Goal: Task Accomplishment & Management: Manage account settings

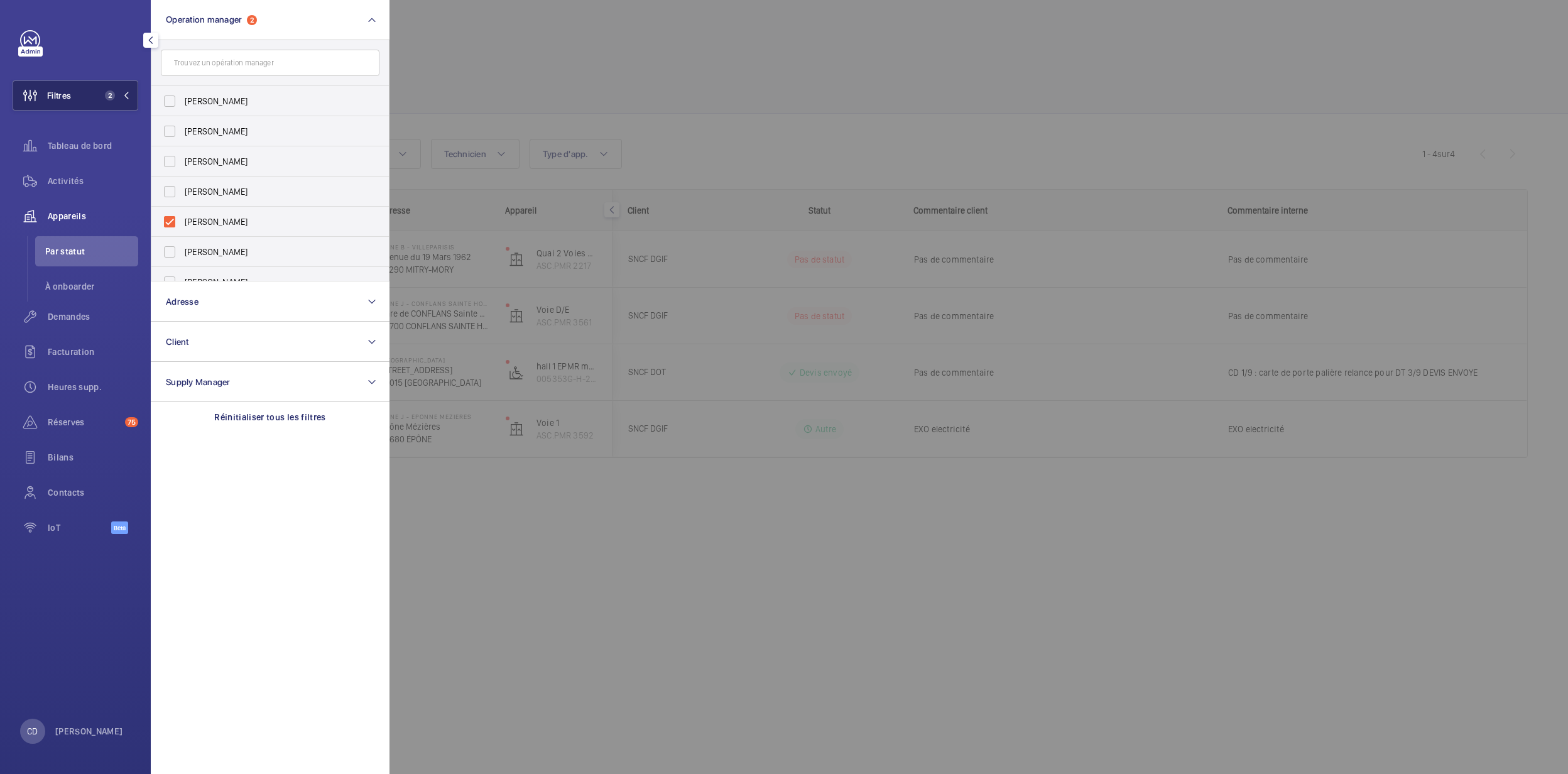
click at [101, 99] on span "2" at bounding box center [107, 95] width 15 height 10
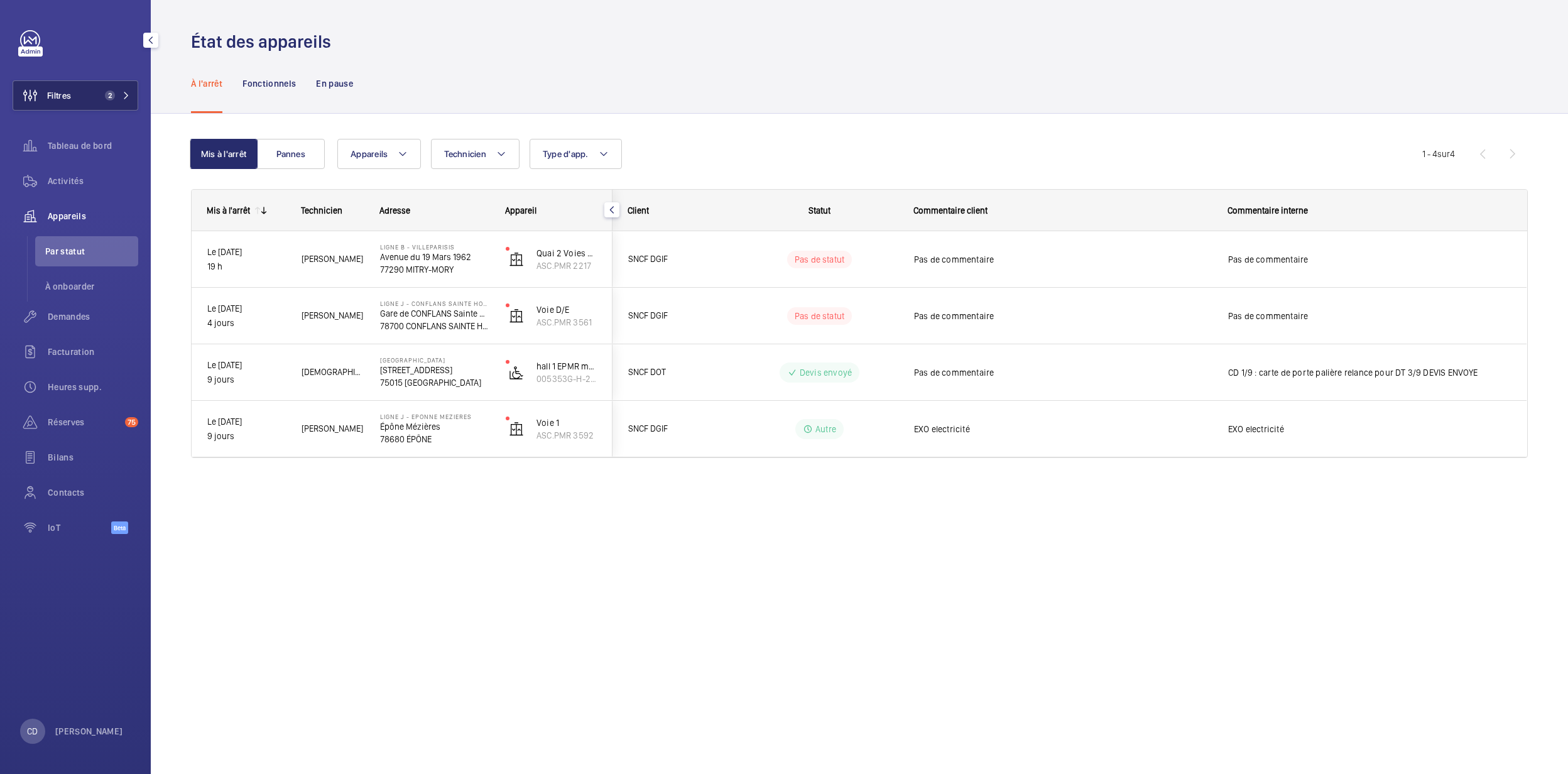
click at [63, 104] on span "Filtres" at bounding box center [41, 95] width 58 height 30
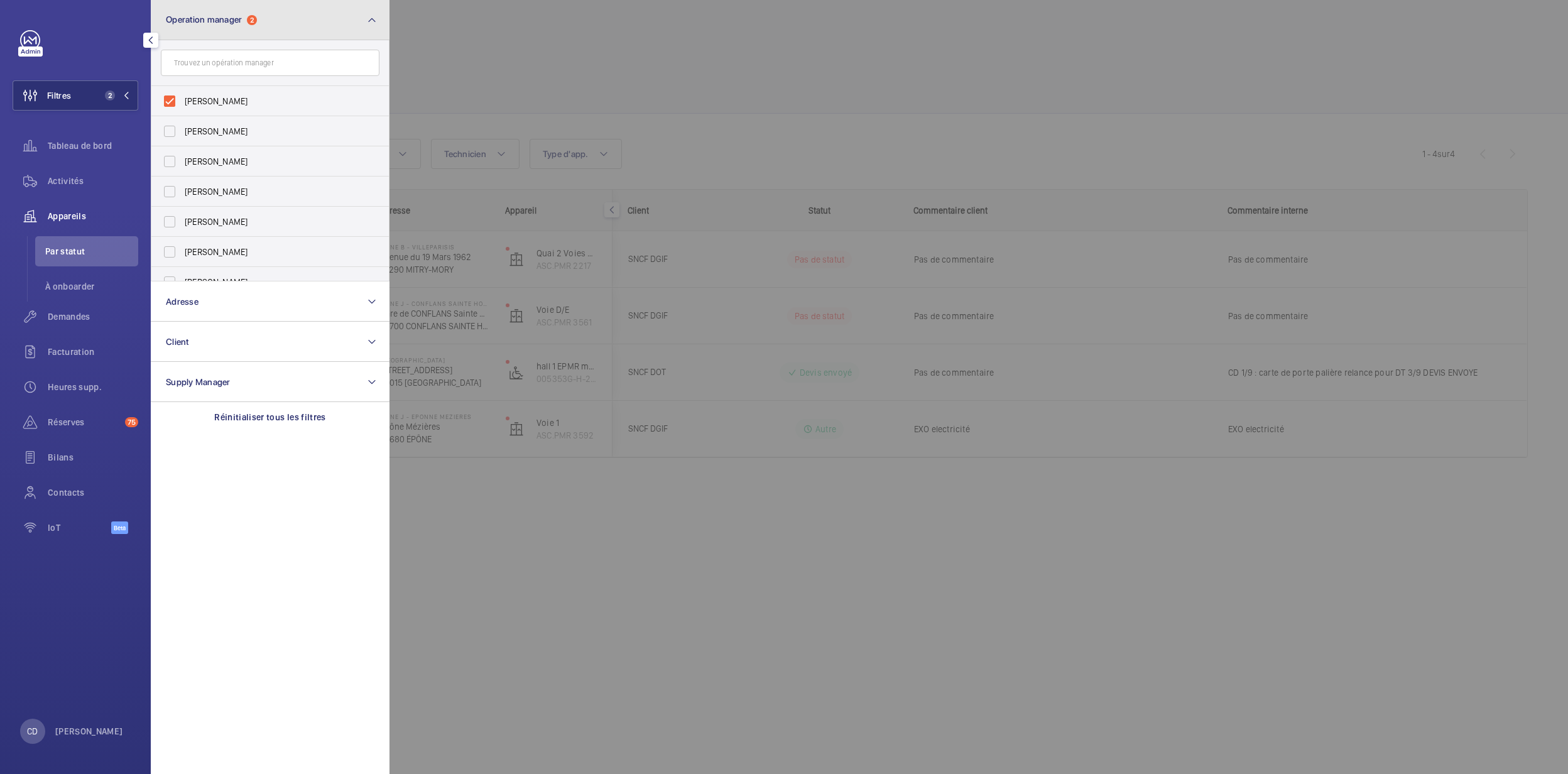
click at [231, 20] on span "Operation manager" at bounding box center [204, 19] width 76 height 10
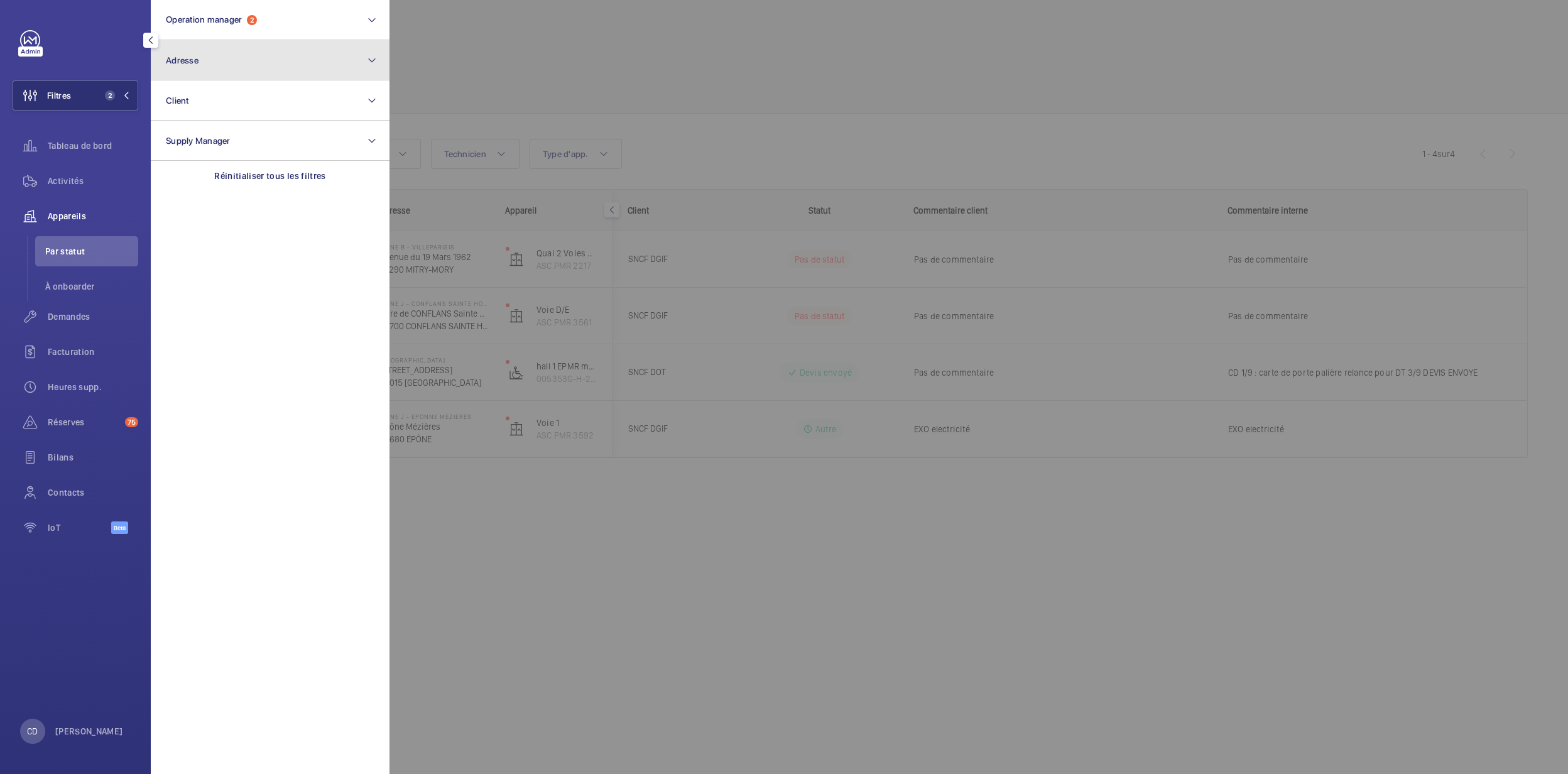
click at [267, 61] on button "Adresse" at bounding box center [270, 60] width 239 height 40
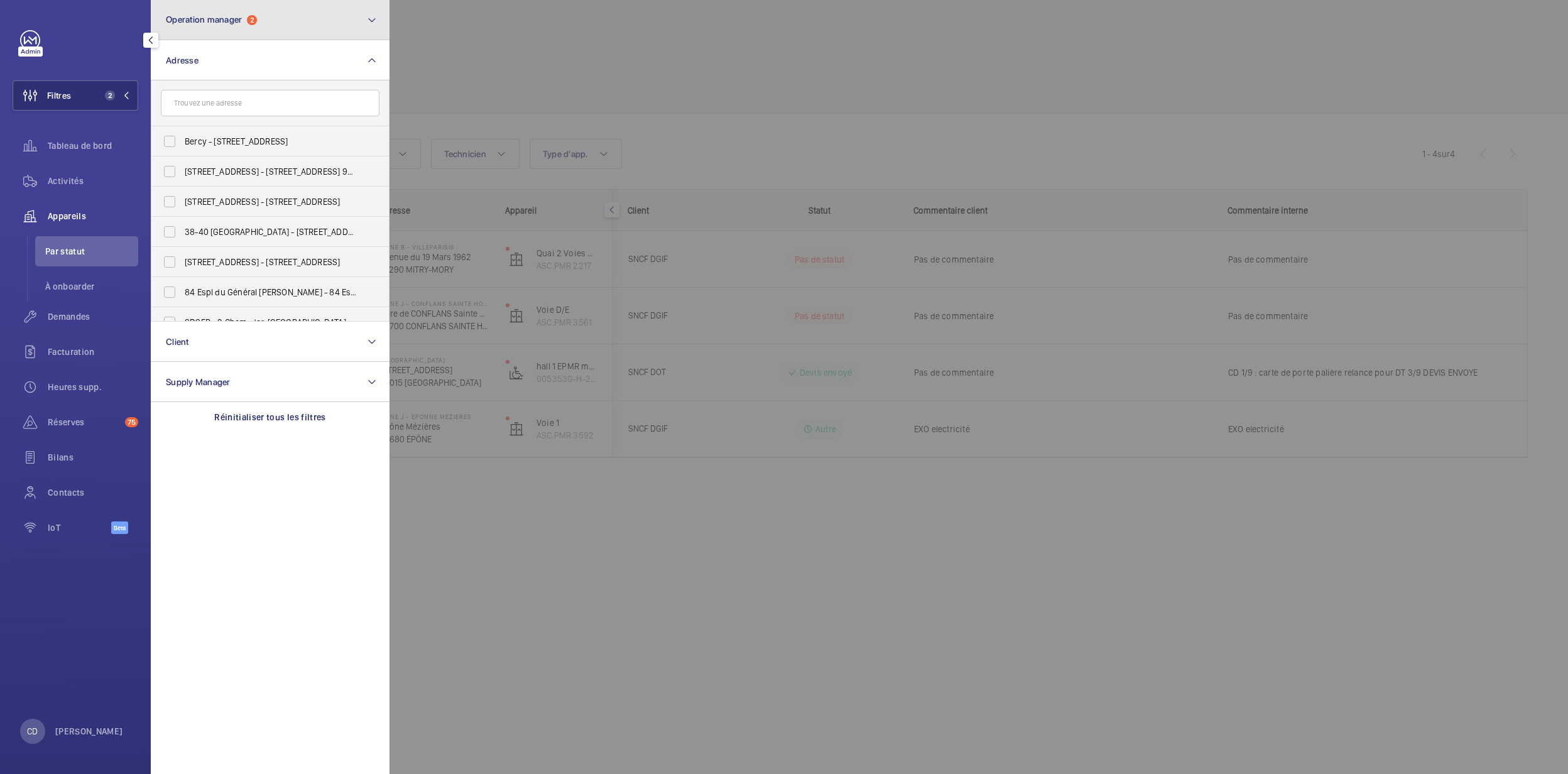
click at [265, 36] on button "Operation manager 2" at bounding box center [270, 20] width 239 height 40
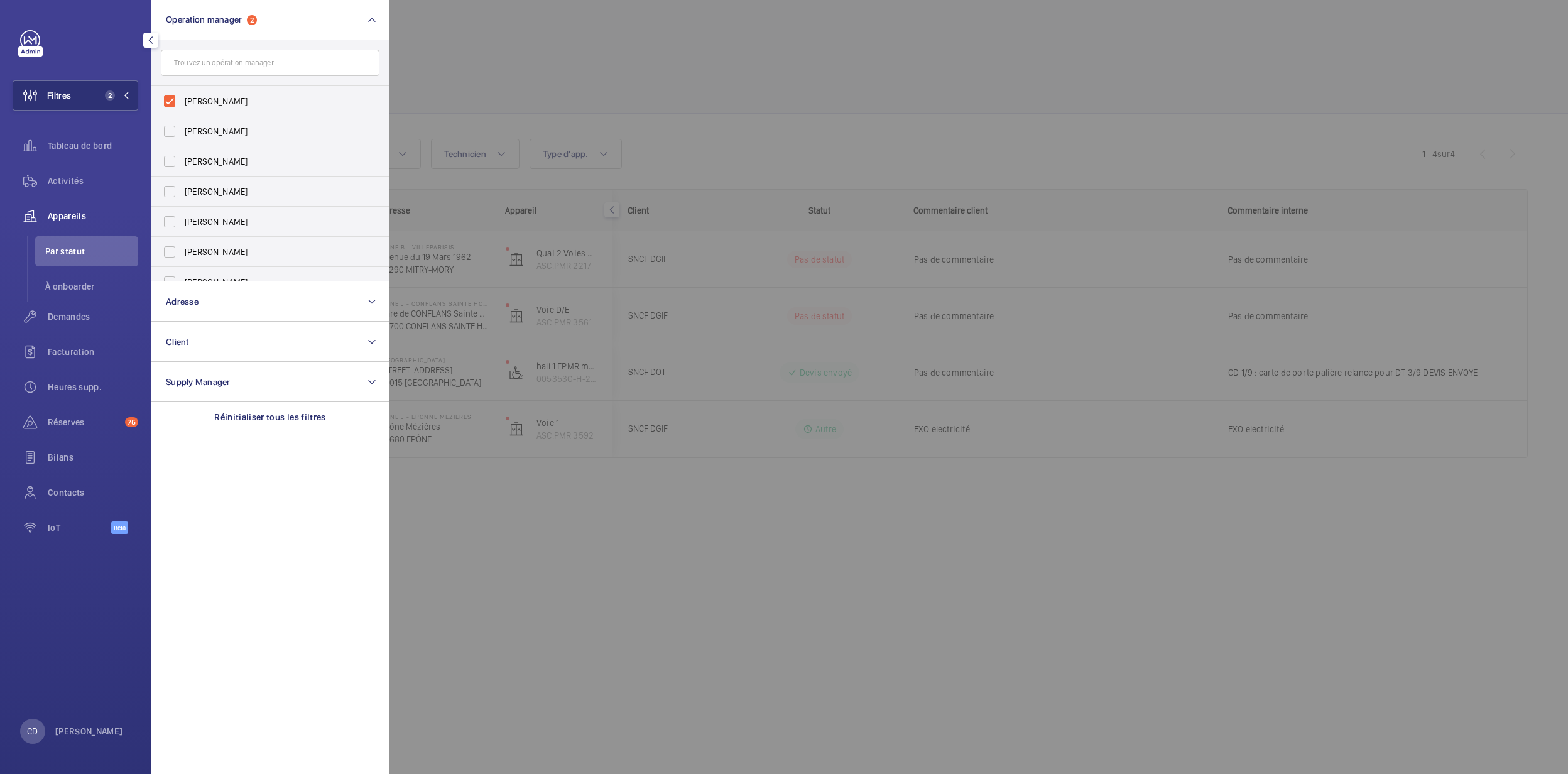
click at [604, 144] on div at bounding box center [1173, 387] width 1568 height 774
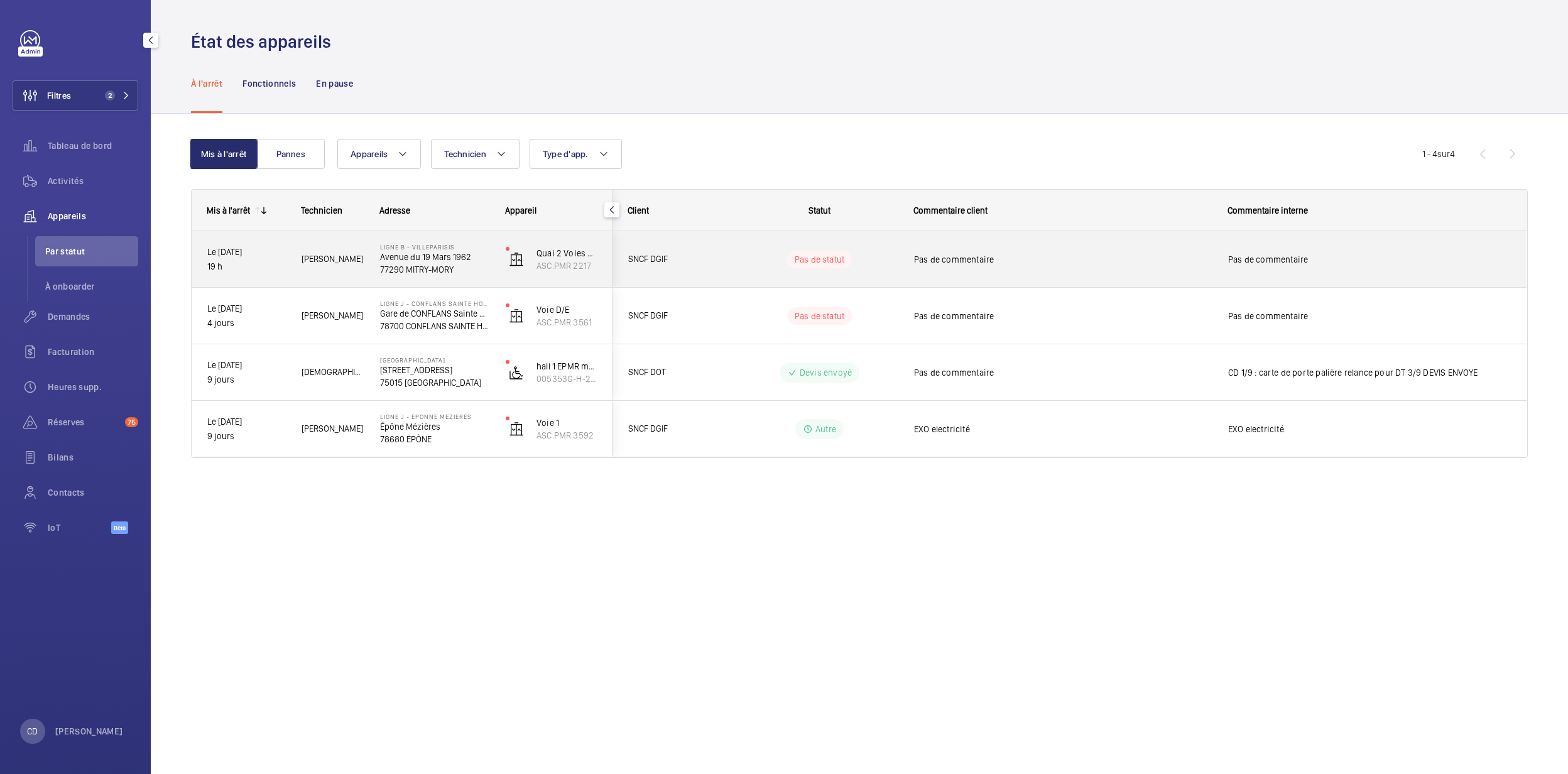
click at [252, 275] on div "Le [DATE] 19 h" at bounding box center [239, 259] width 93 height 54
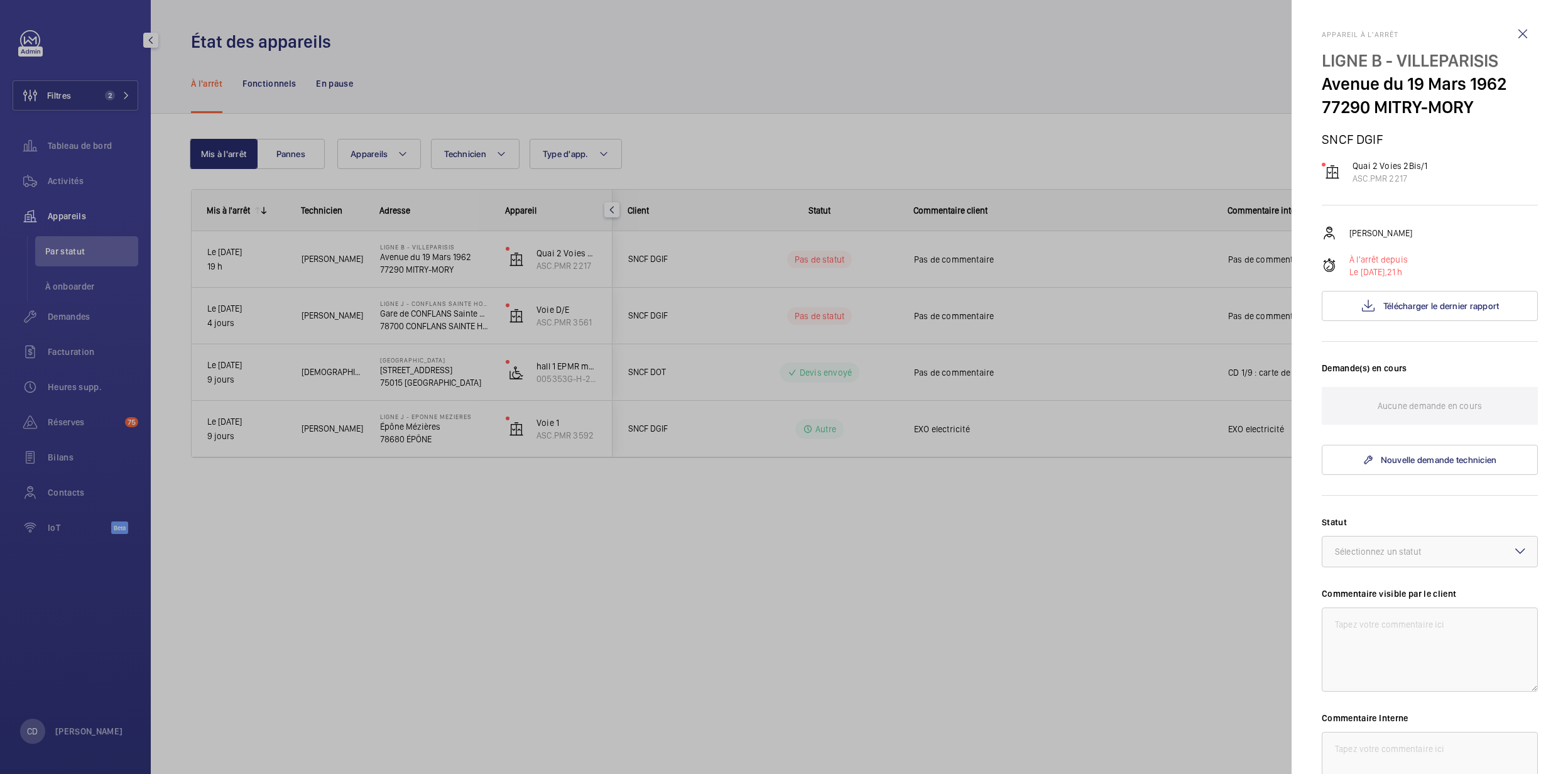
click at [676, 489] on div at bounding box center [784, 387] width 1568 height 774
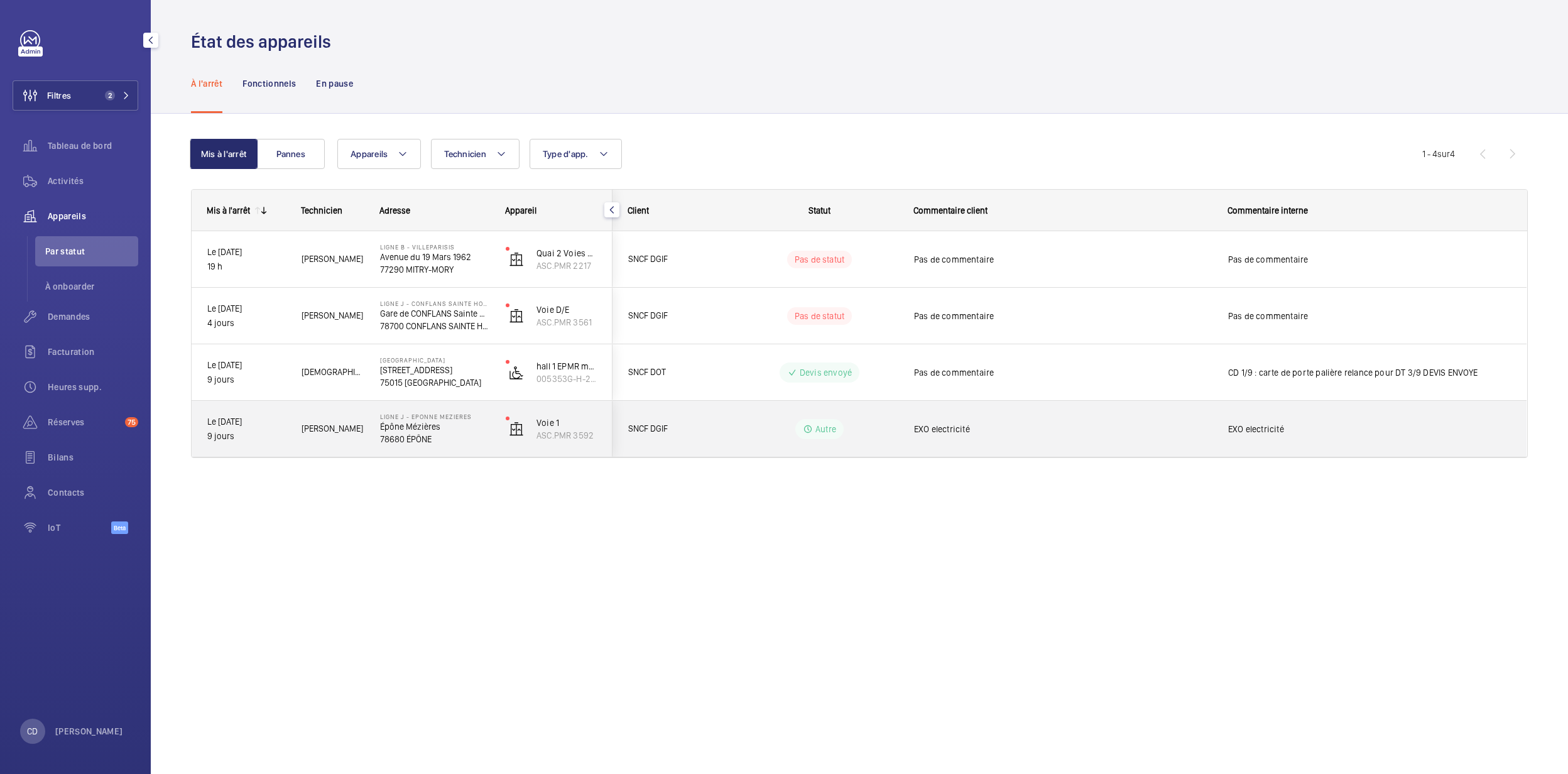
click at [446, 420] on p "Épône Mézières" at bounding box center [435, 426] width 110 height 12
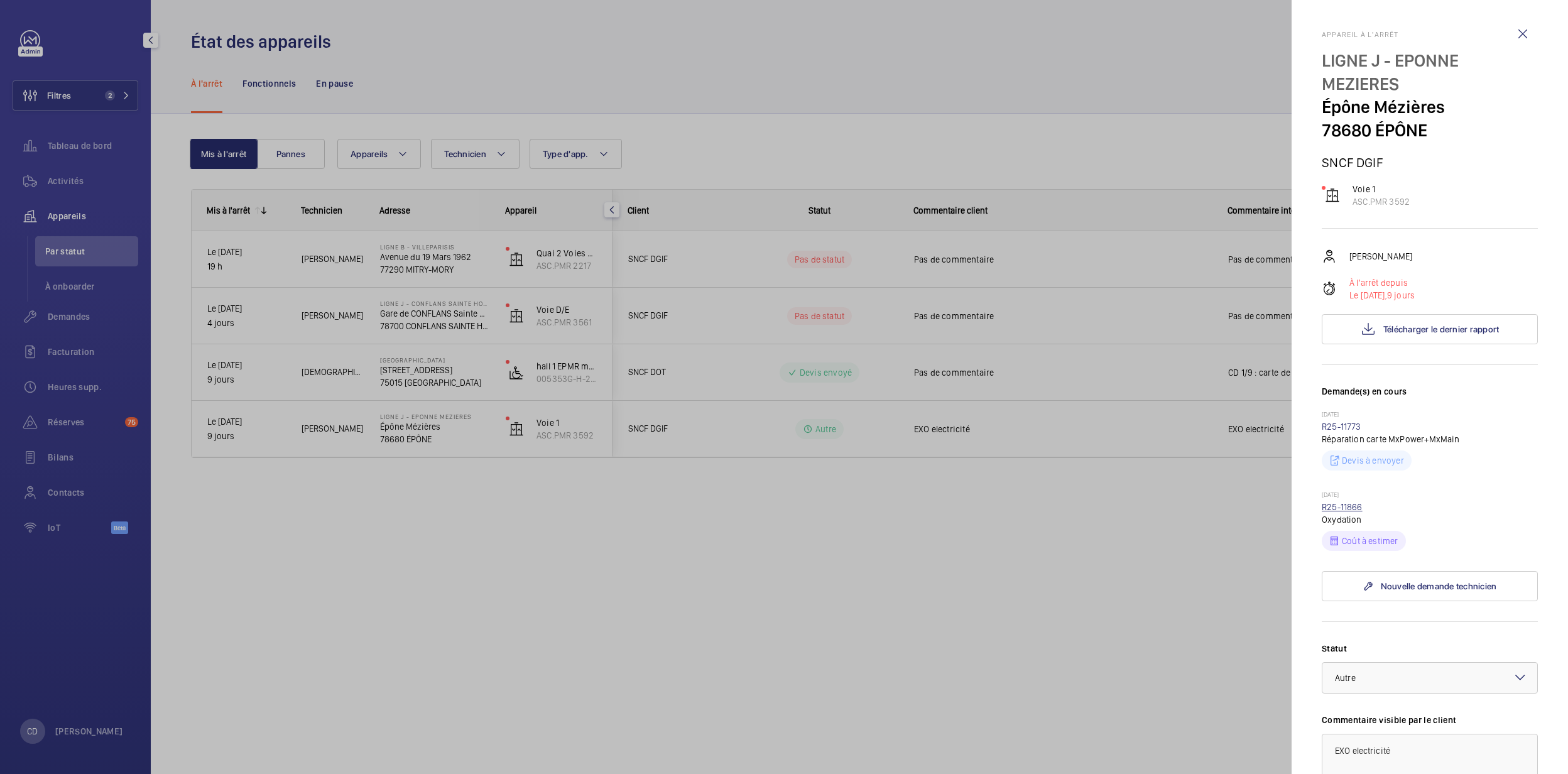
click at [1340, 505] on link "R25-11866" at bounding box center [1342, 507] width 41 height 10
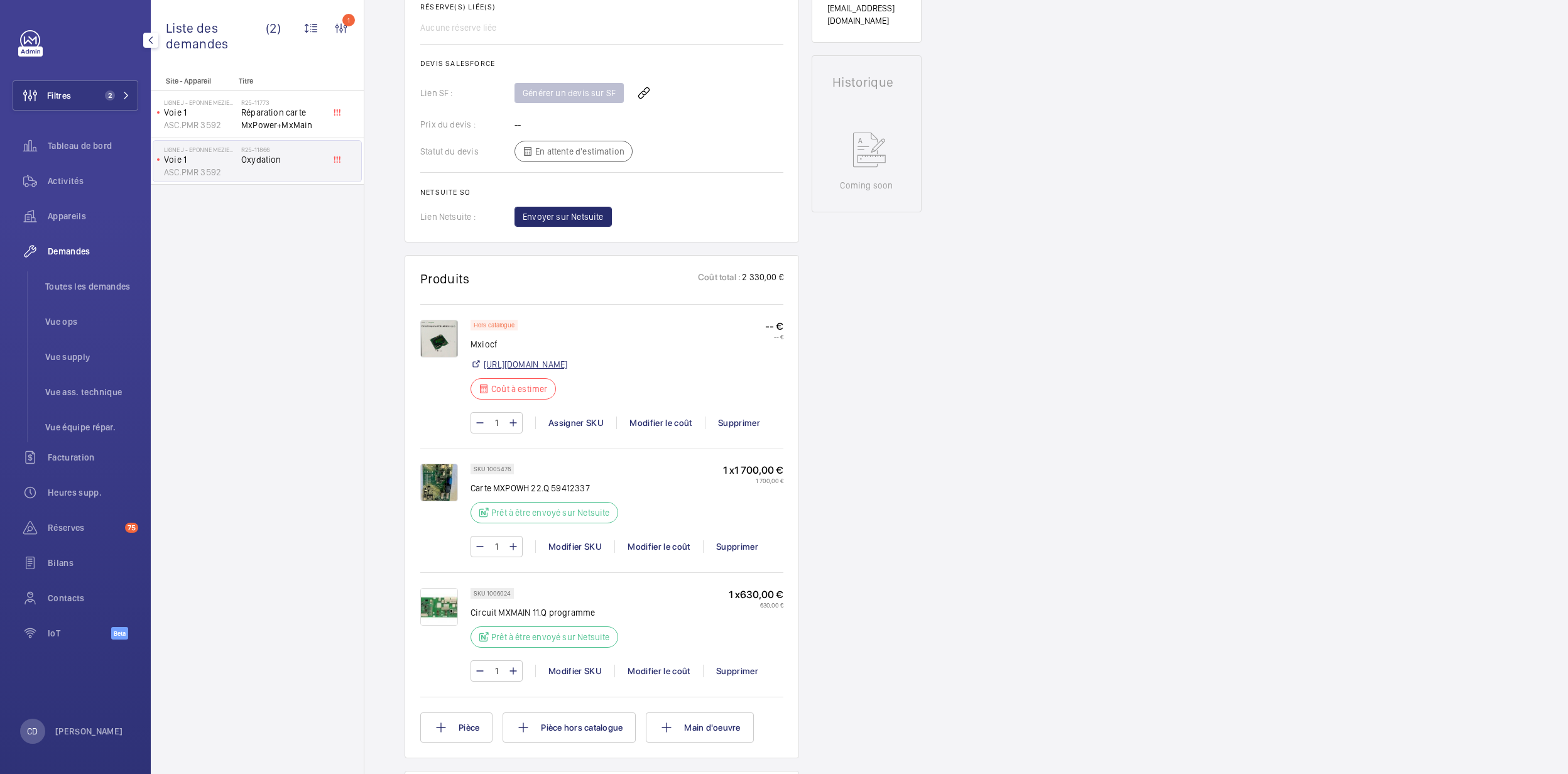
scroll to position [503, 0]
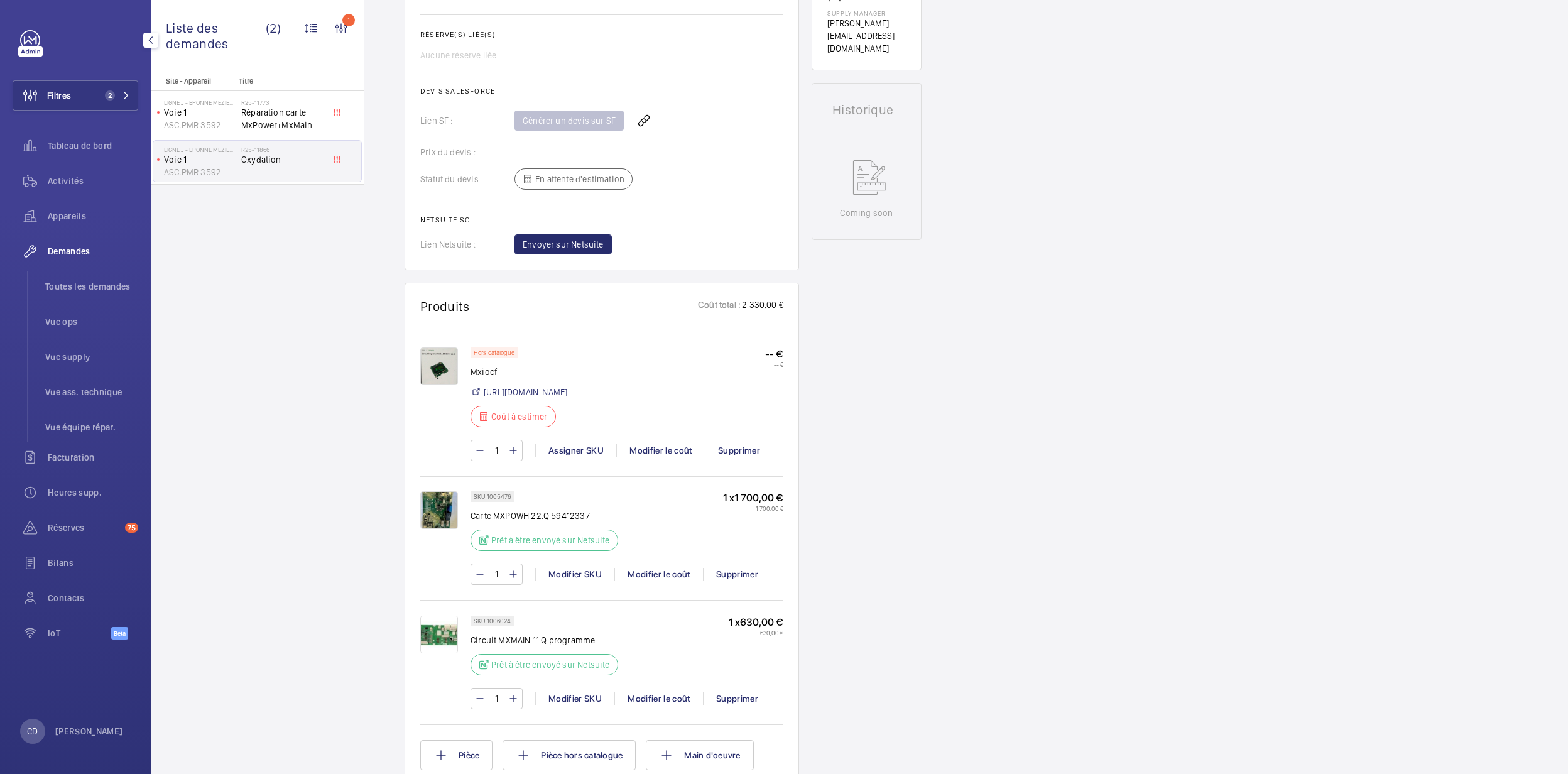
click at [567, 399] on link "[URL][DOMAIN_NAME]" at bounding box center [525, 392] width 84 height 12
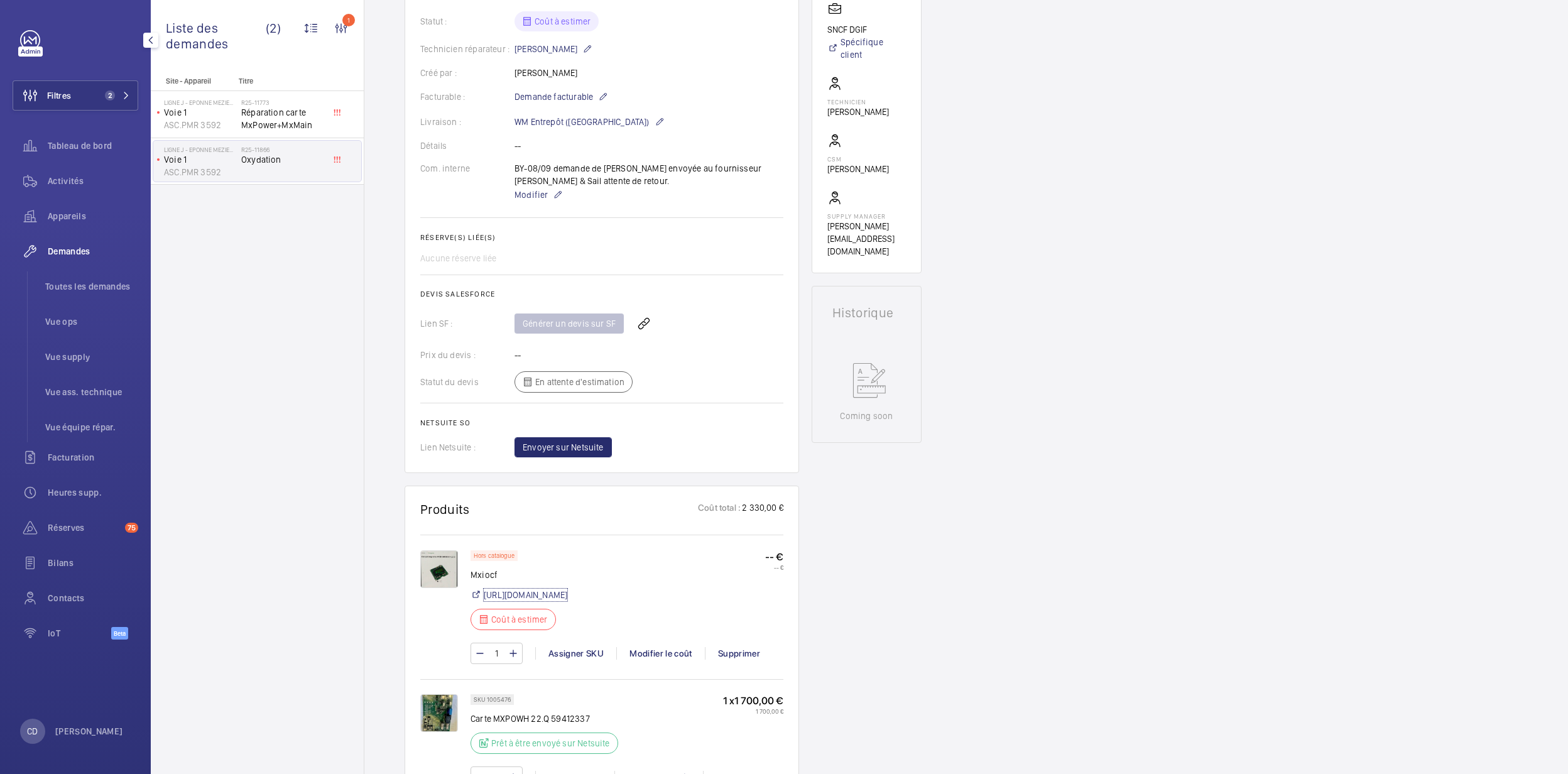
scroll to position [251, 0]
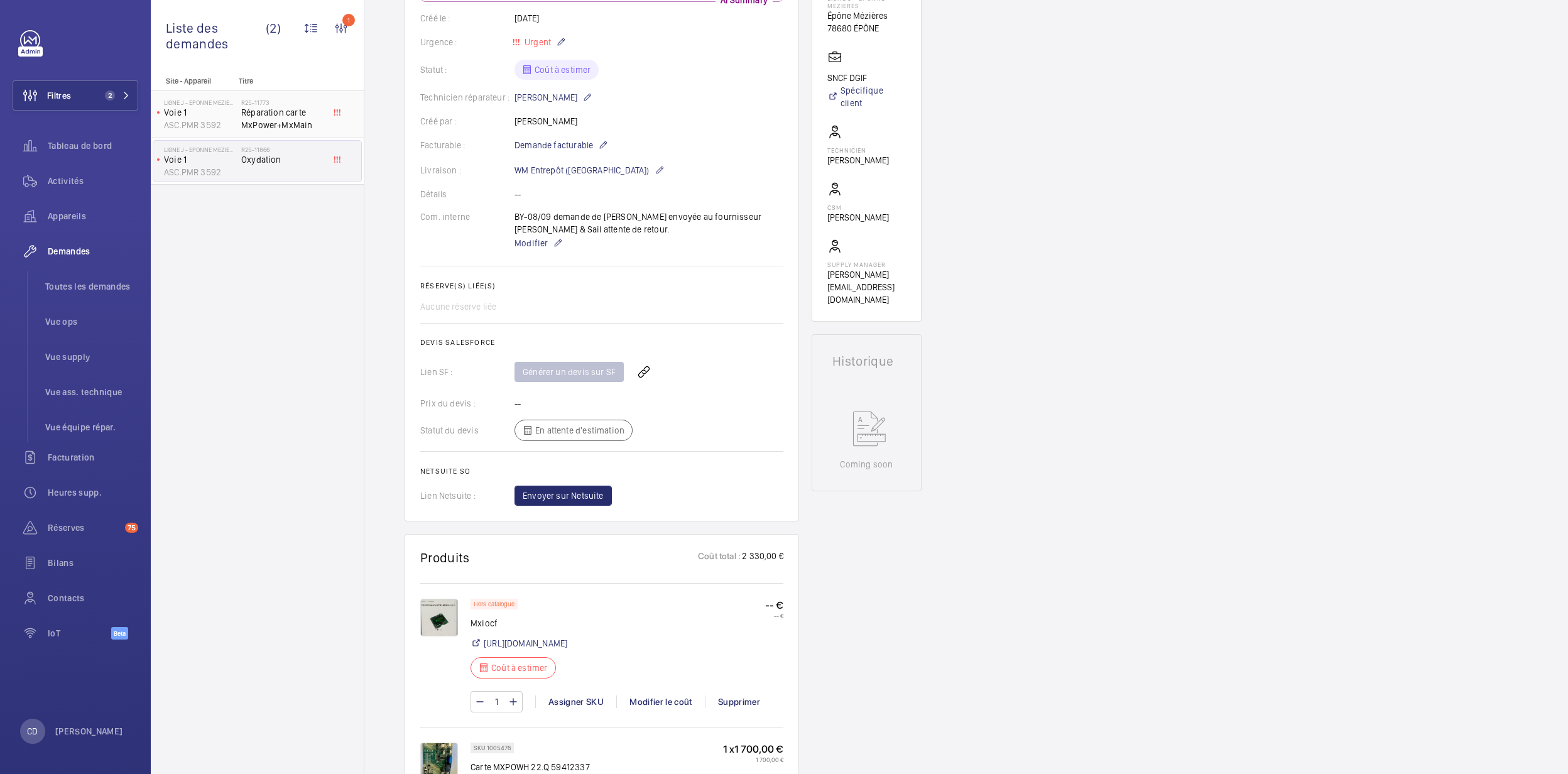
click at [283, 119] on span "Réparation carte MxPower+MxMain" at bounding box center [283, 118] width 83 height 25
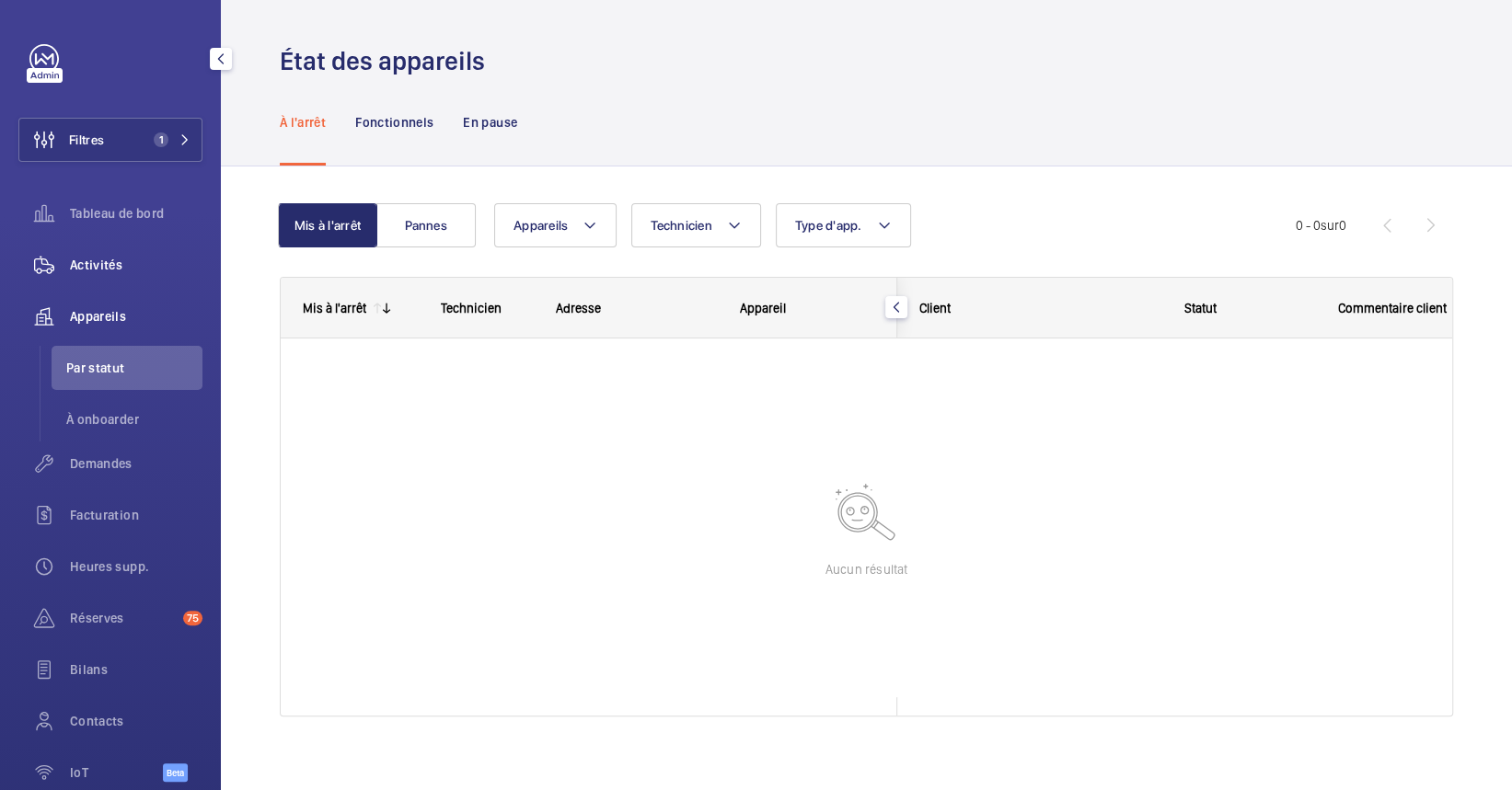
click at [117, 263] on span "Activités" at bounding box center [136, 265] width 133 height 18
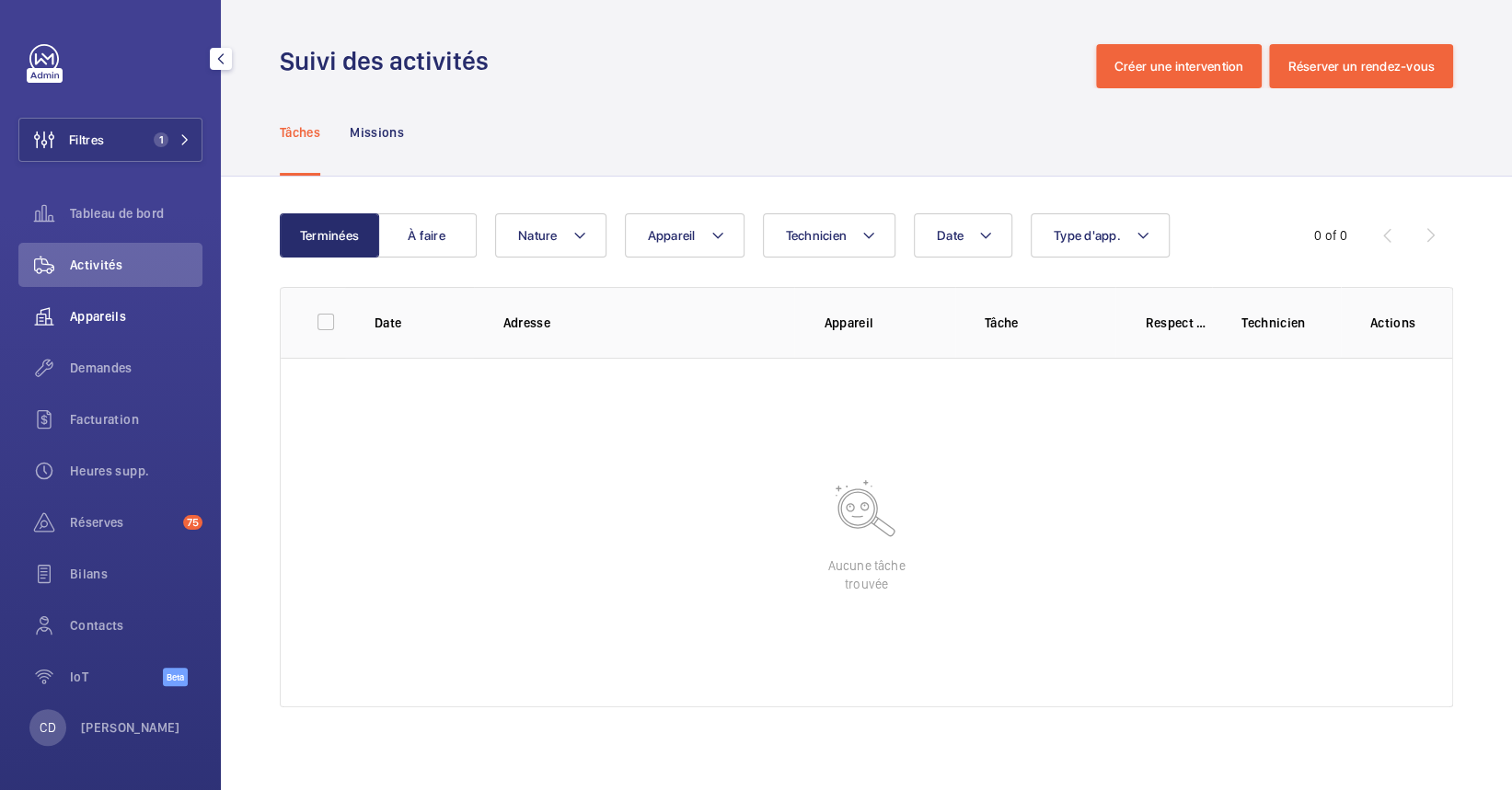
click at [93, 321] on span "Appareils" at bounding box center [136, 316] width 133 height 18
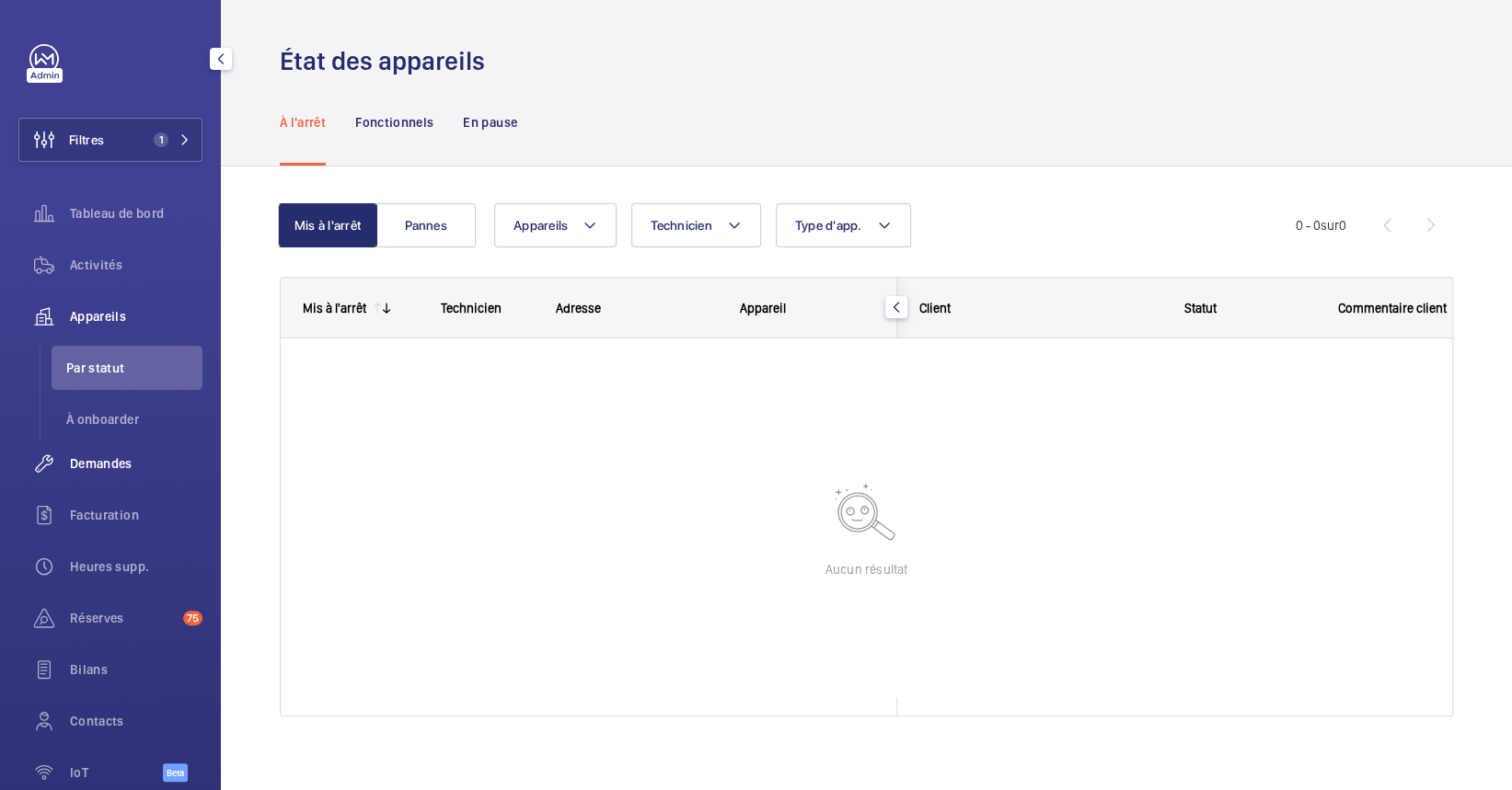
click at [118, 441] on div "Demandes" at bounding box center [110, 463] width 184 height 44
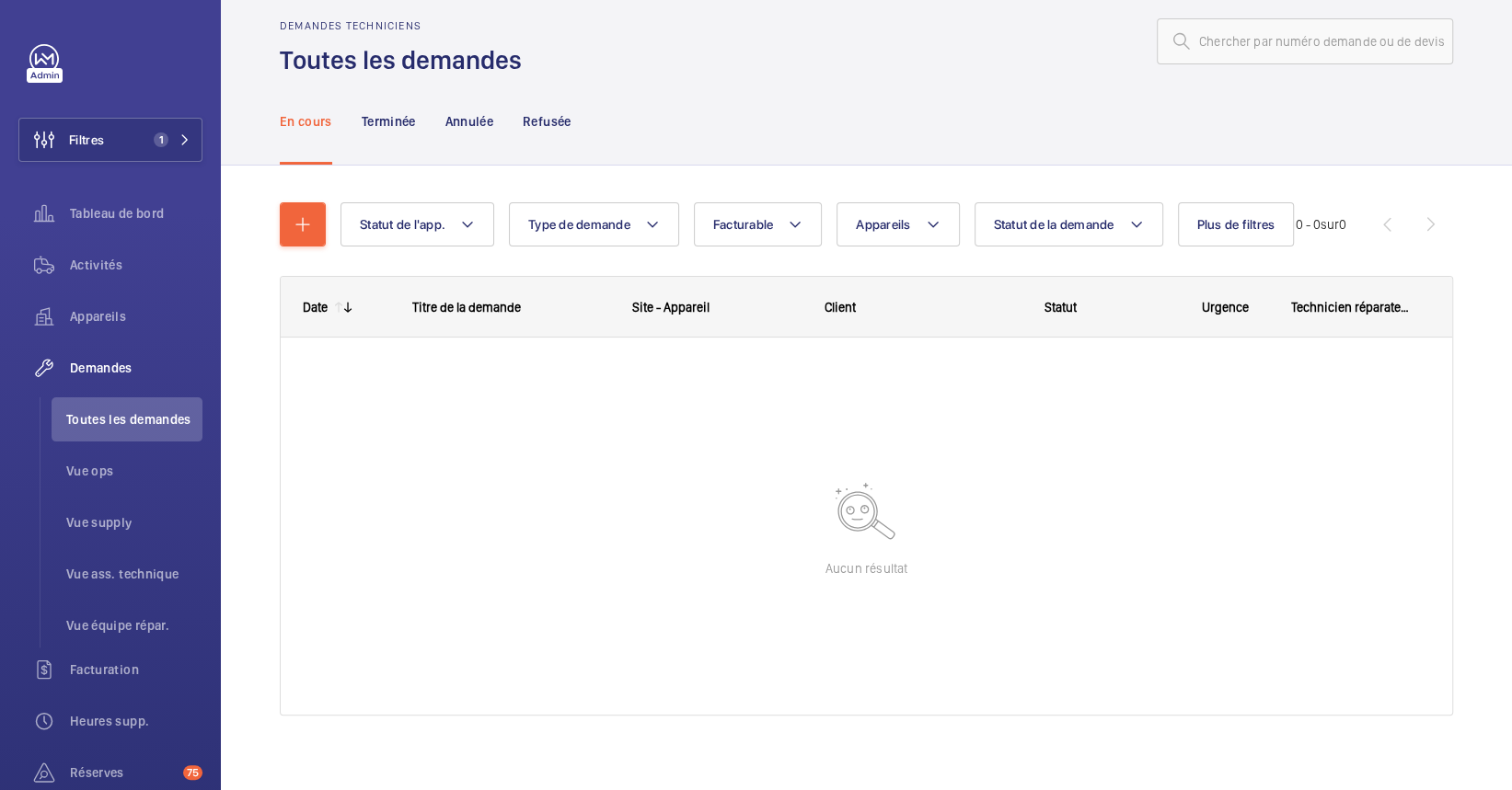
scroll to position [39, 0]
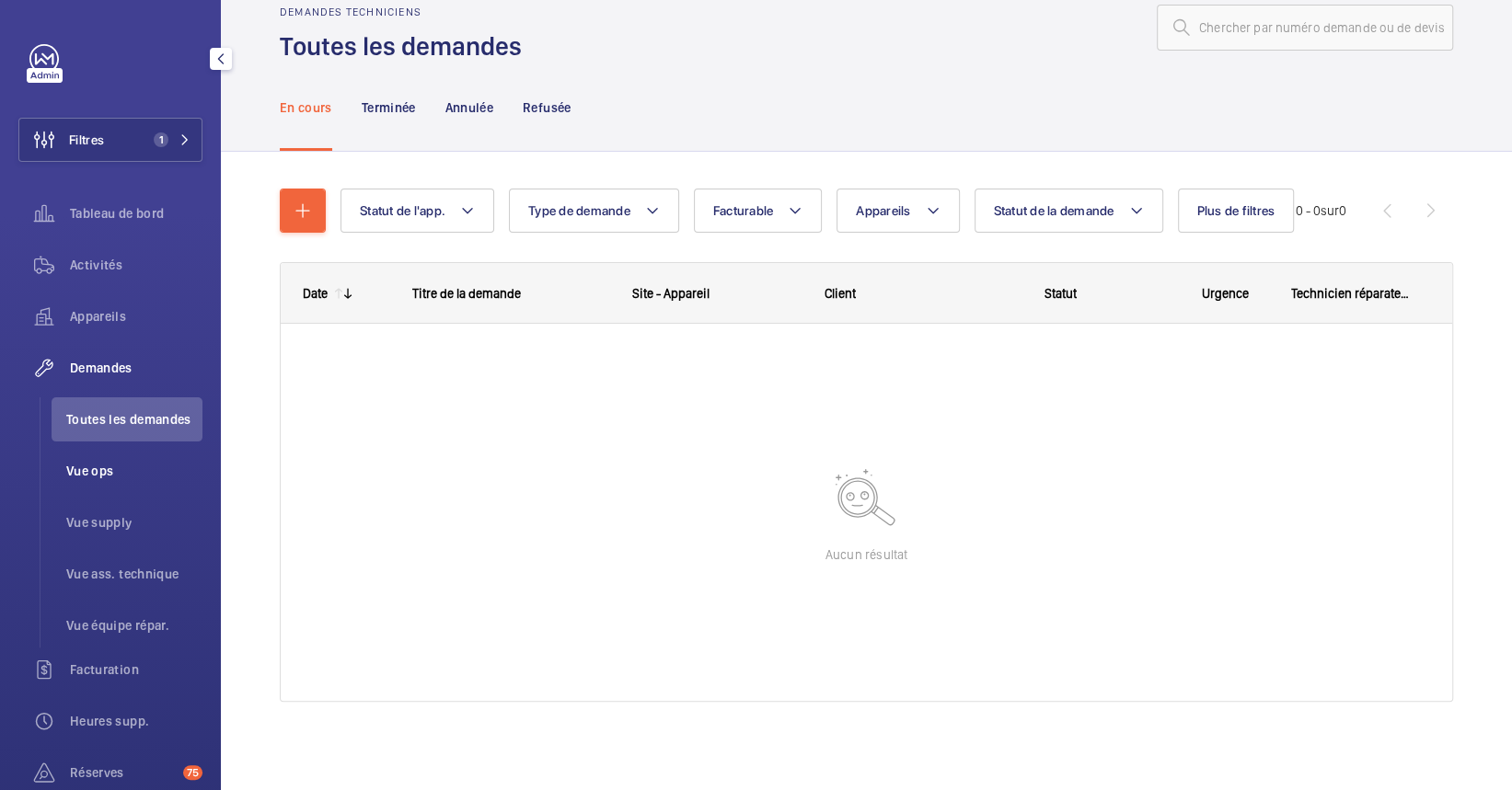
click at [54, 478] on li "Vue ops" at bounding box center [127, 471] width 151 height 44
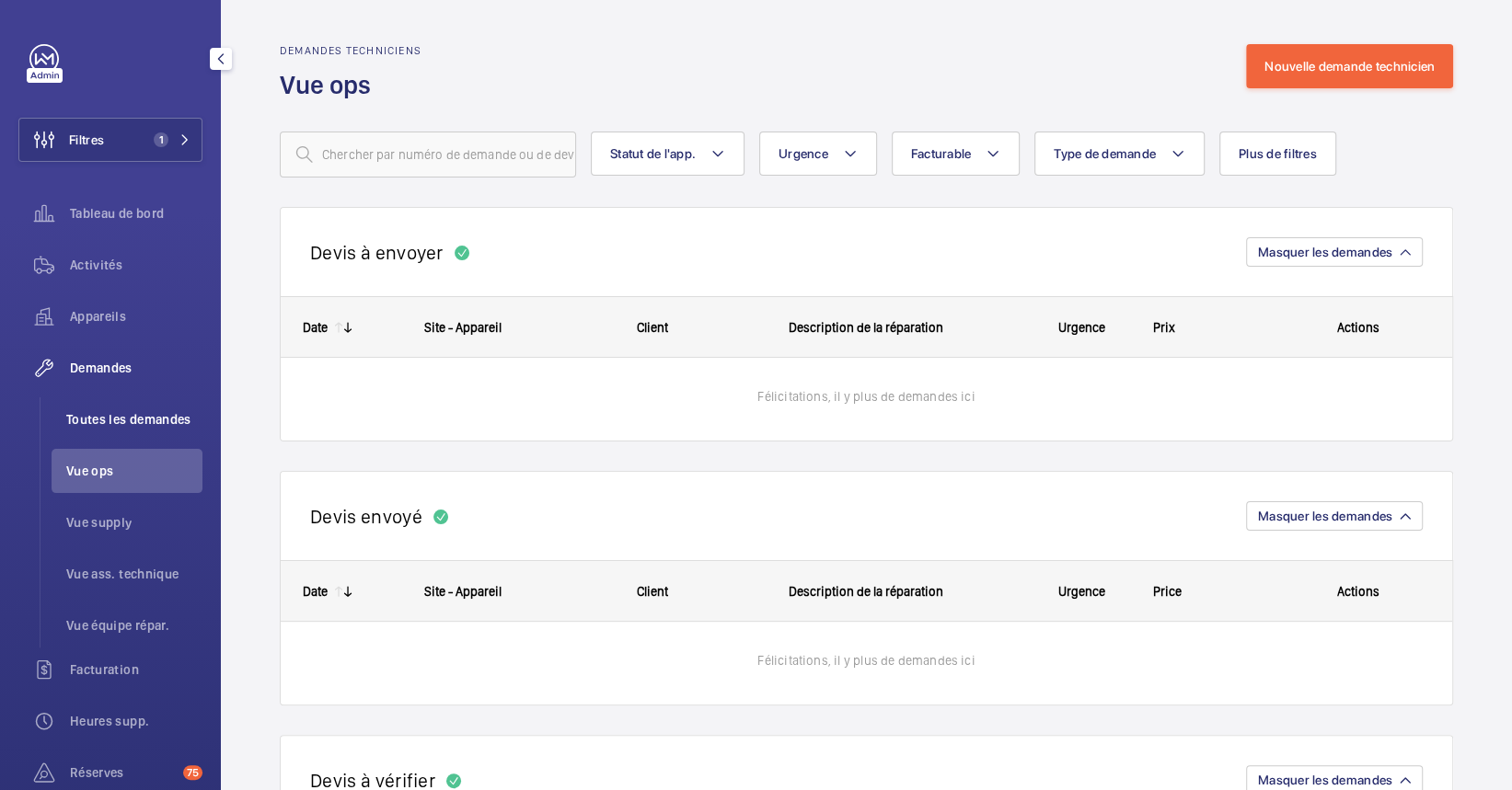
click at [156, 427] on span "Toutes les demandes" at bounding box center [134, 419] width 137 height 18
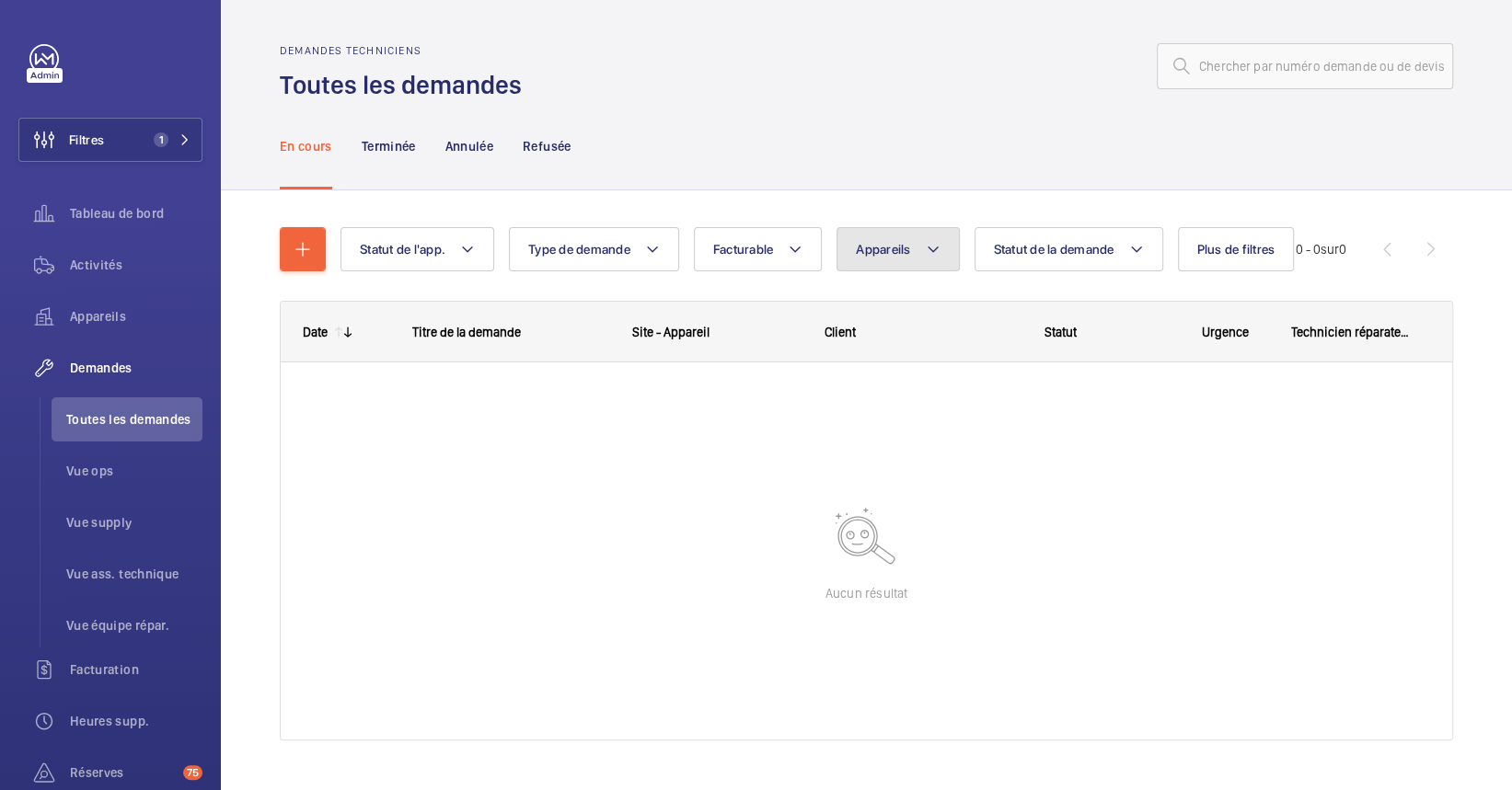
click at [906, 235] on button "Appareils" at bounding box center [898, 249] width 123 height 44
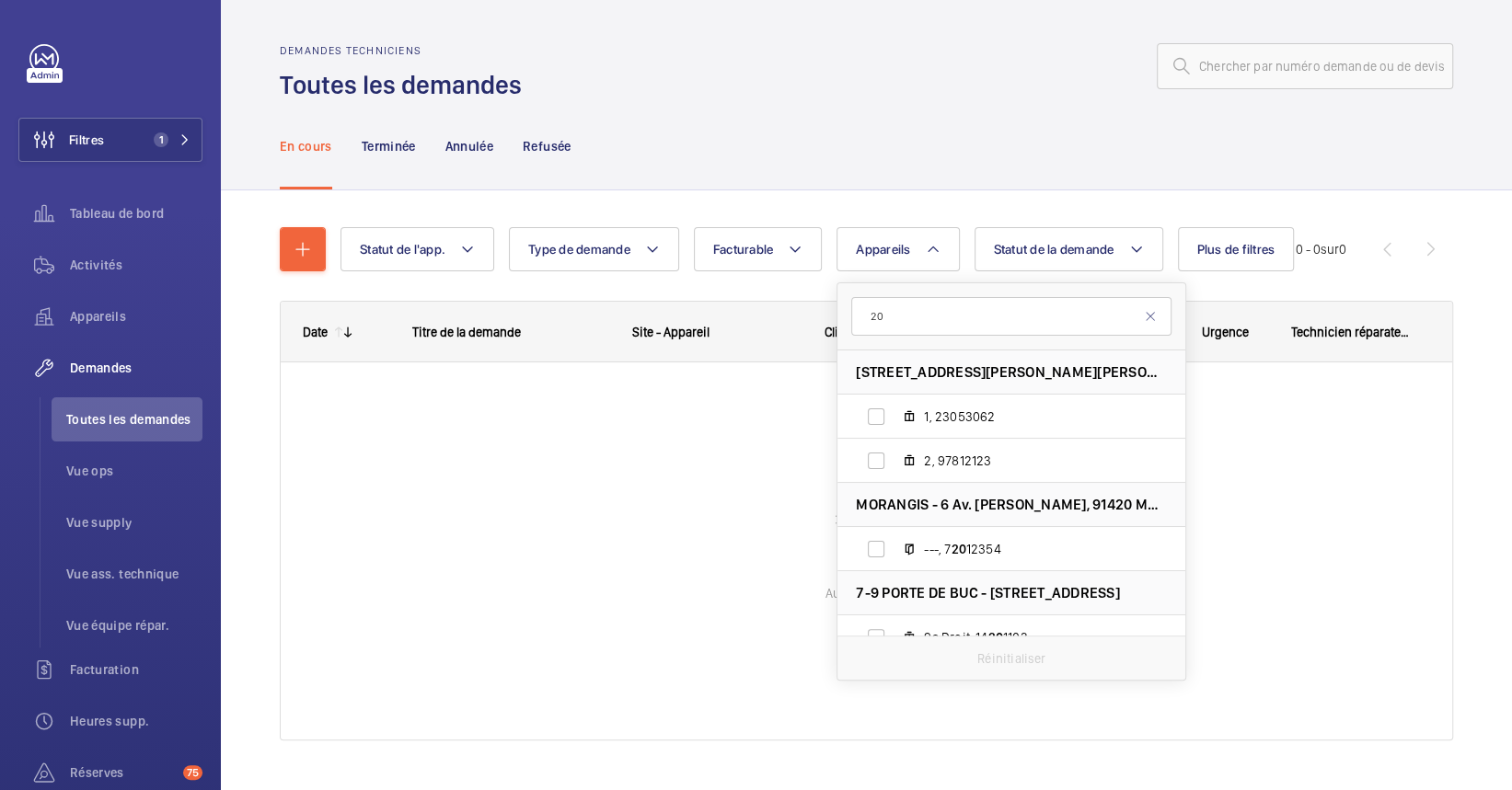
type input "2"
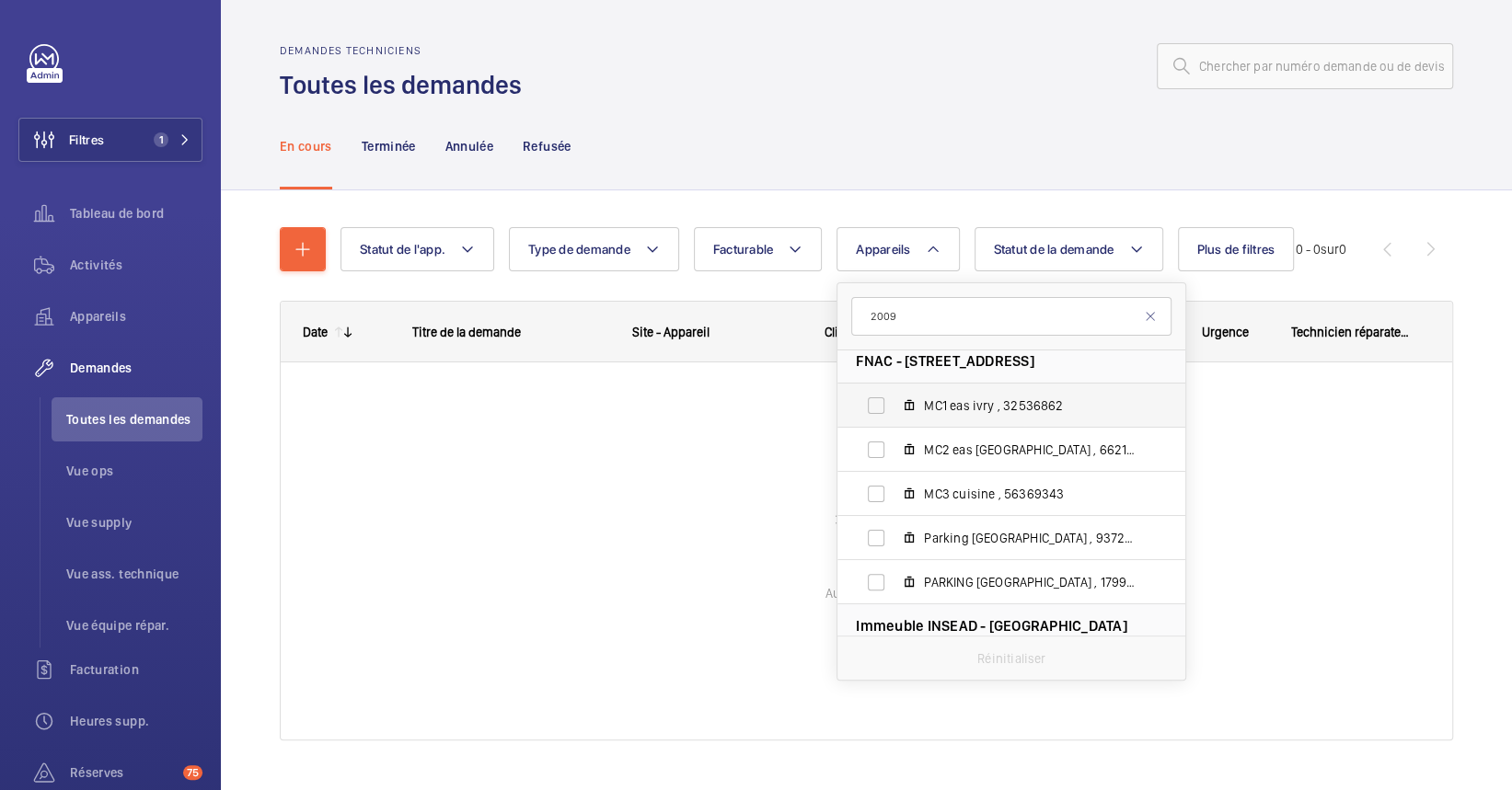
scroll to position [490, 0]
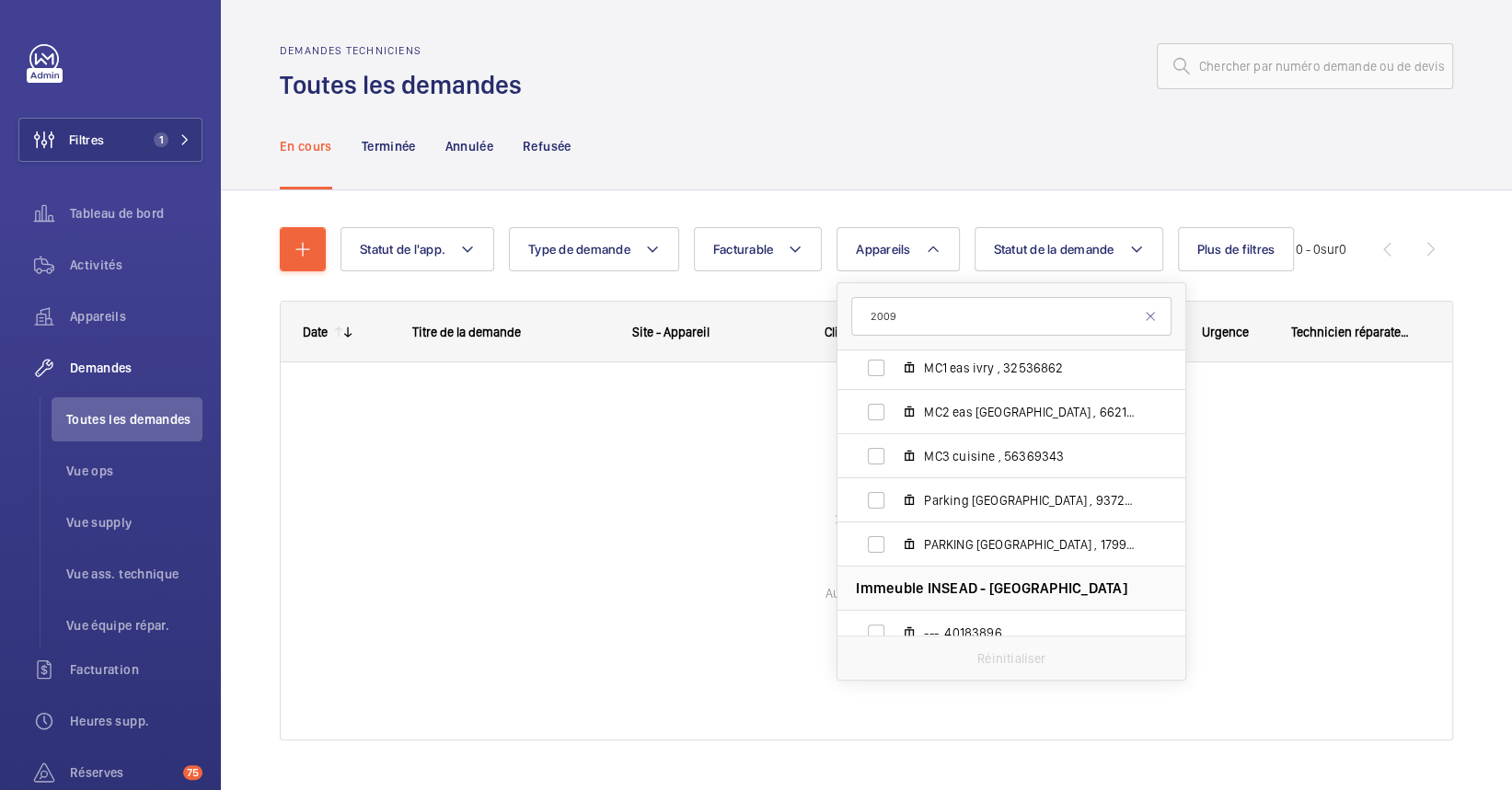
click at [884, 312] on input "2009" at bounding box center [1011, 316] width 320 height 39
click at [862, 321] on input "2009" at bounding box center [1011, 316] width 320 height 39
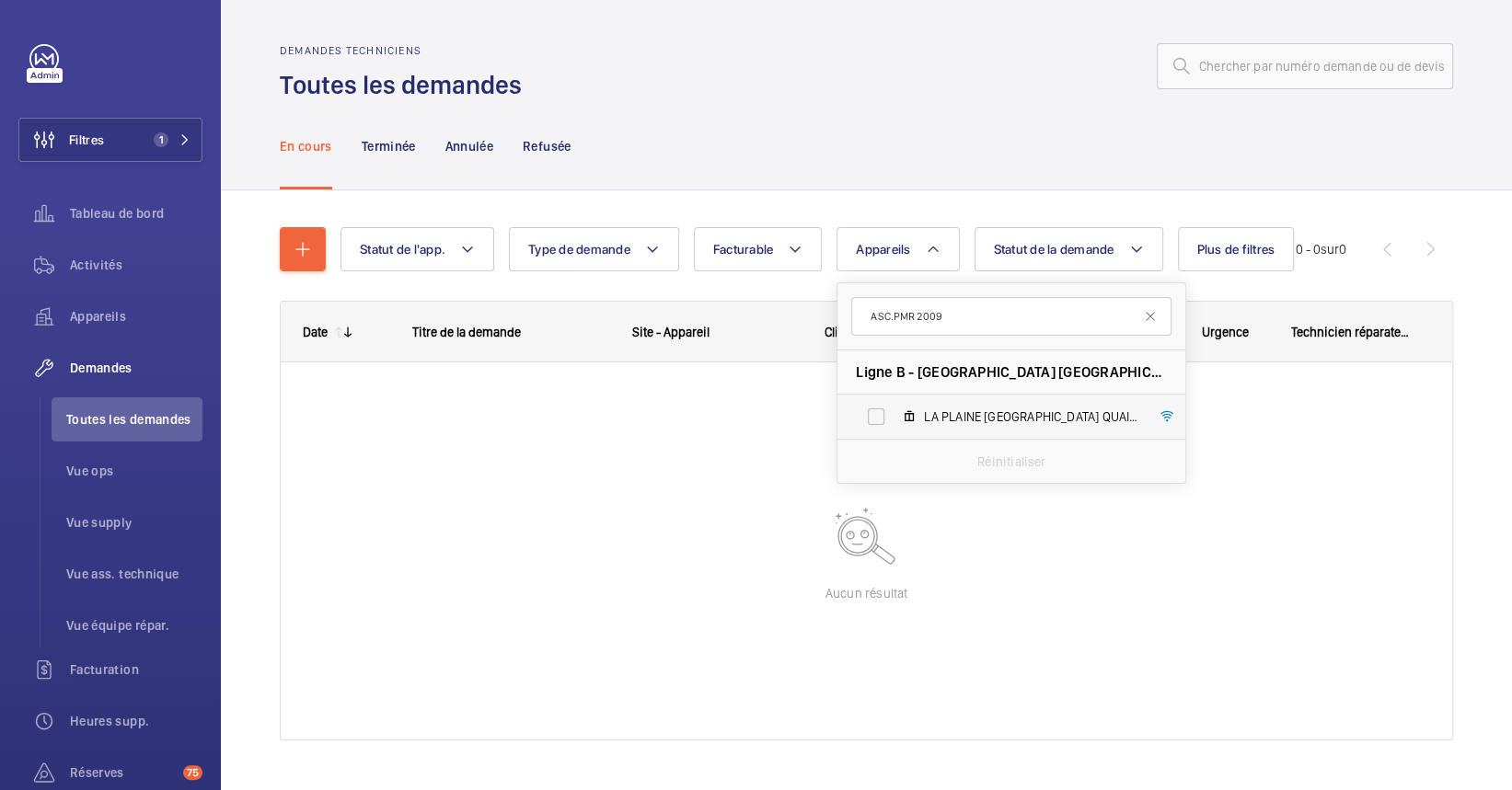
type input "ASC.PMR 2009"
click at [1015, 432] on label "LA PLAINE STADE DE FRANCE QUAI 2 VOIE 2/2B, ASC.PMR 2009" at bounding box center [997, 416] width 319 height 44
click at [895, 432] on input "LA PLAINE STADE DE FRANCE QUAI 2 VOIE 2/2B, ASC.PMR 2009" at bounding box center [876, 416] width 37 height 37
checkbox input "true"
click at [962, 313] on input "ASC.PMR 2009" at bounding box center [1011, 316] width 320 height 39
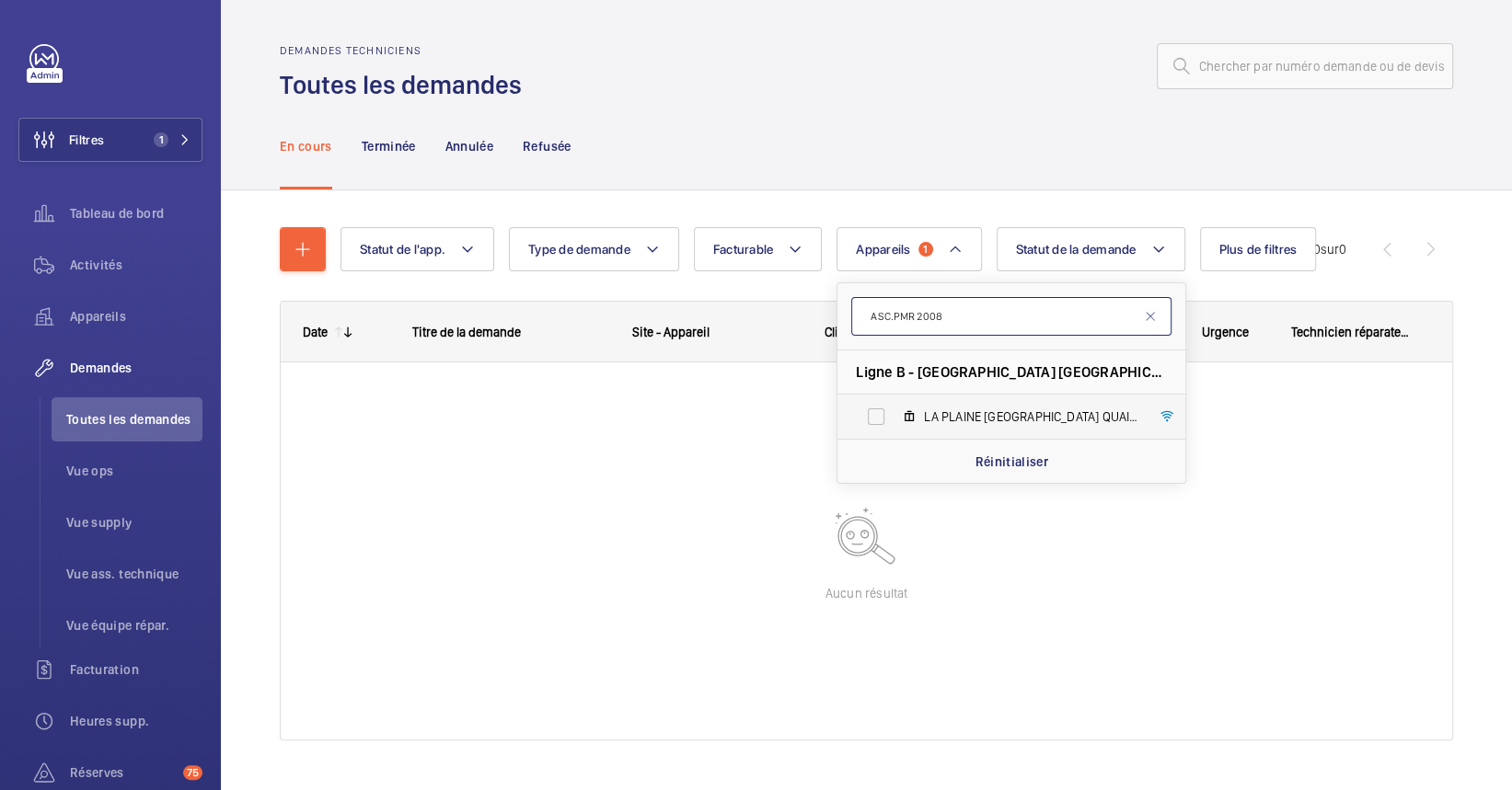
type input "ASC.PMR 2008"
click at [959, 415] on span "LA PLAINE STADE DE FRANCE QUAI 1 VOIE 1/1B, ASC.PMR 2008" at bounding box center [1031, 416] width 213 height 18
click at [895, 415] on input "LA PLAINE STADE DE FRANCE QUAI 1 VOIE 1/1B, ASC.PMR 2008" at bounding box center [876, 416] width 37 height 37
checkbox input "true"
click at [567, 534] on div at bounding box center [867, 551] width 1172 height 378
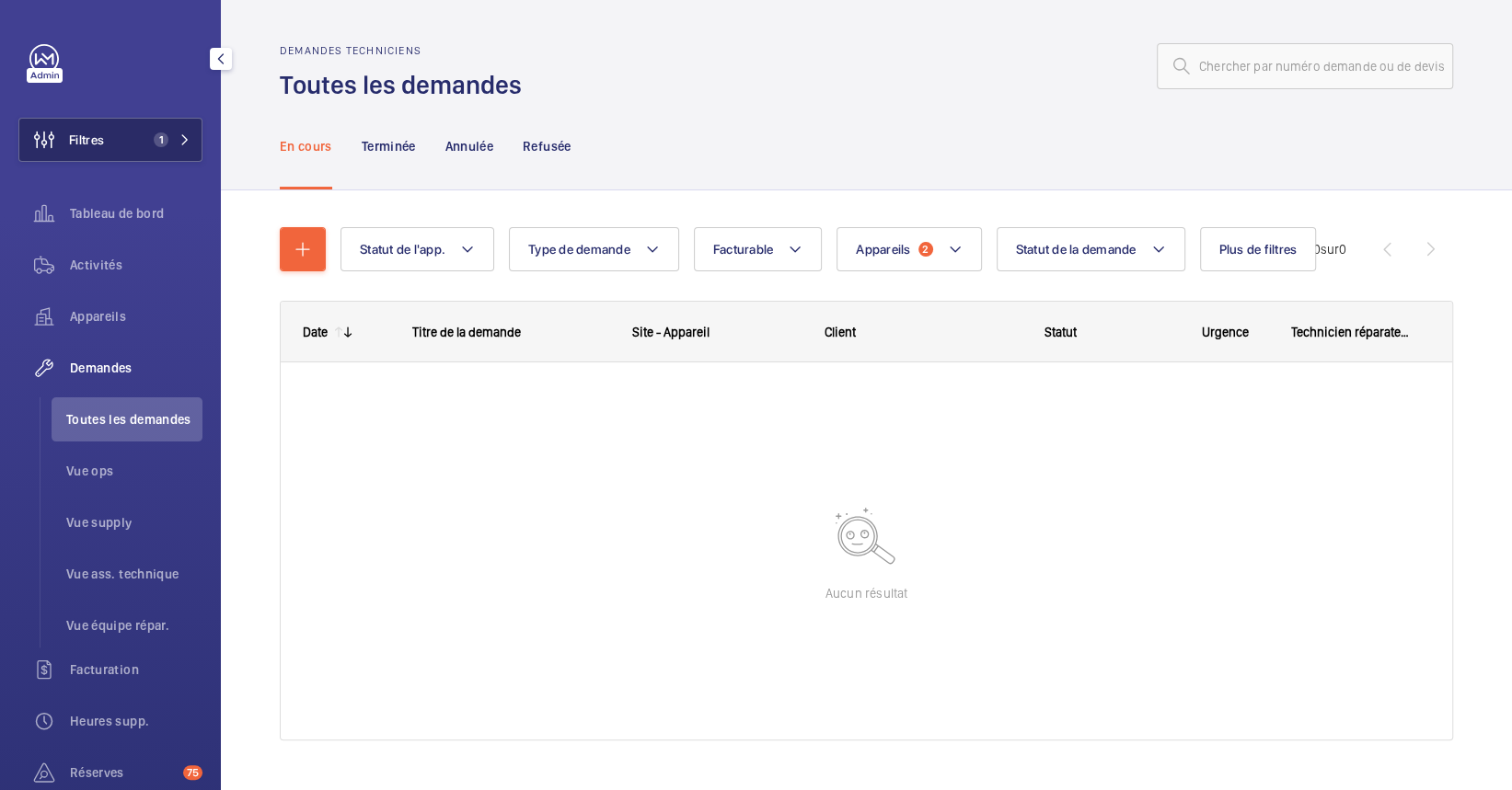
click at [141, 132] on button "Filtres 1" at bounding box center [110, 139] width 184 height 44
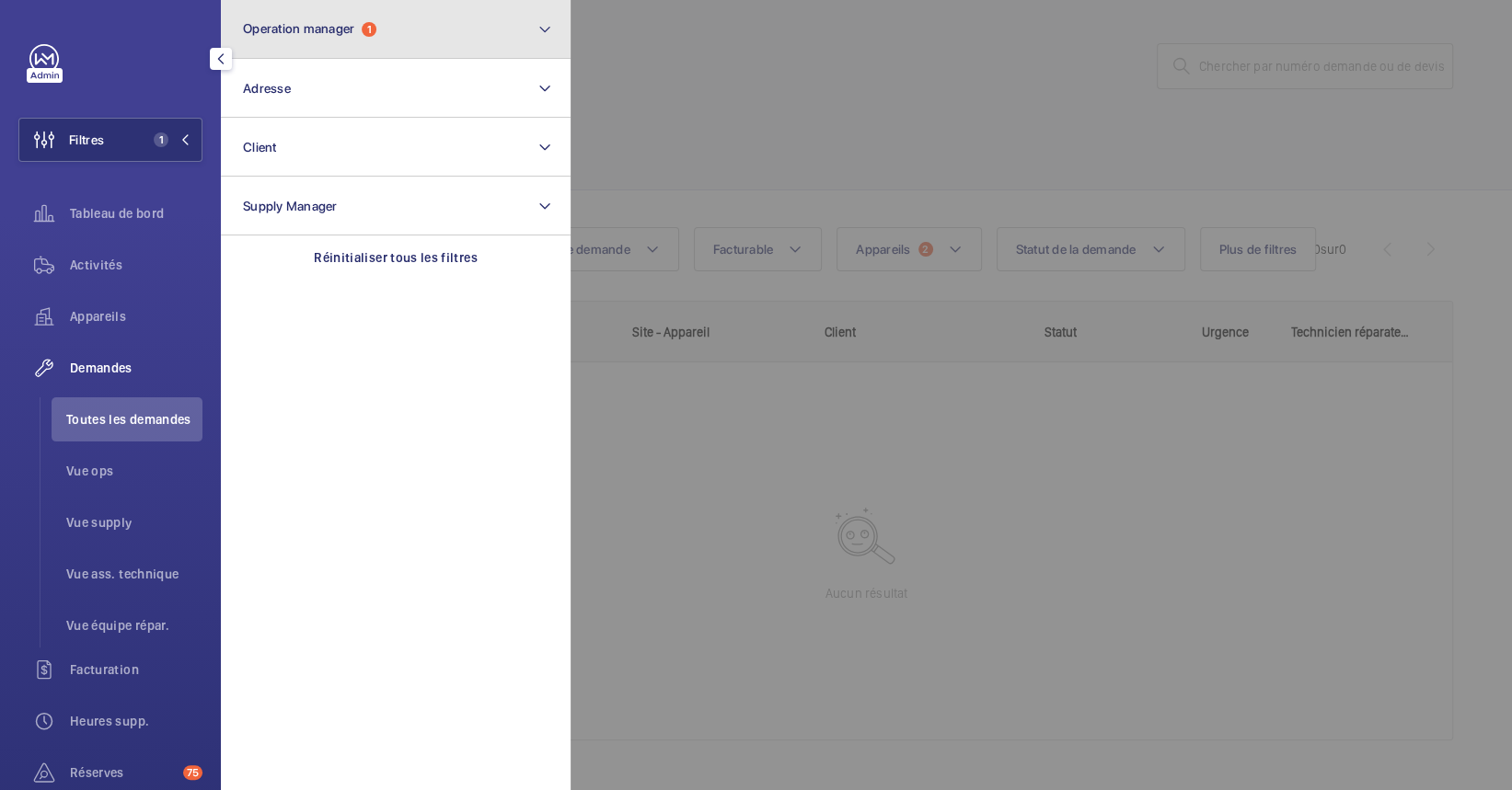
click at [319, 12] on button "Operation manager 1" at bounding box center [396, 29] width 350 height 59
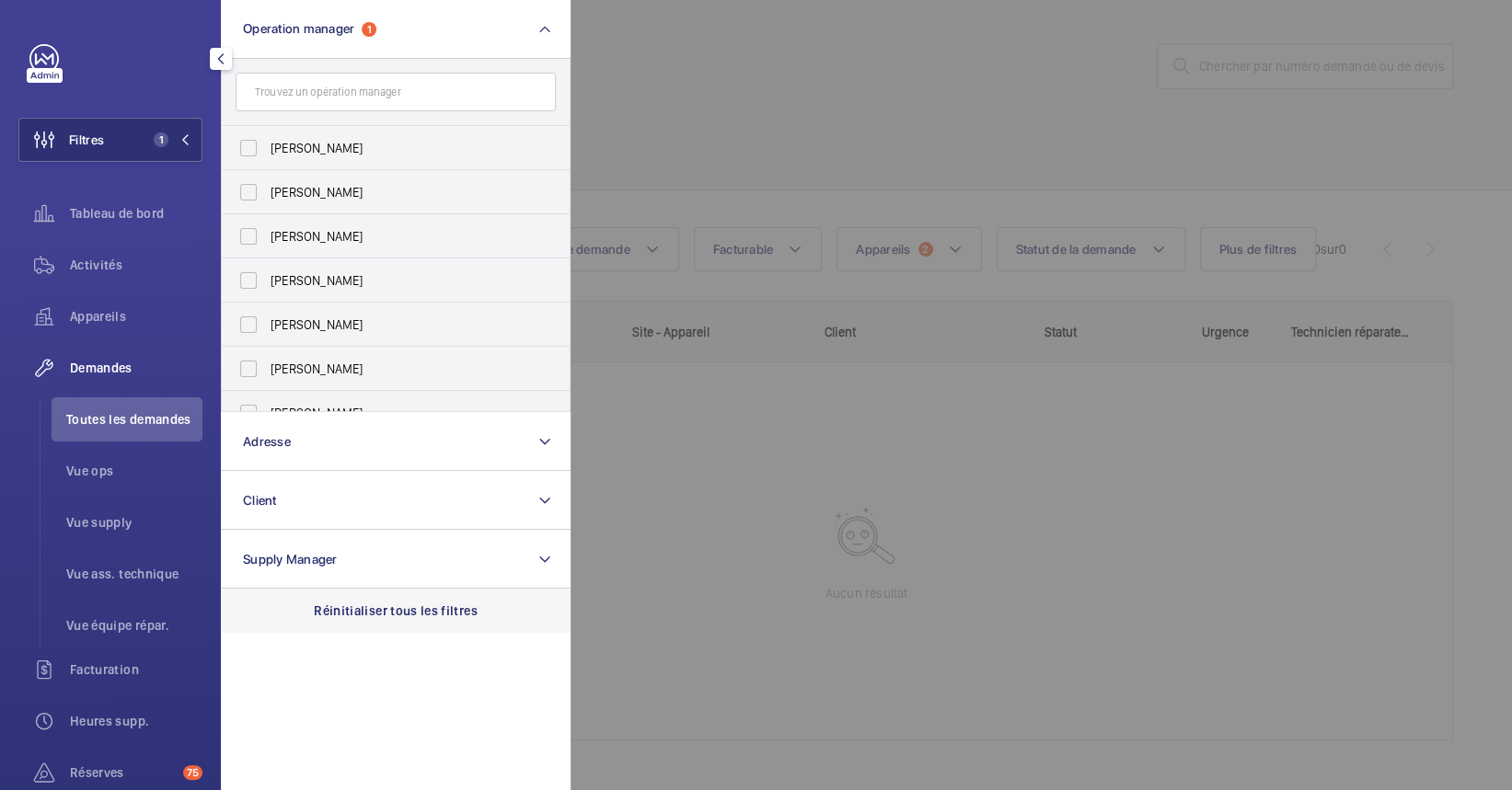
click at [416, 608] on p "Réinitialiser tous les filtres" at bounding box center [396, 611] width 163 height 18
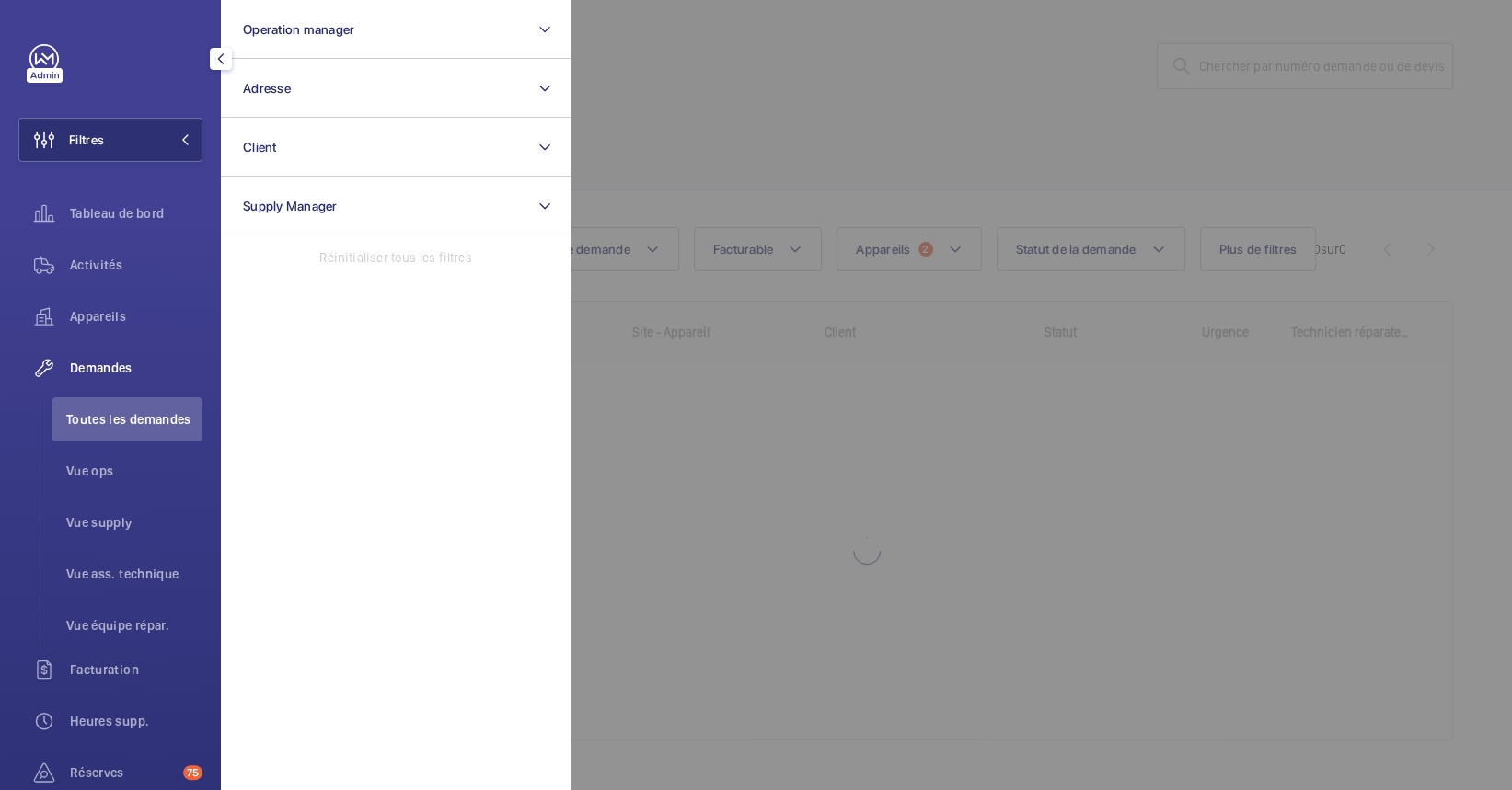
click at [1047, 503] on div at bounding box center [1327, 395] width 1512 height 790
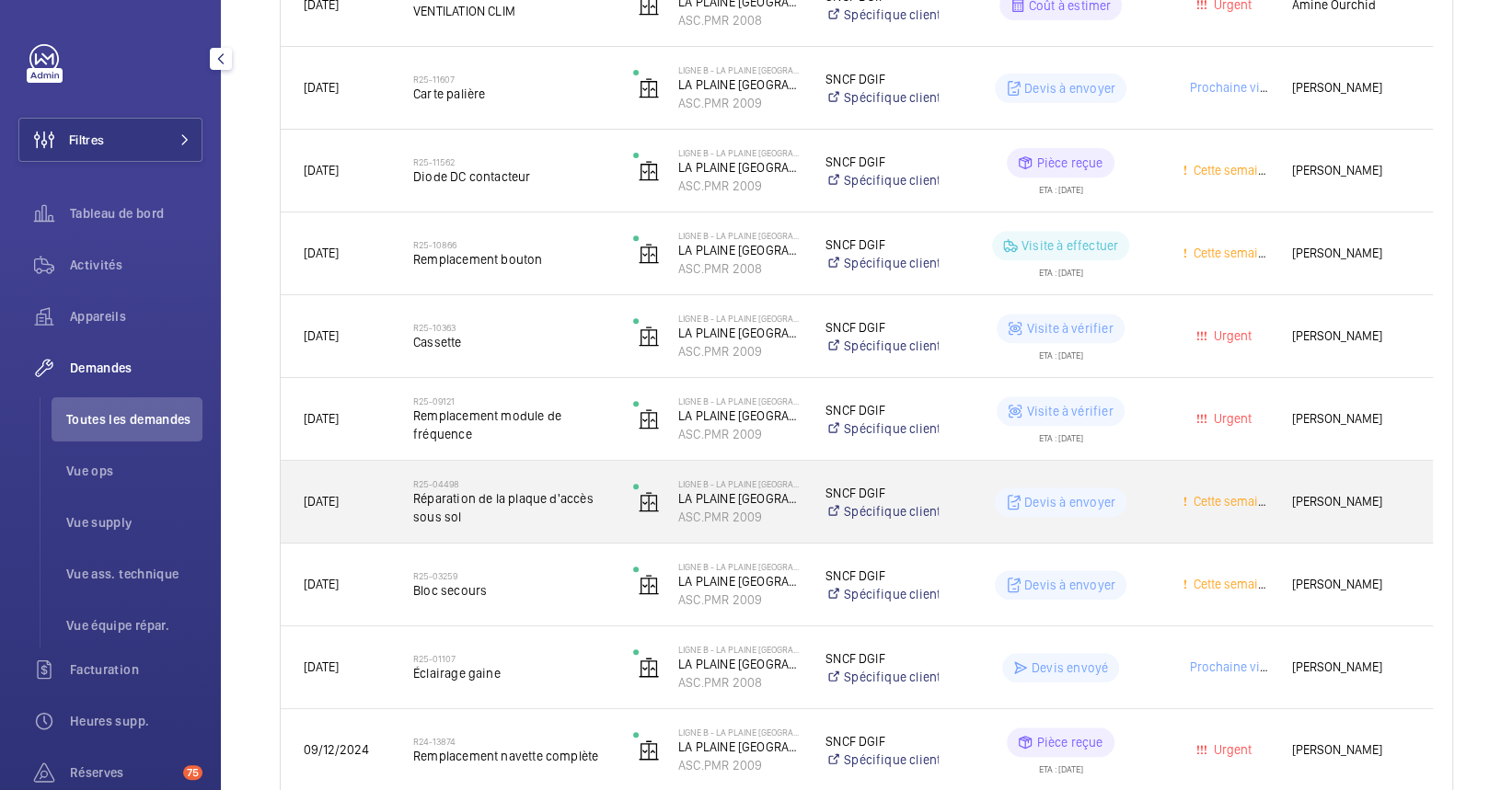
scroll to position [367, 0]
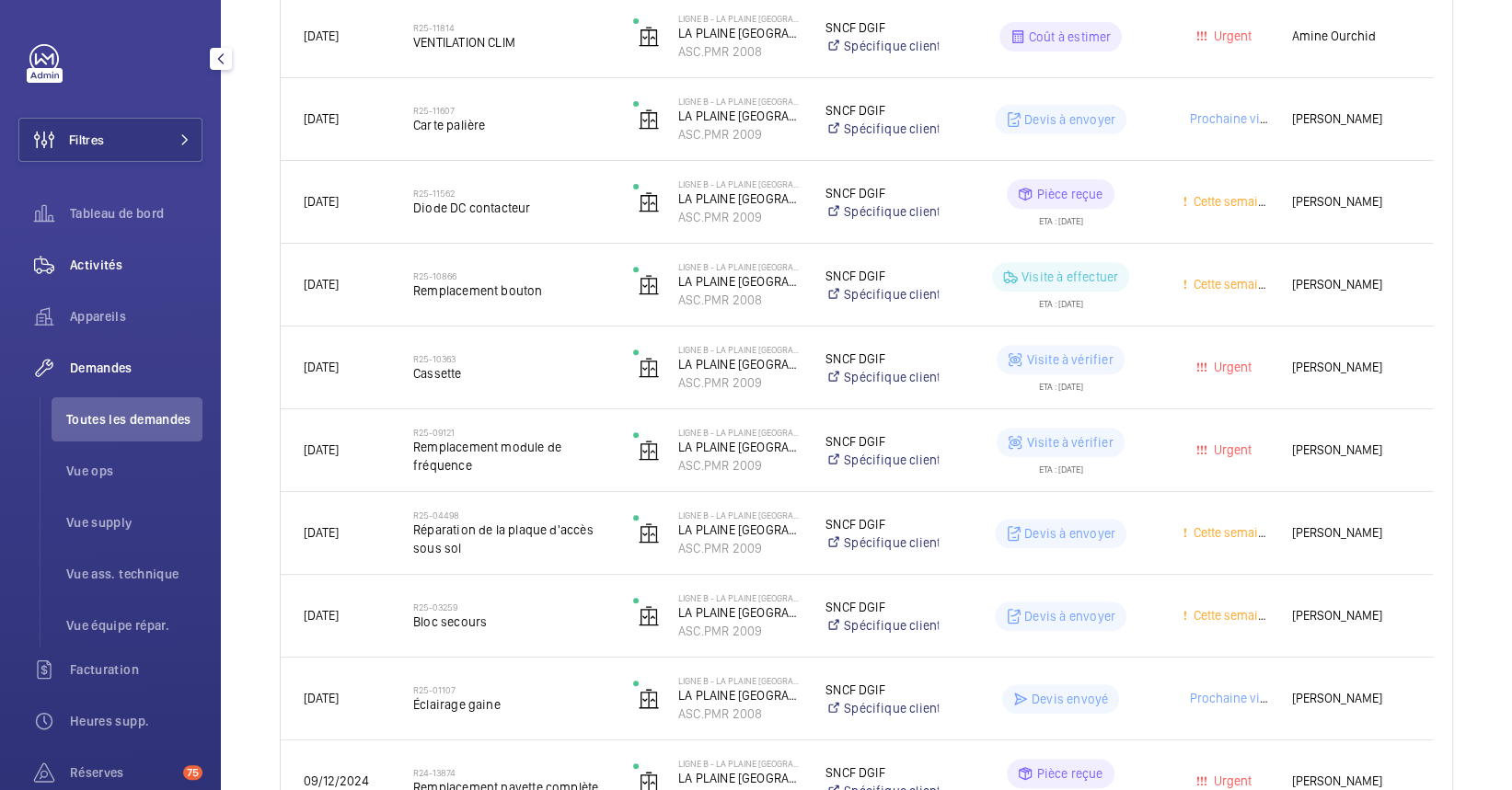
click at [134, 250] on div "Activités" at bounding box center [110, 265] width 184 height 44
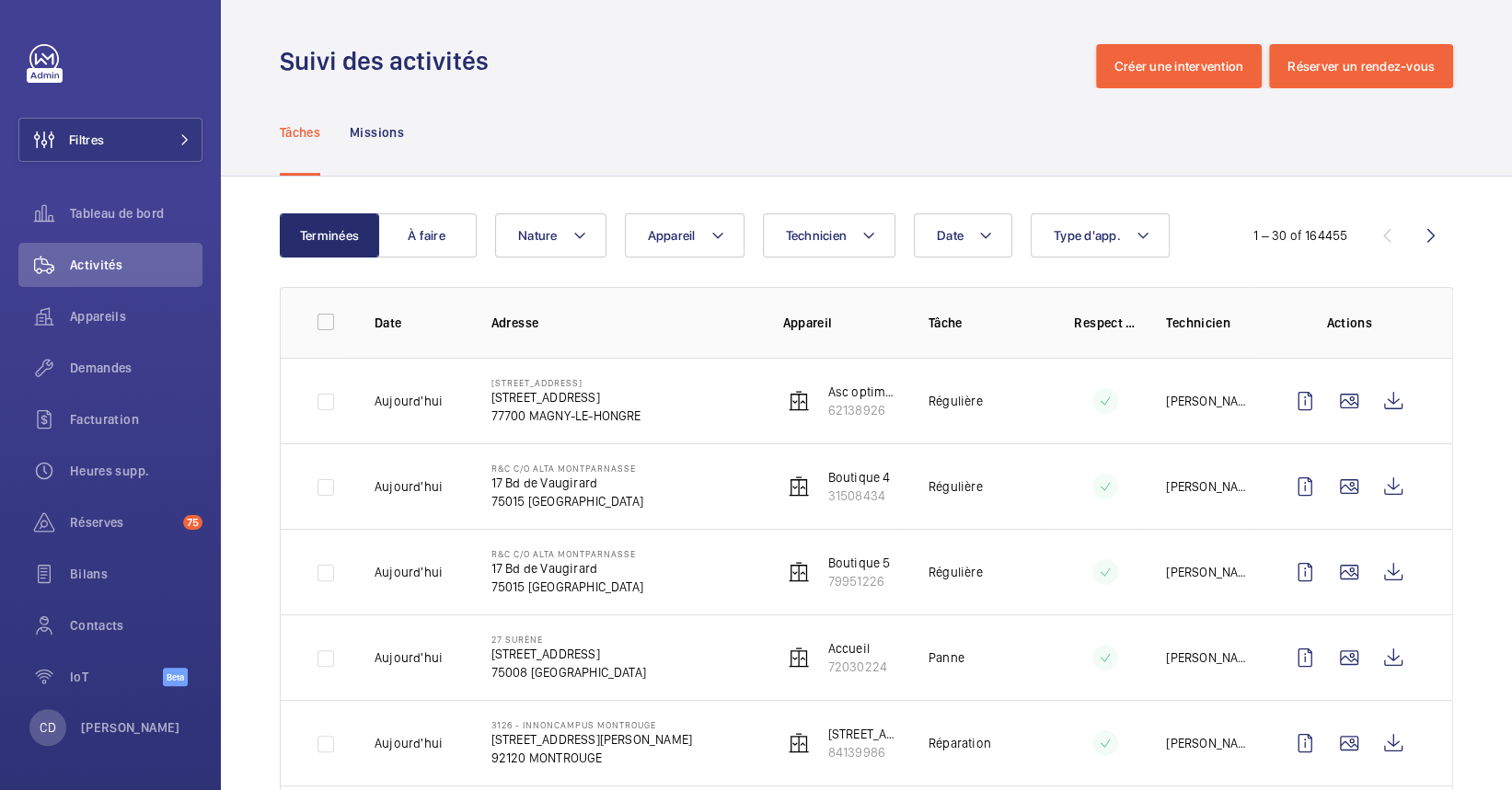
scroll to position [123, 0]
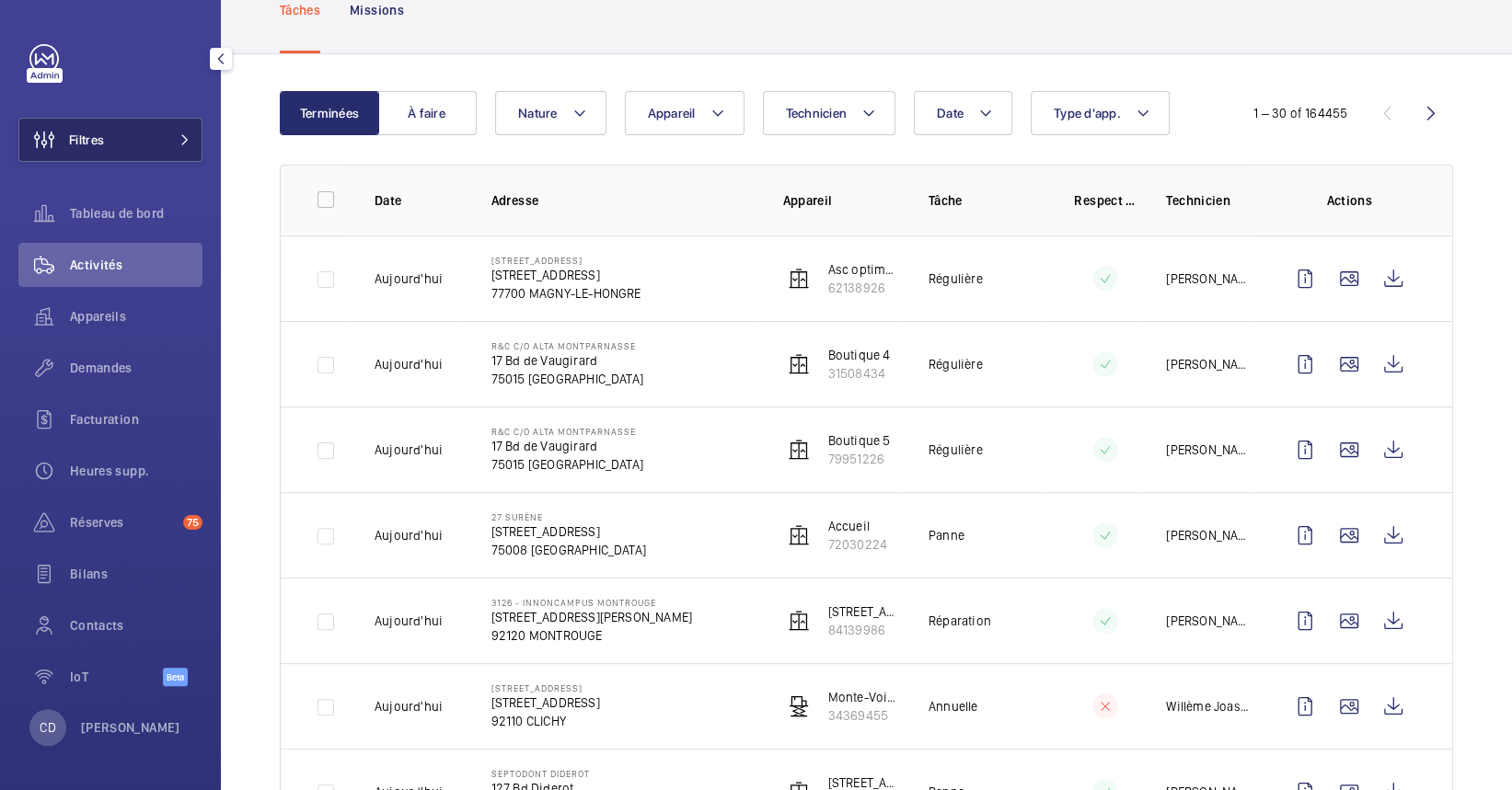
drag, startPoint x: 139, startPoint y: 126, endPoint x: 153, endPoint y: 124, distance: 14.1
click at [141, 126] on button "Filtres" at bounding box center [110, 139] width 184 height 44
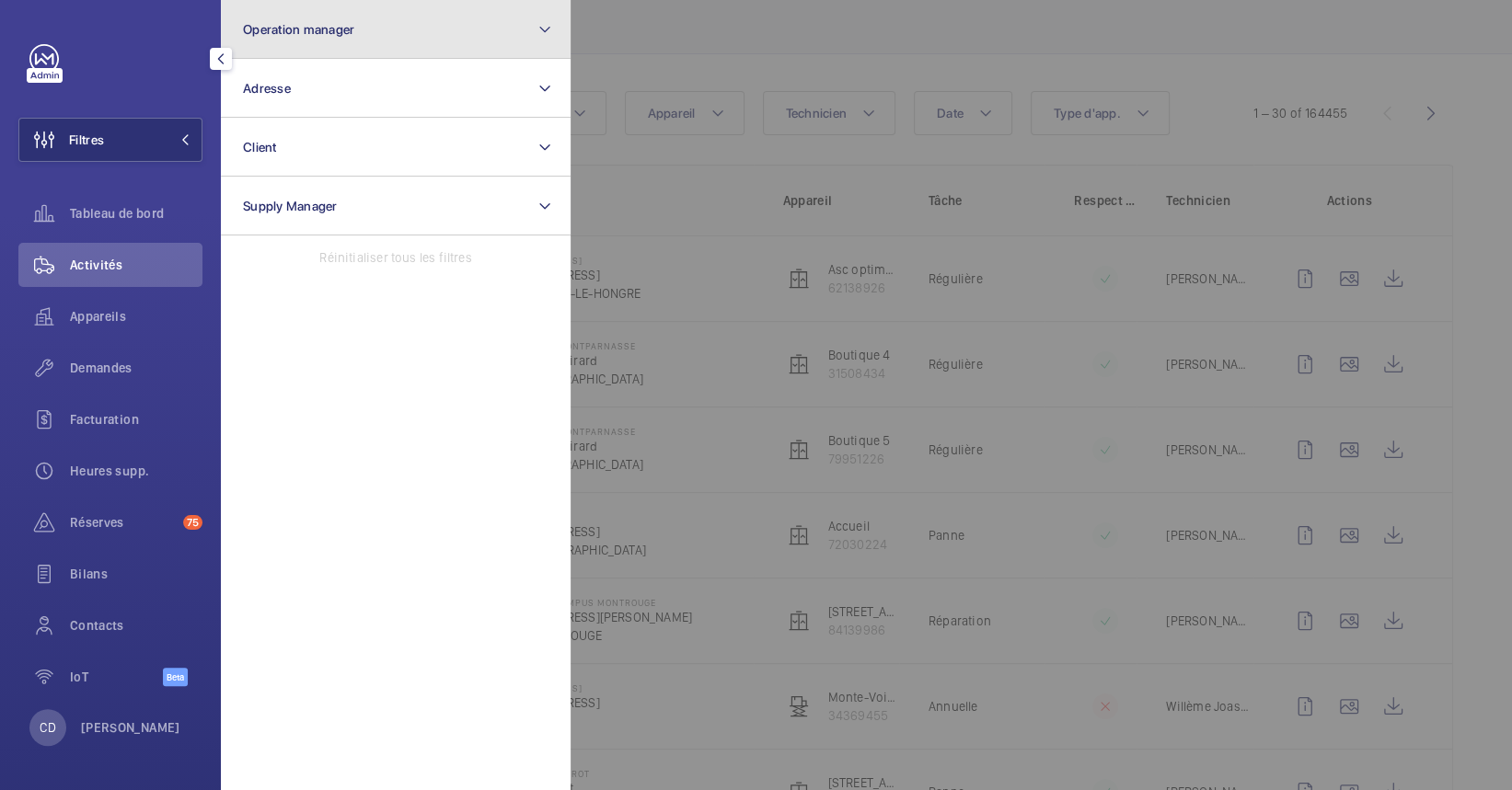
click at [315, 2] on button "Operation manager" at bounding box center [396, 29] width 350 height 59
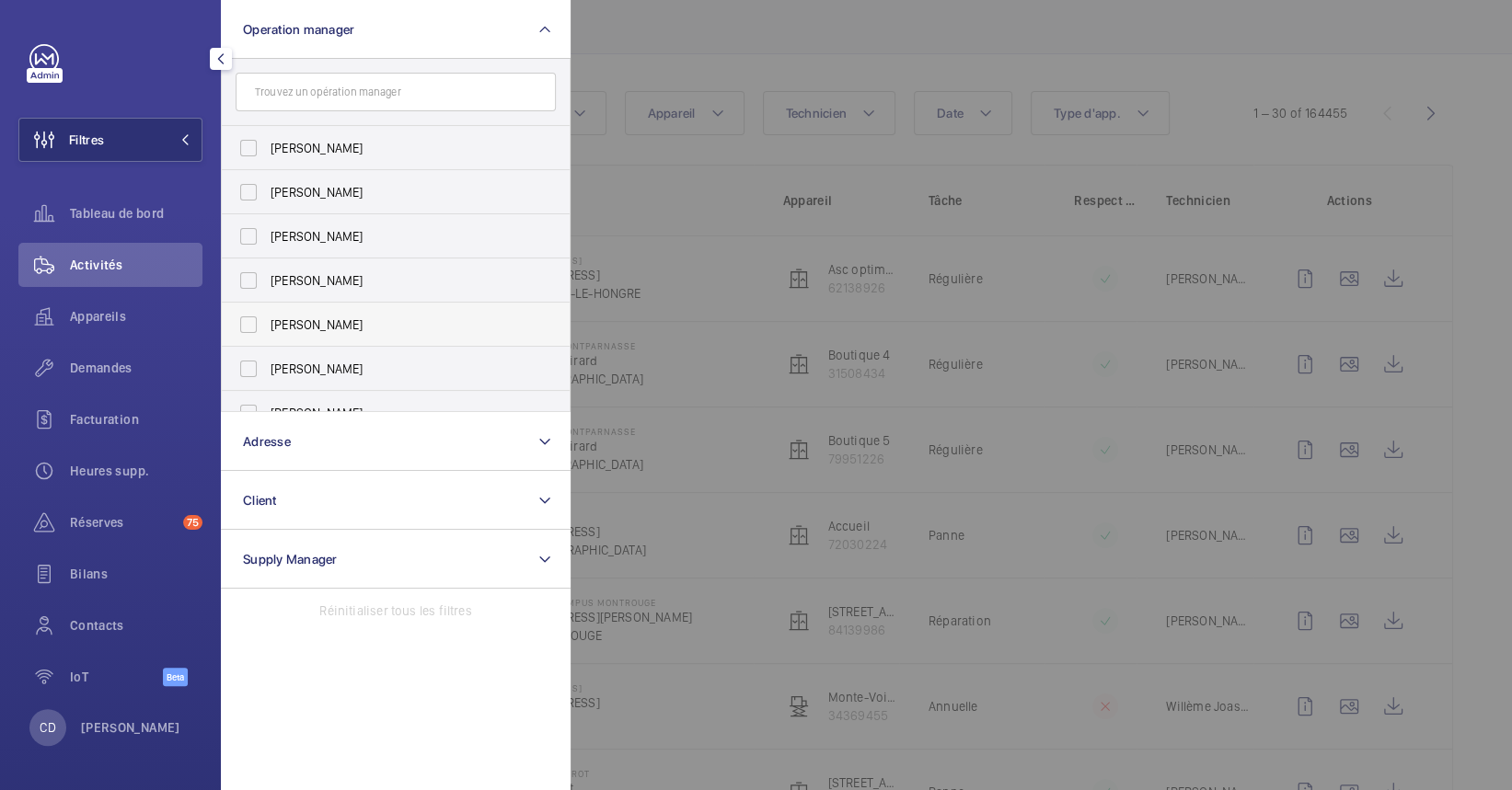
click at [331, 331] on span "[PERSON_NAME]" at bounding box center [398, 325] width 253 height 18
click at [267, 331] on input "[PERSON_NAME]" at bounding box center [248, 325] width 37 height 37
checkbox input "true"
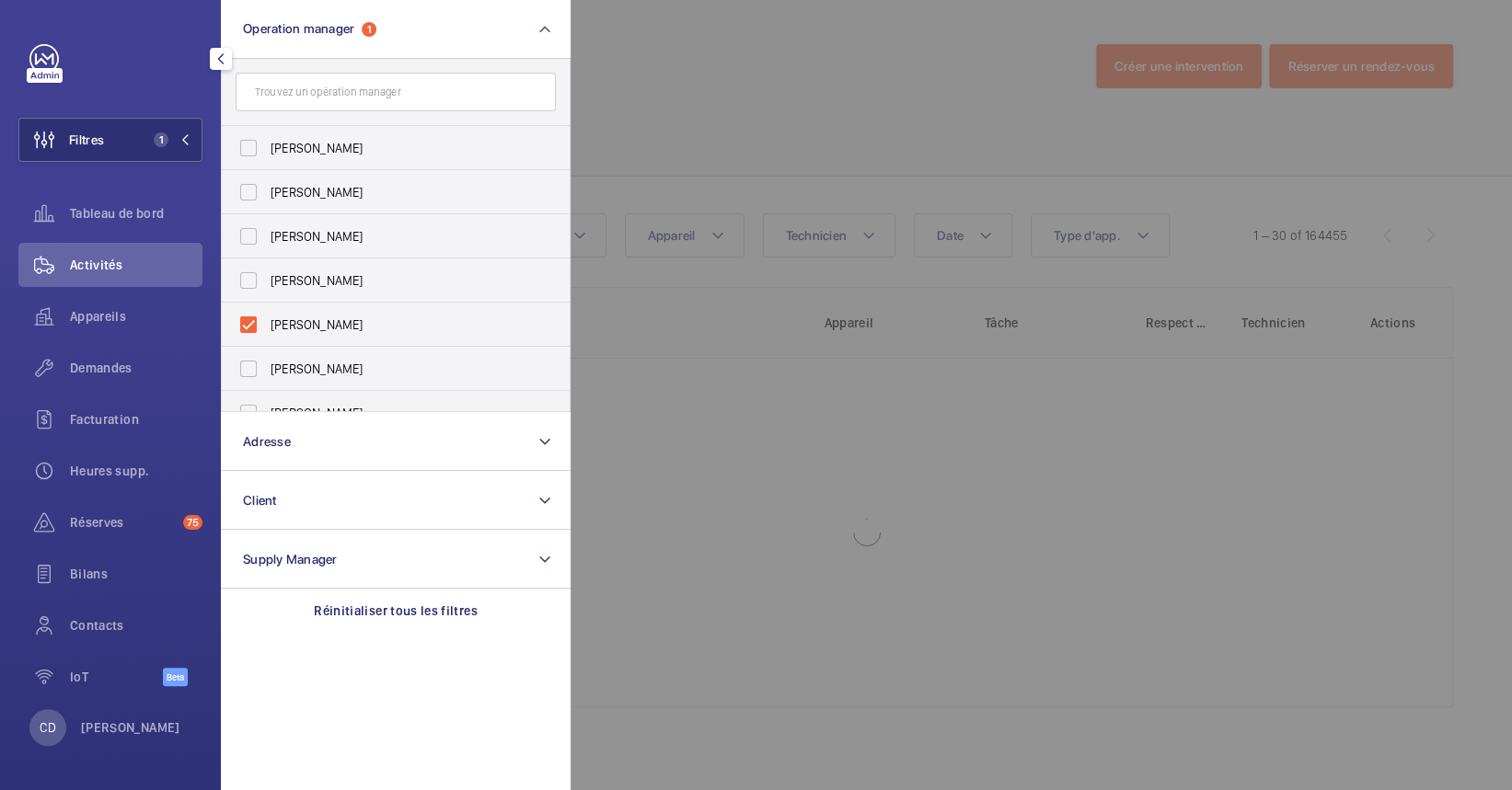
click at [873, 501] on div at bounding box center [1327, 395] width 1512 height 790
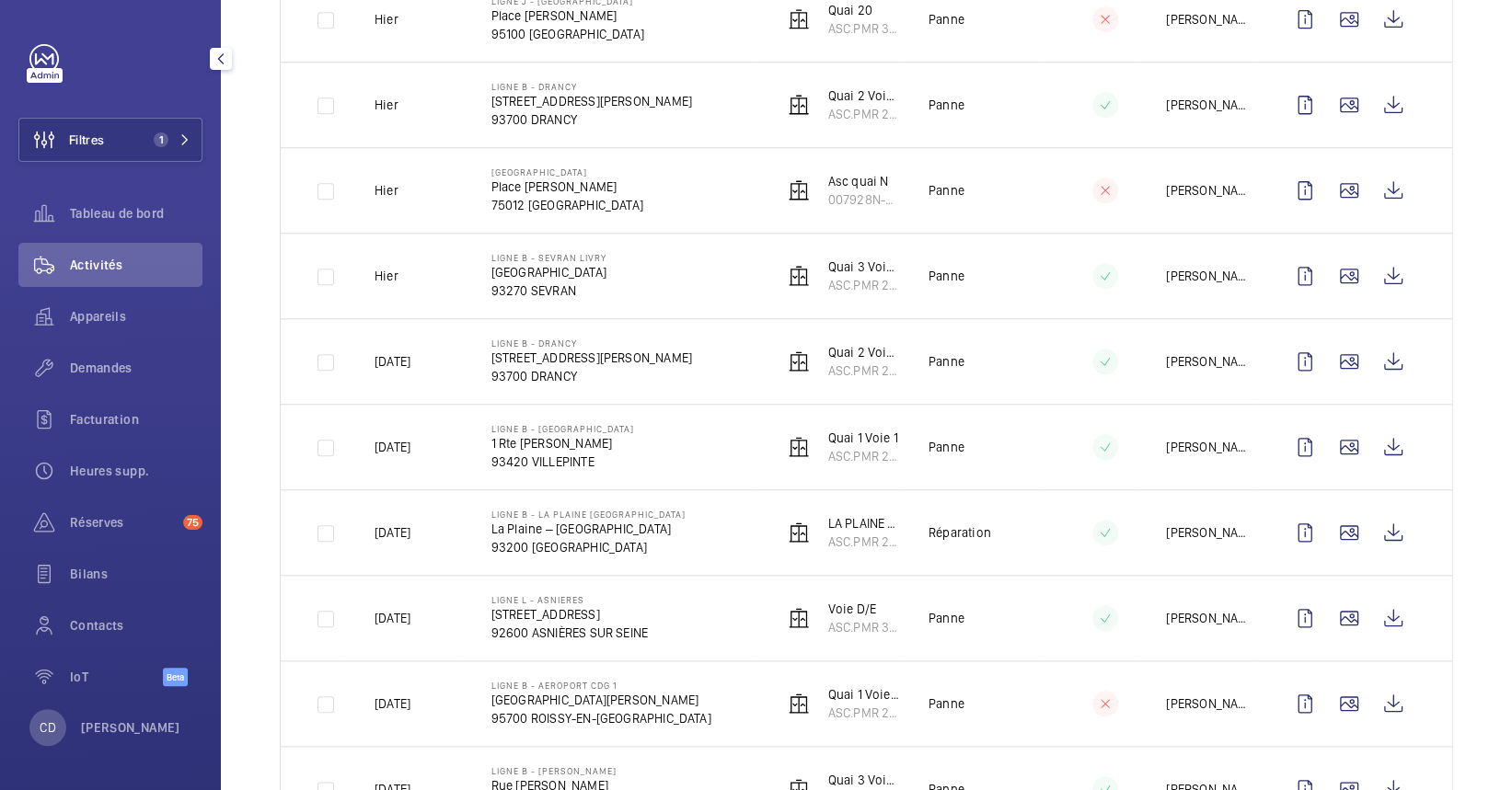
scroll to position [123, 0]
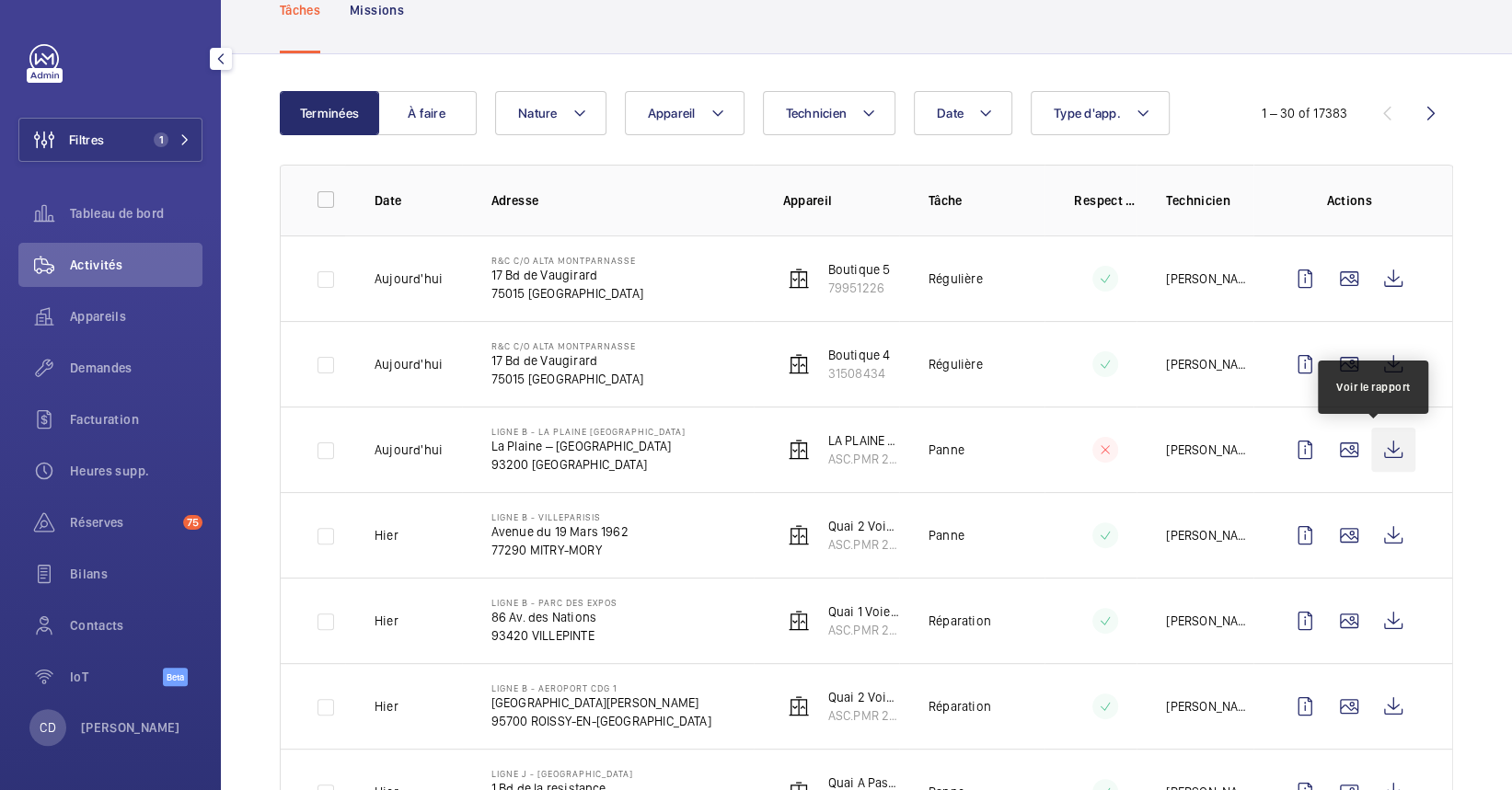
click at [1377, 449] on wm-front-icon-button at bounding box center [1393, 449] width 44 height 44
click at [115, 309] on span "Appareils" at bounding box center [136, 316] width 133 height 18
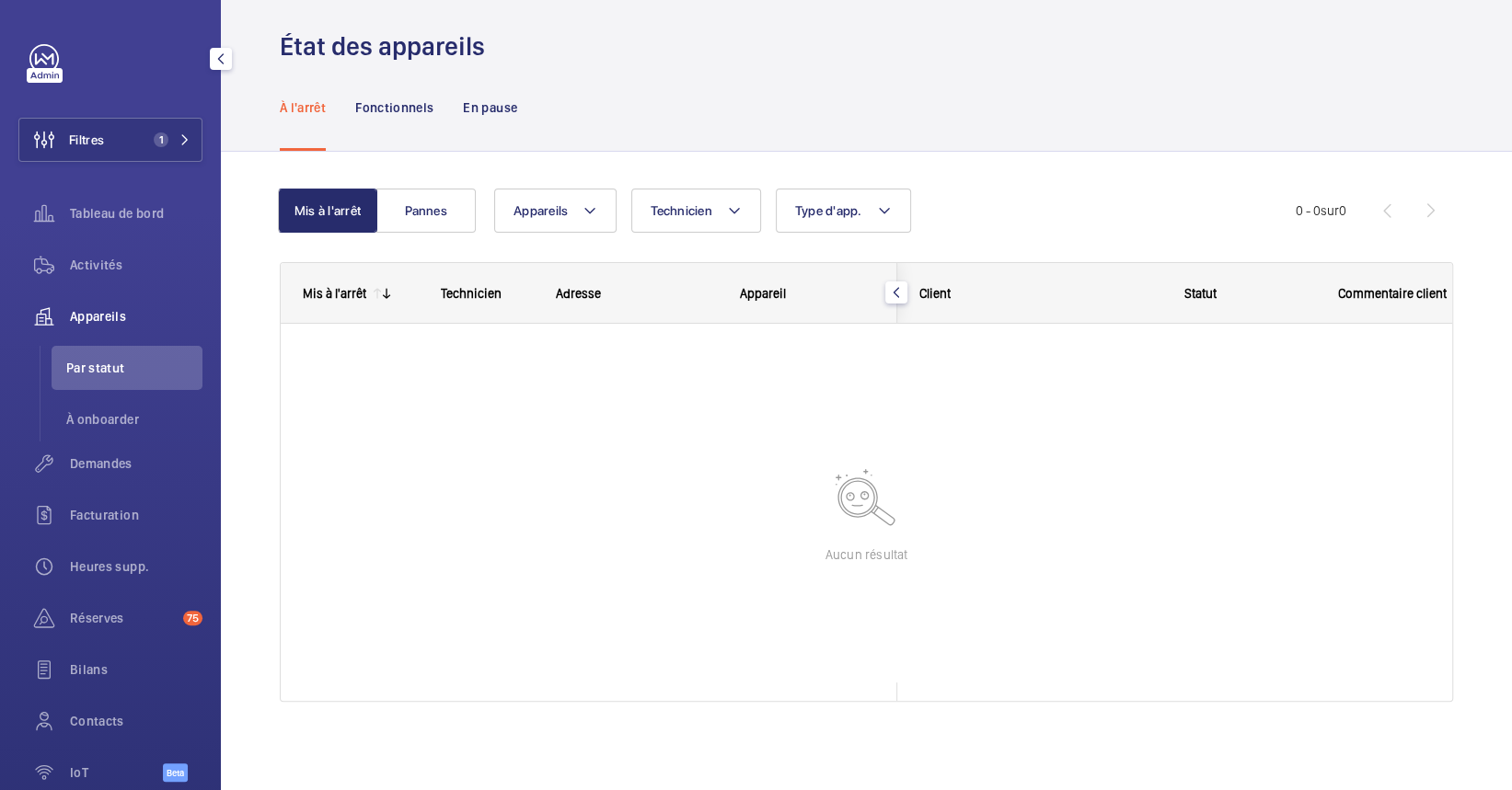
scroll to position [15, 0]
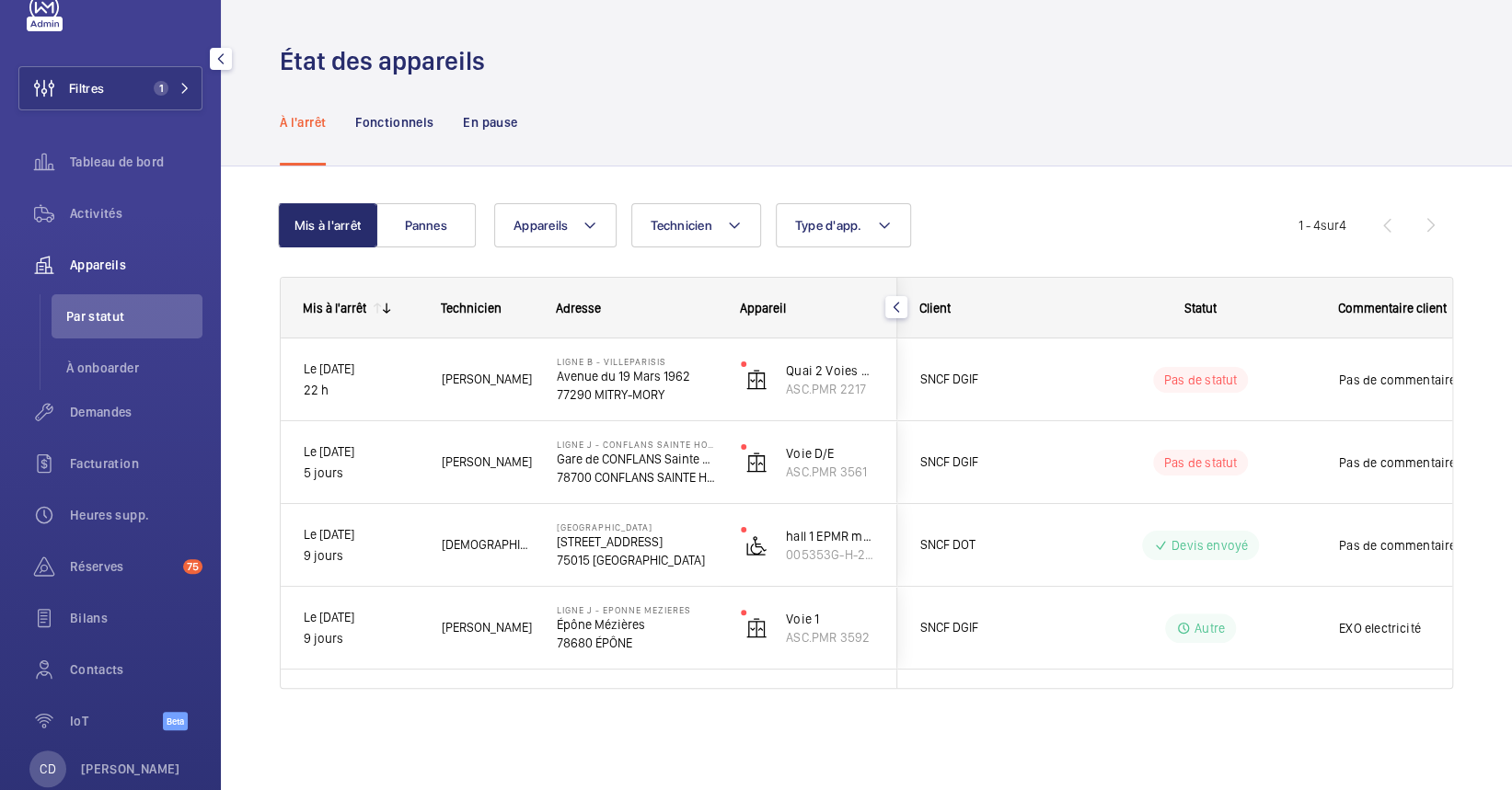
scroll to position [93, 0]
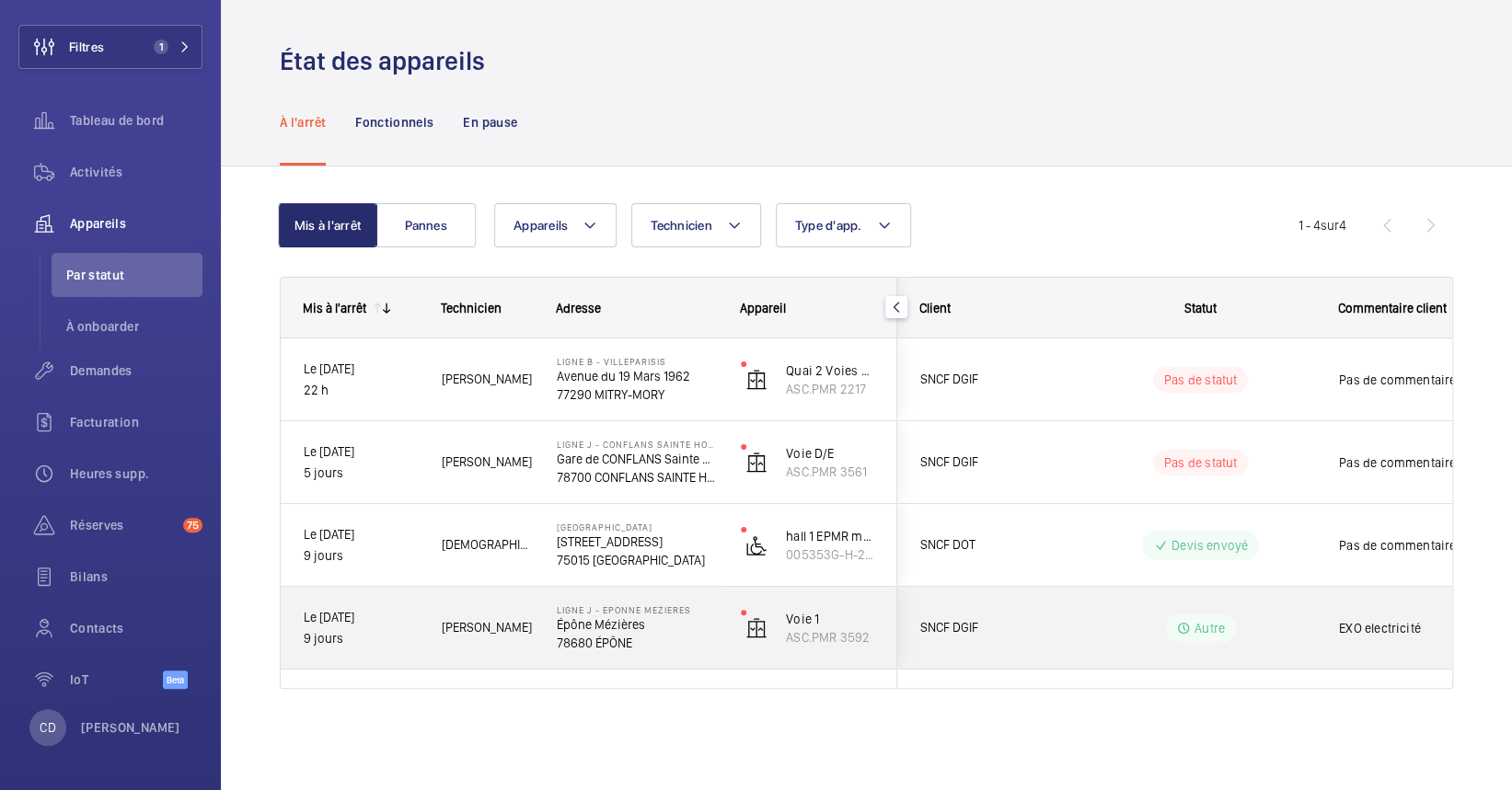
click at [544, 643] on div "LIGNE J - EPONNE MEZIERES Épône Mézières 78680 ÉPÔNE" at bounding box center [626, 628] width 182 height 83
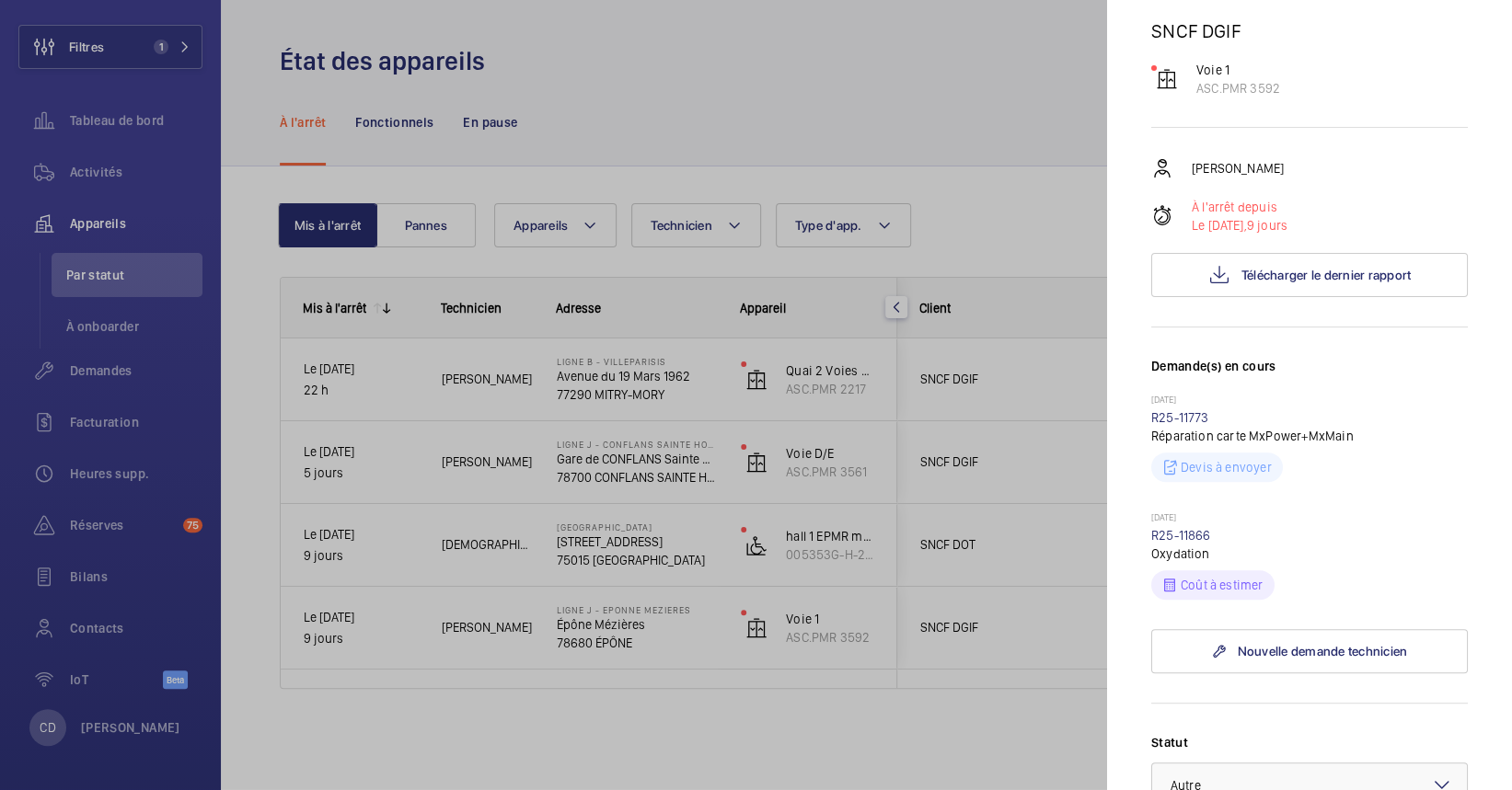
scroll to position [245, 0]
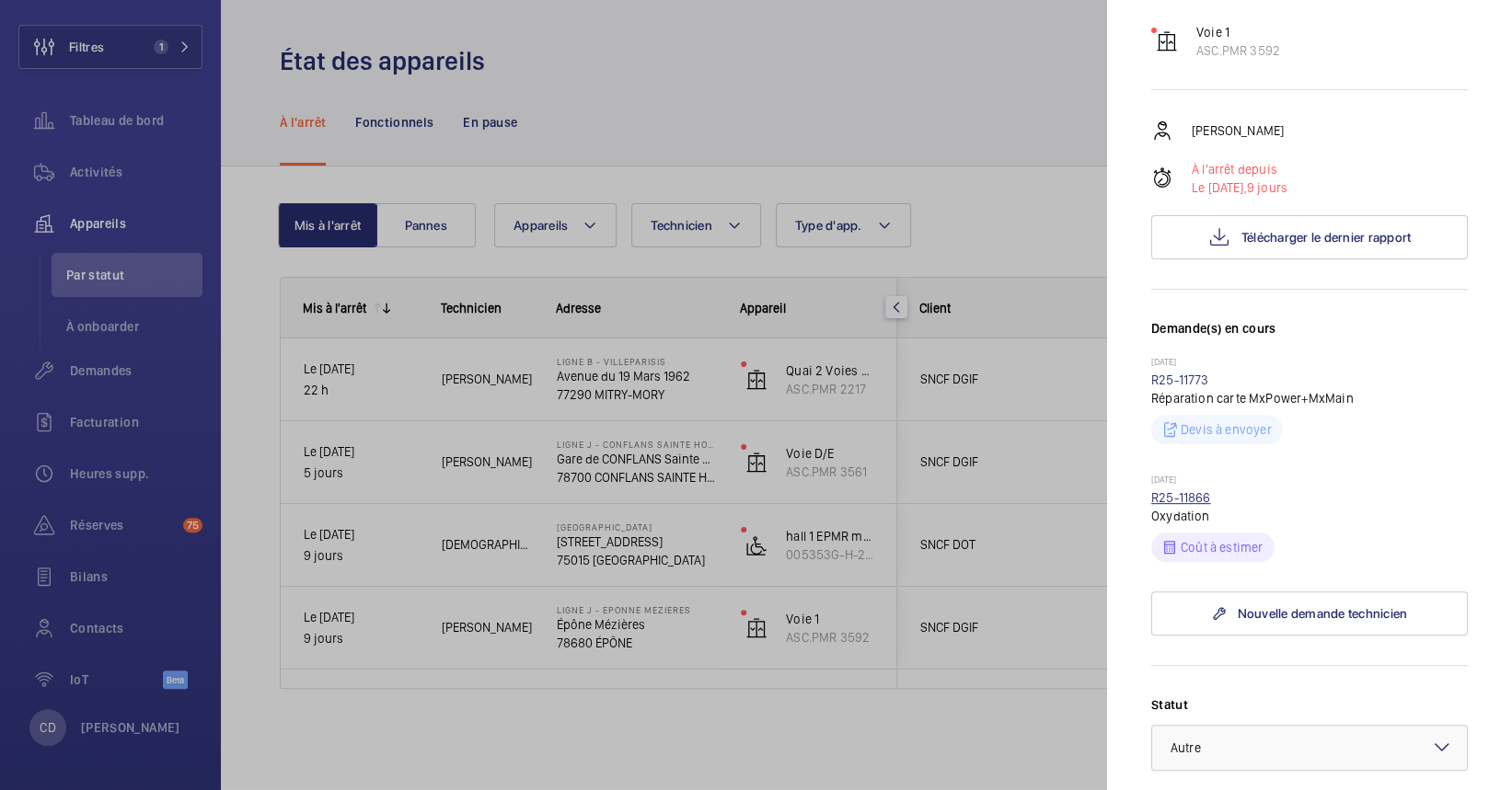
click at [1165, 493] on link "R25-11866" at bounding box center [1181, 497] width 60 height 15
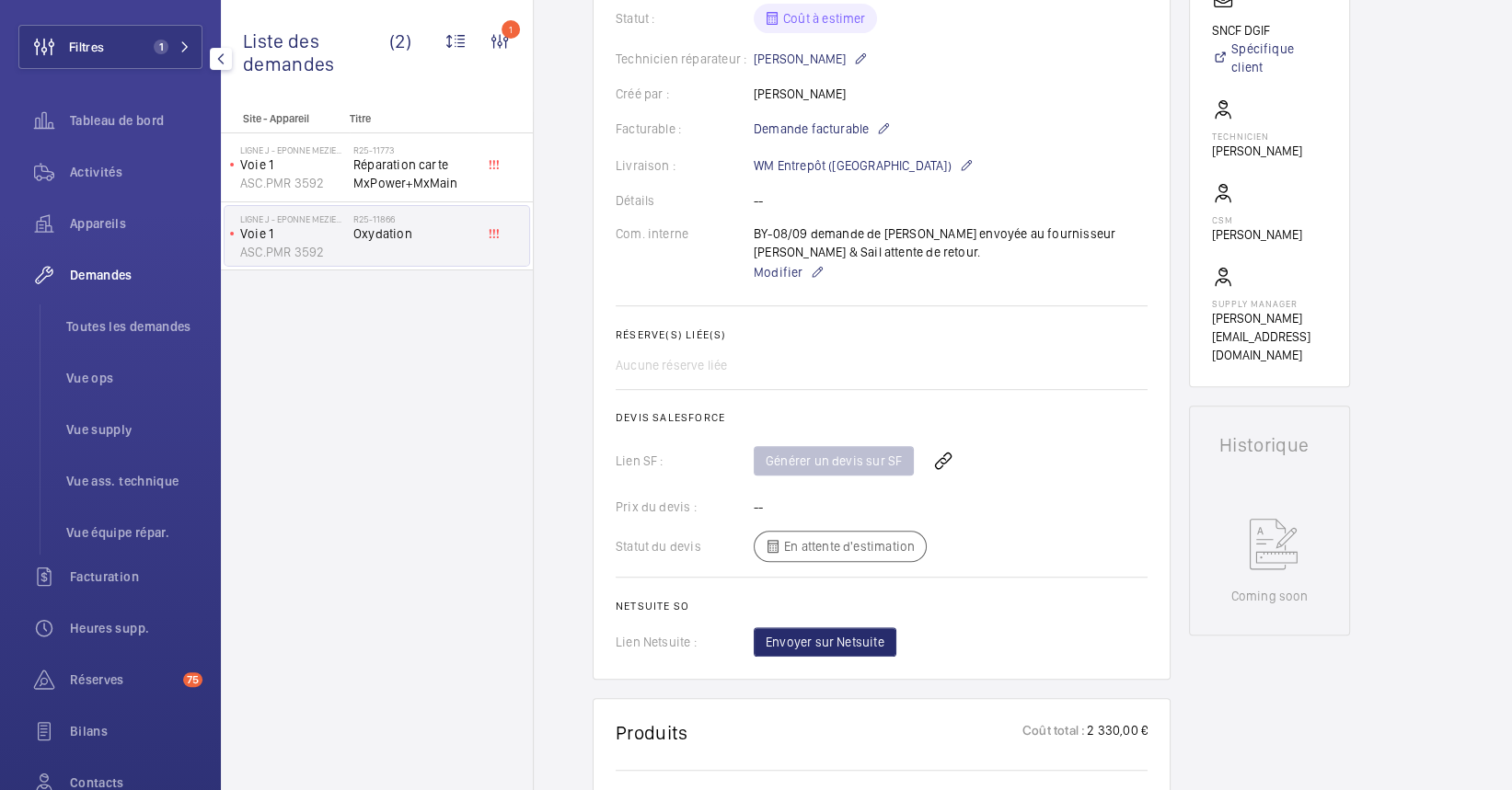
scroll to position [490, 0]
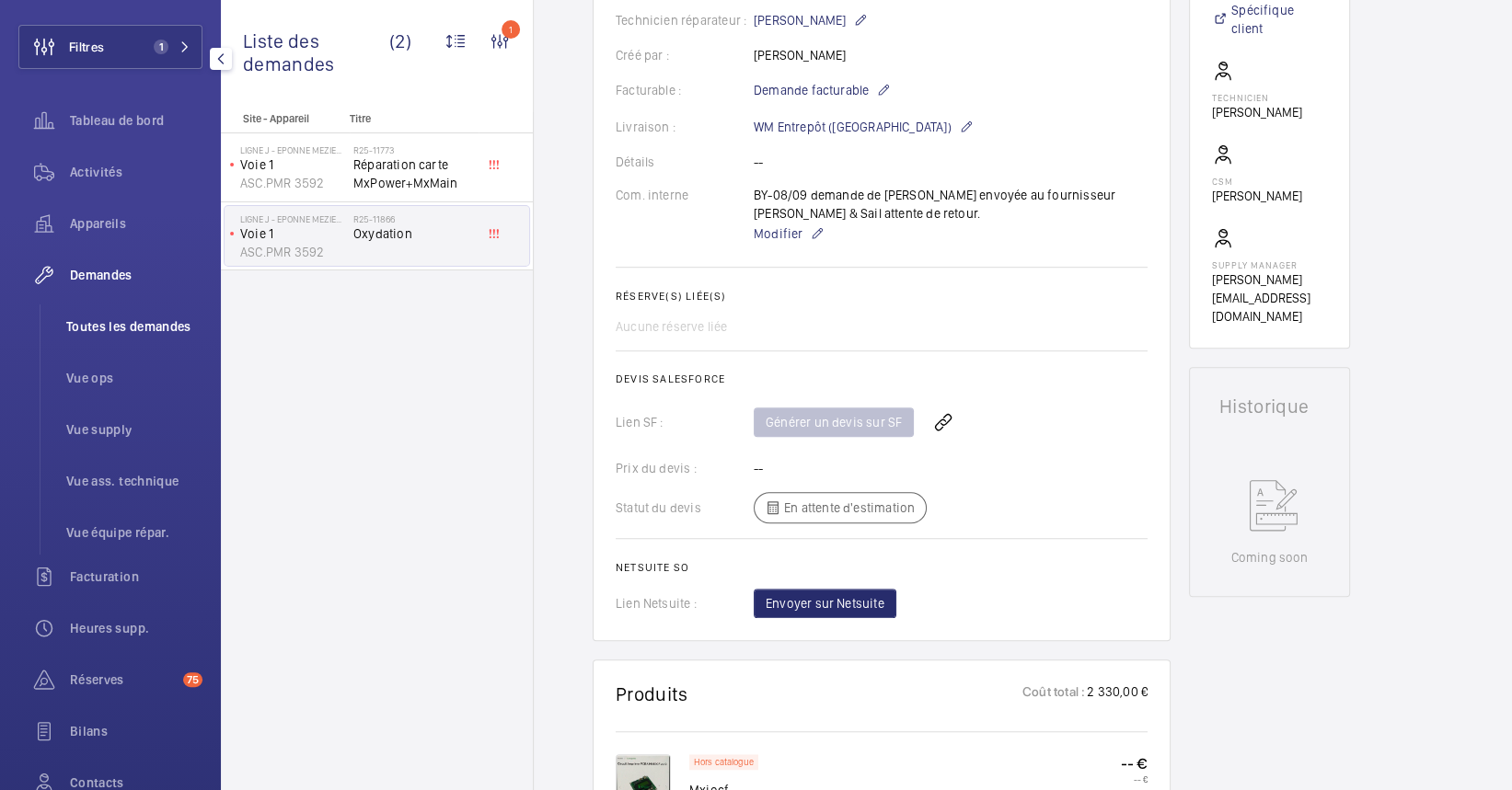
click at [116, 335] on span "Toutes les demandes" at bounding box center [134, 327] width 137 height 18
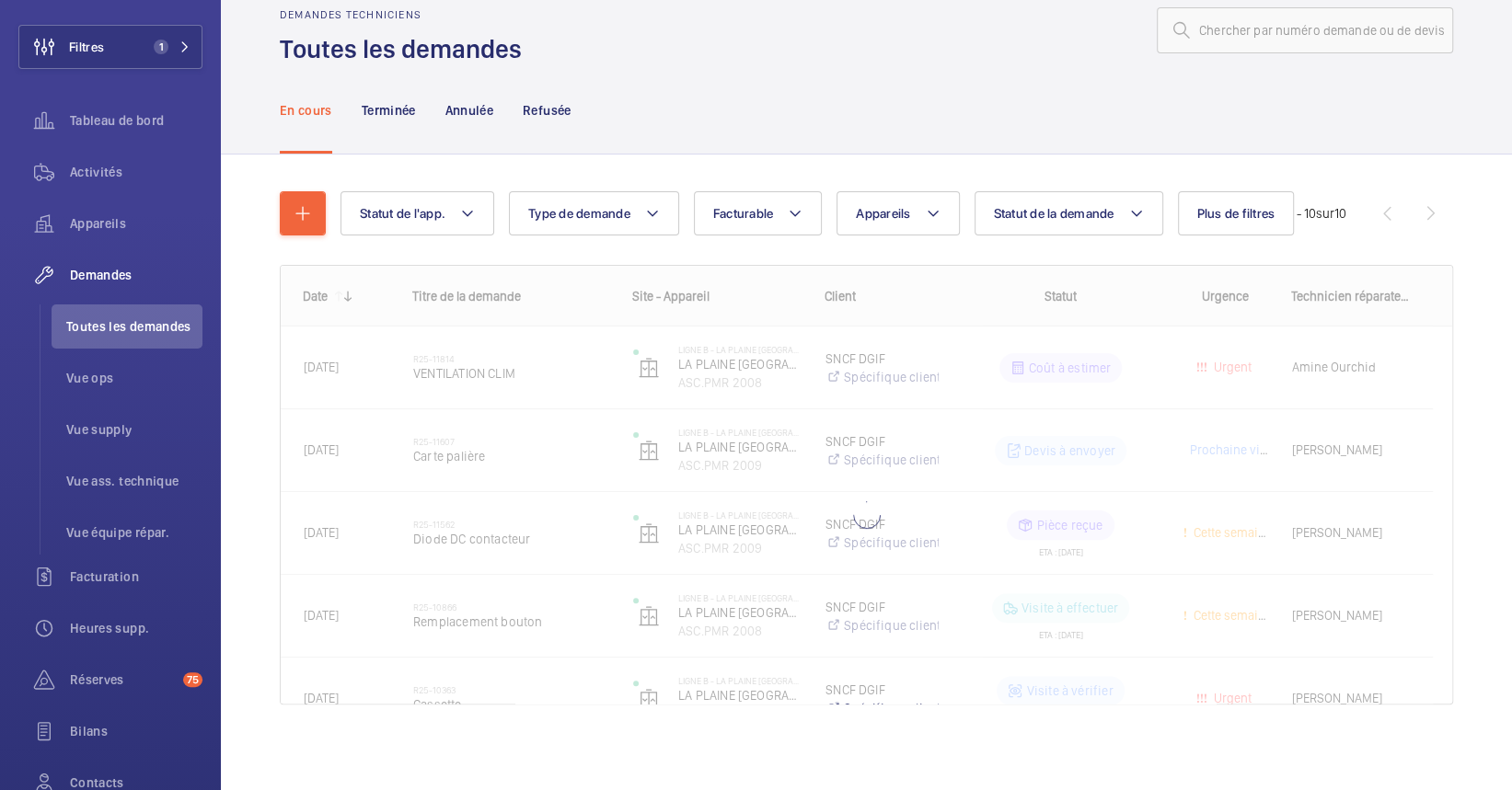
scroll to position [39, 0]
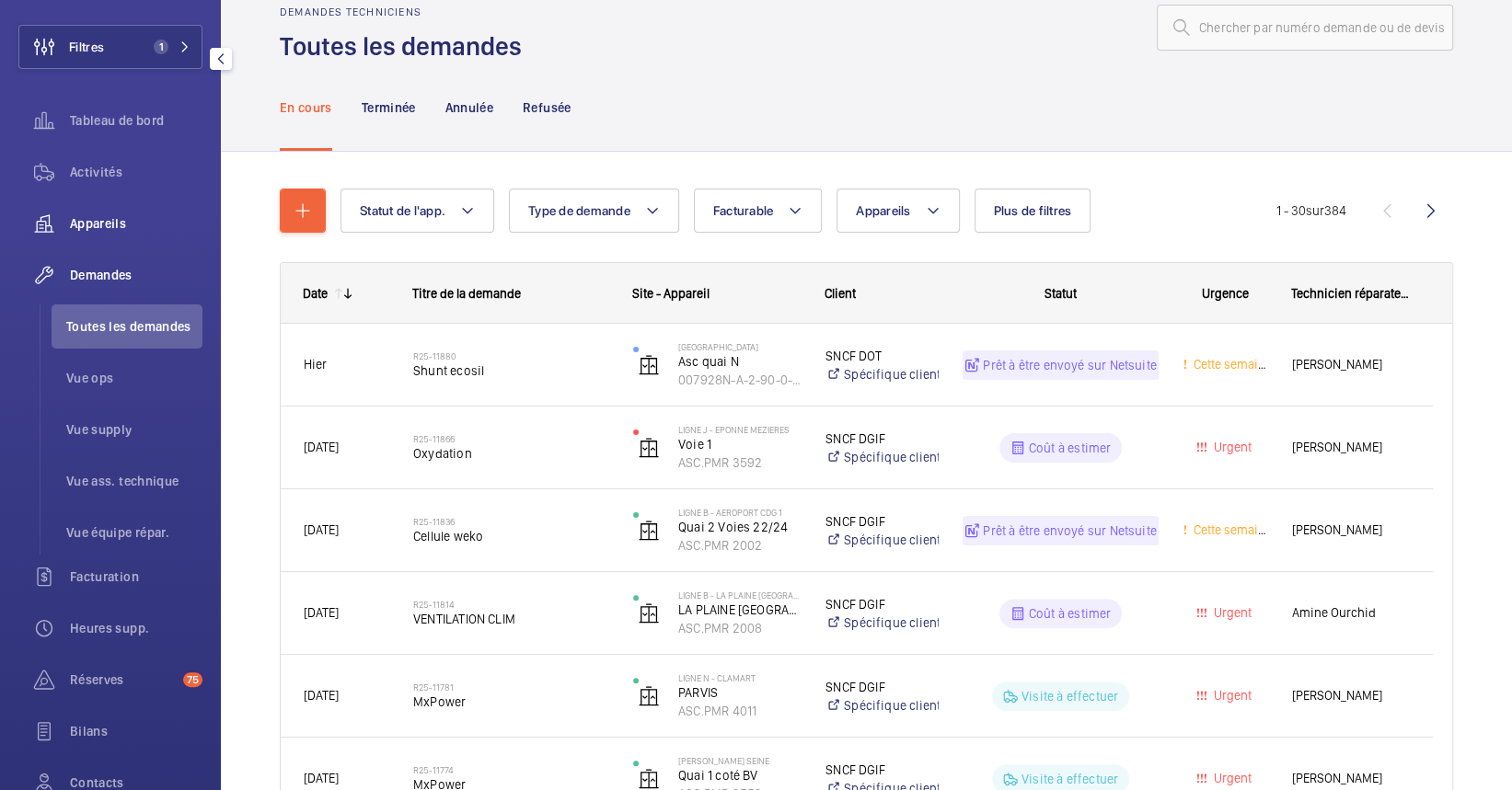
click at [78, 207] on div "Appareils" at bounding box center [110, 223] width 184 height 44
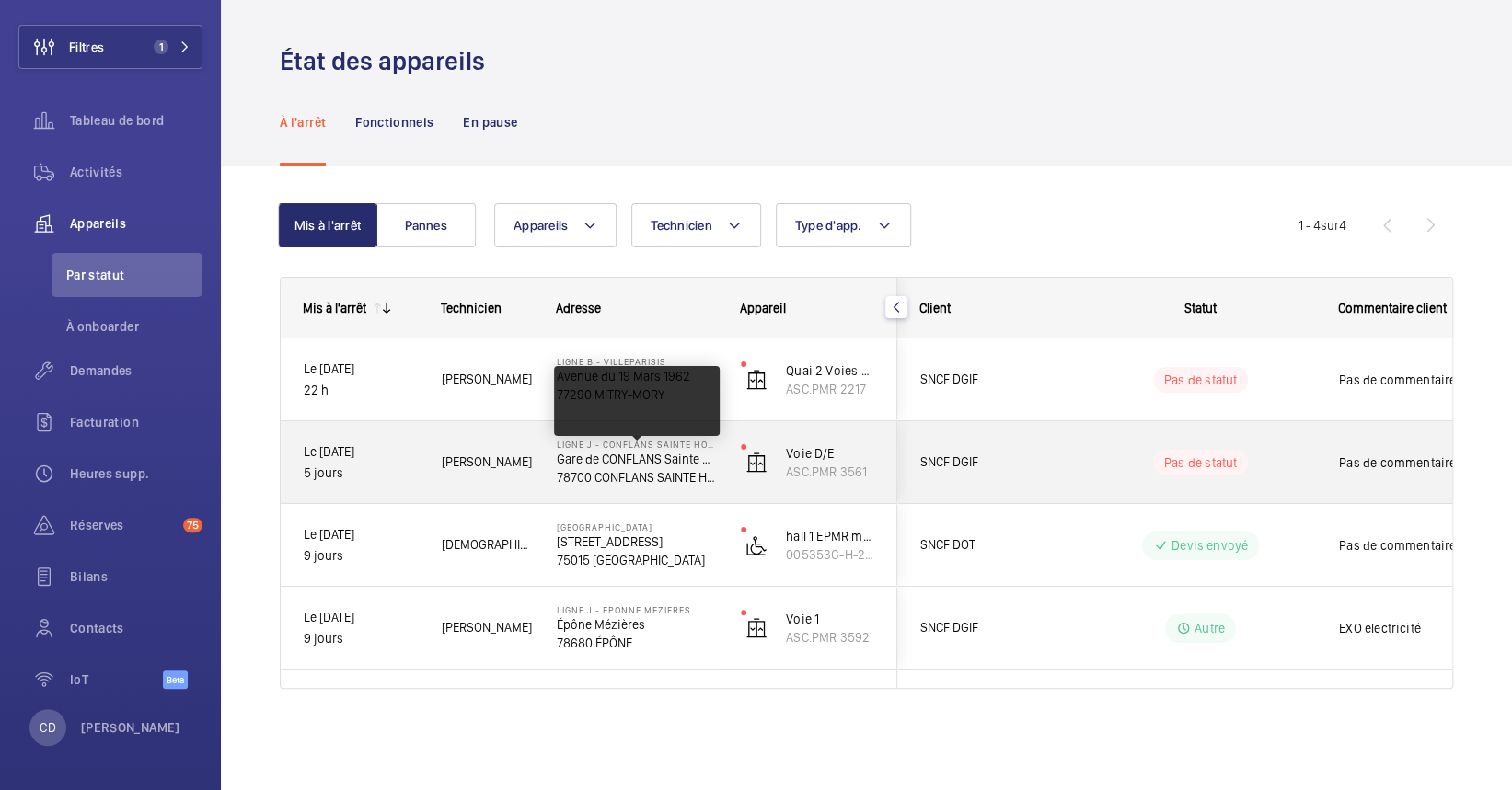
click at [338, 673] on div "Mis à l'arrêt Technicien Adresse Appareil" at bounding box center [867, 483] width 1172 height 410
click at [584, 472] on p "78700 CONFLANS SAINTE HONORINE" at bounding box center [637, 477] width 160 height 18
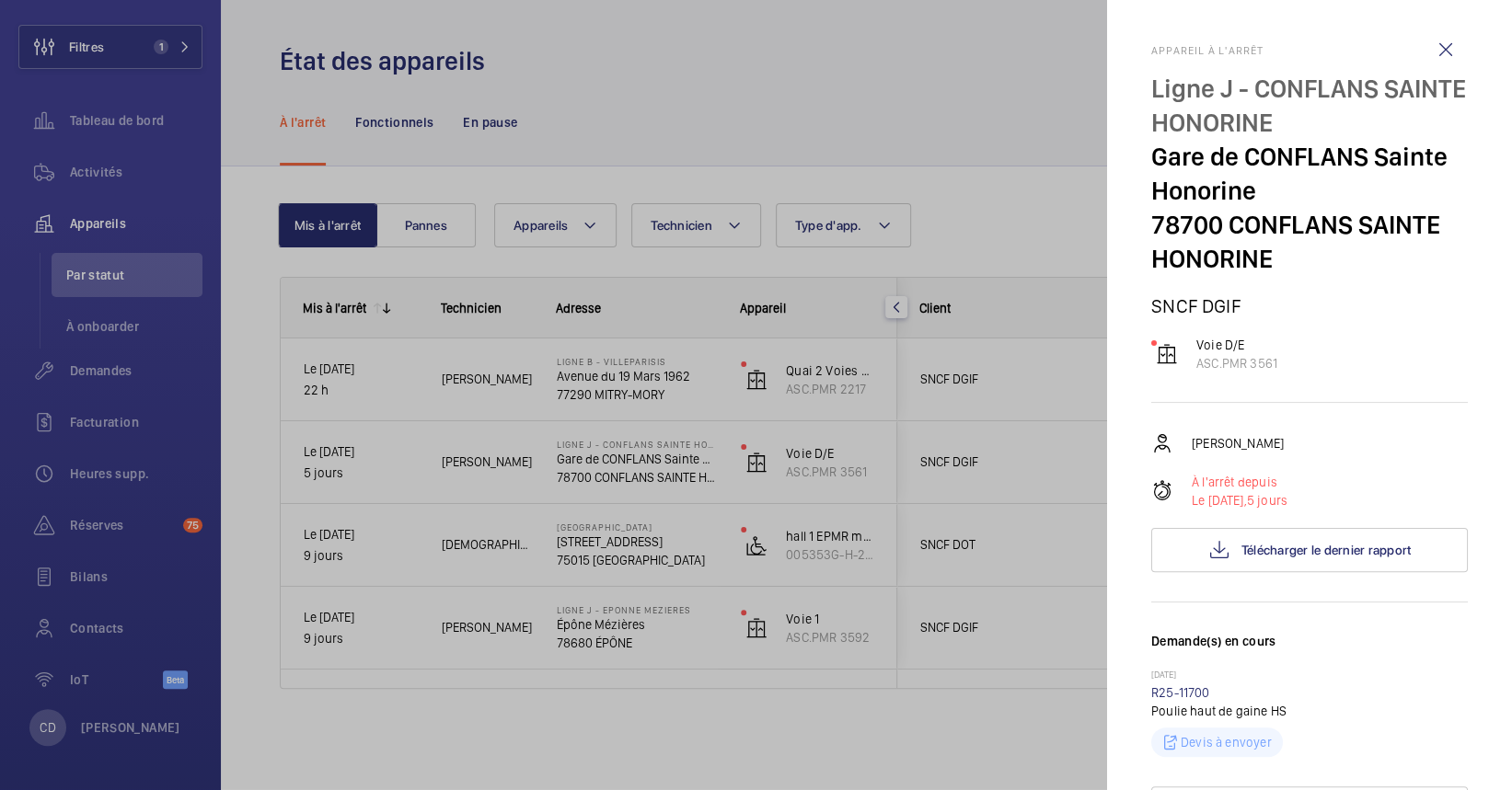
click at [489, 591] on div at bounding box center [756, 395] width 1512 height 790
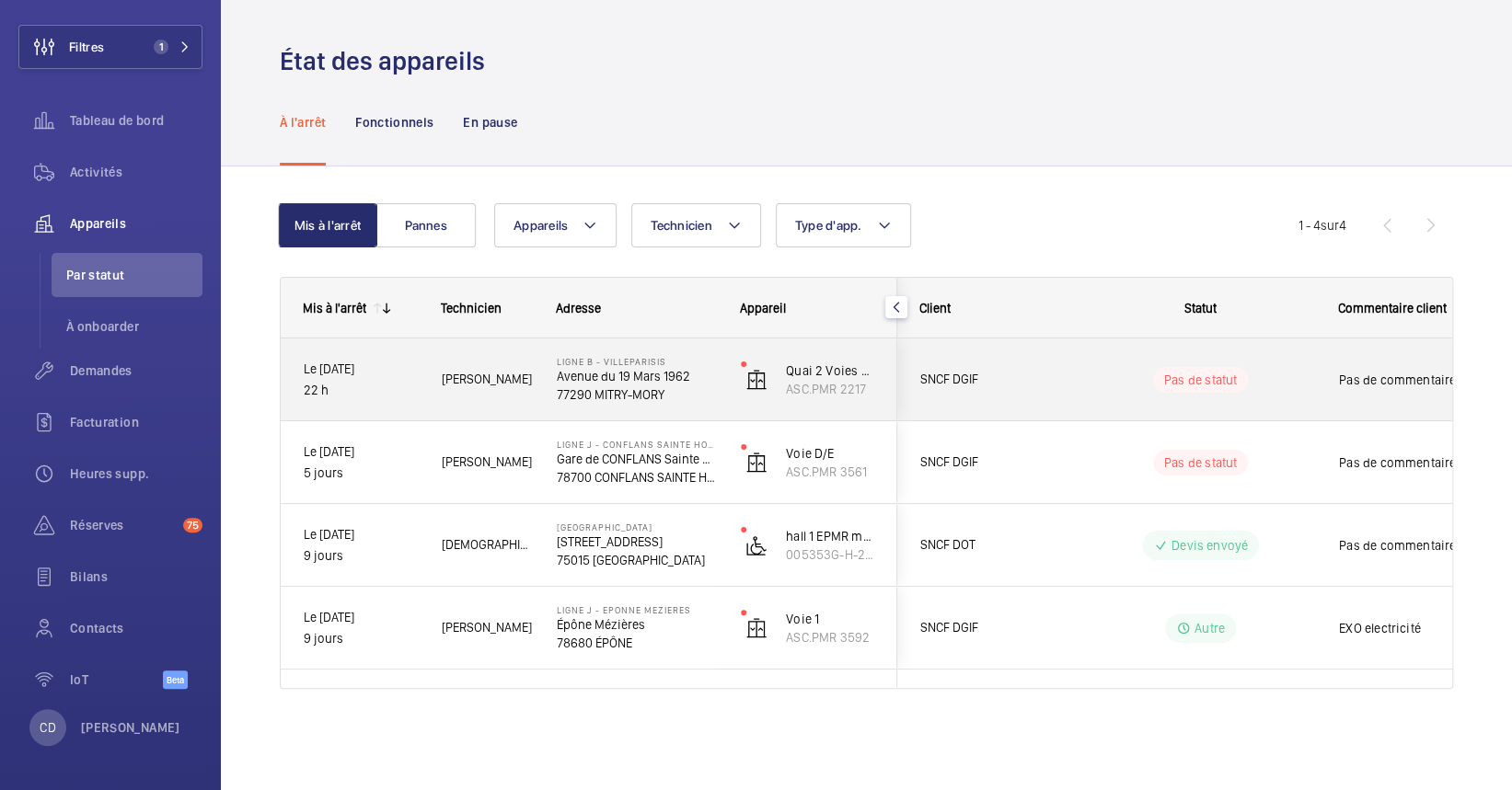
click at [475, 369] on span "[PERSON_NAME]" at bounding box center [486, 379] width 91 height 21
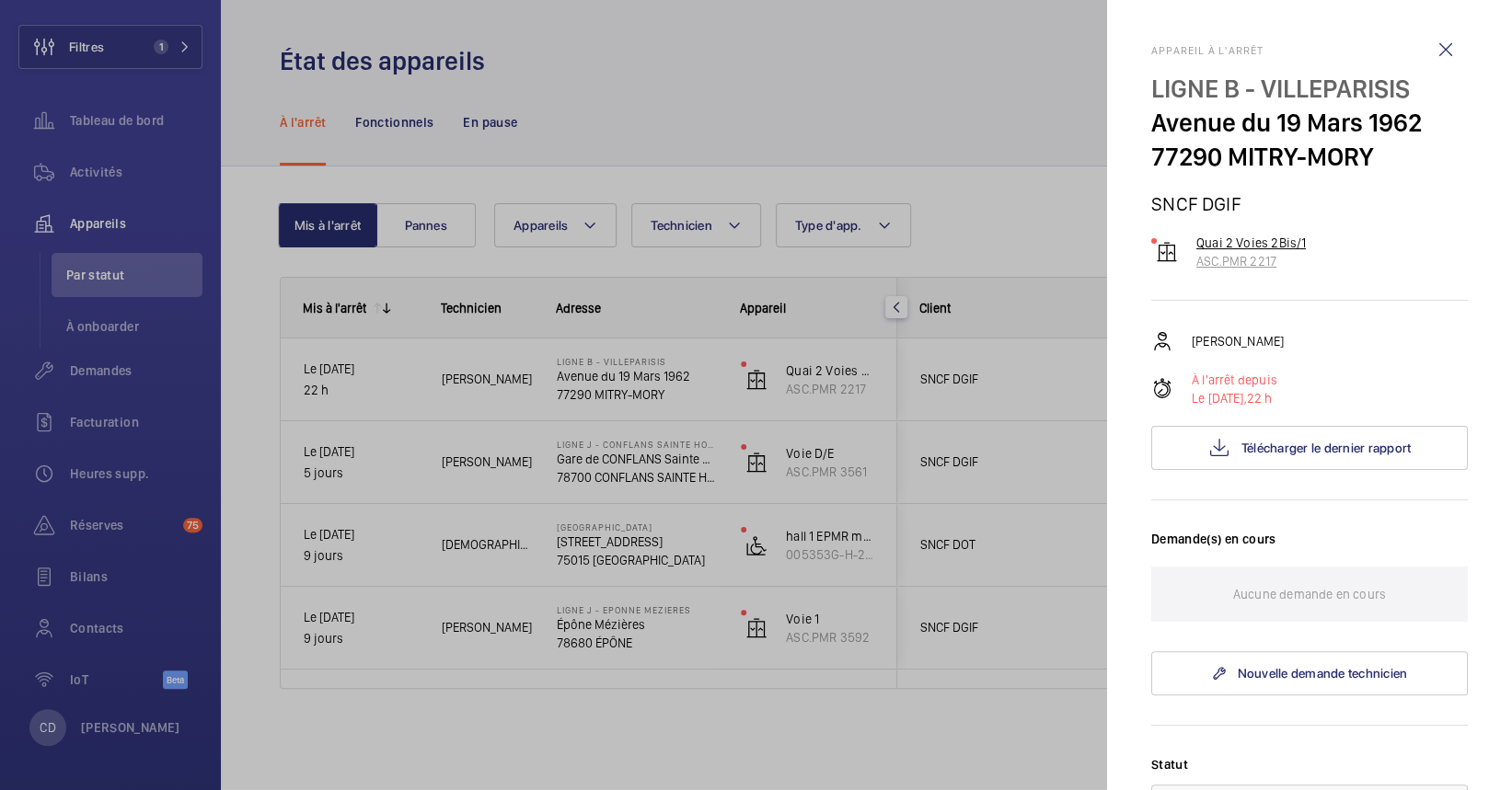
drag, startPoint x: 1311, startPoint y: 265, endPoint x: 1181, endPoint y: 265, distance: 130.0
click at [1181, 265] on div "Quai 2 Voies 2Bis/1 ASC.PMR 2217" at bounding box center [1310, 252] width 317 height 37
drag, startPoint x: 1181, startPoint y: 265, endPoint x: 1367, endPoint y: 314, distance: 192.3
click at [1370, 313] on div "Appareil à l'arrêt LIGNE B - VILLEPARISIS Avenue du 19 Mars 1962 77290 MITRY-MO…" at bounding box center [1310, 708] width 317 height 1329
click at [434, 669] on div at bounding box center [756, 395] width 1512 height 790
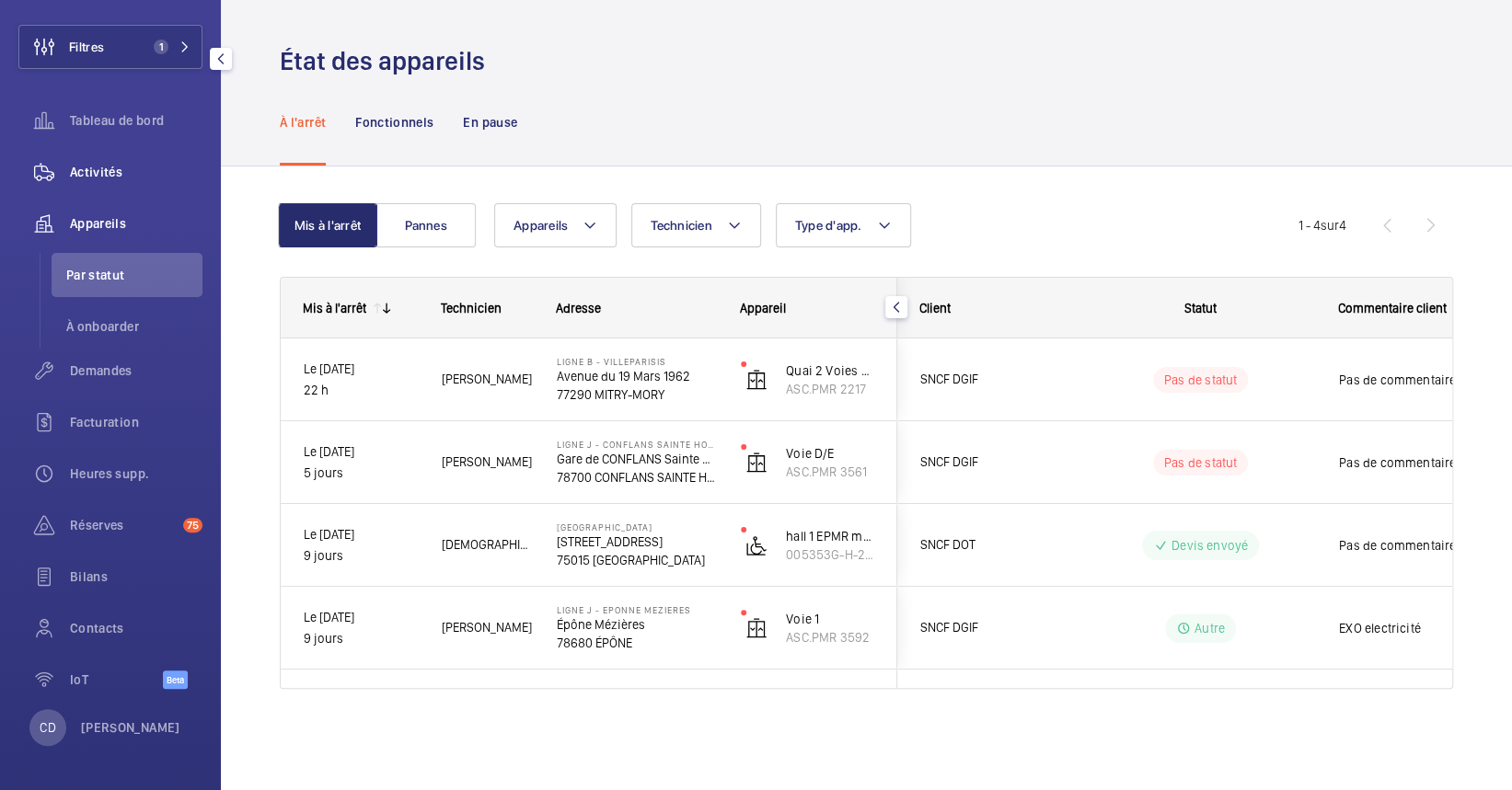
click at [148, 179] on span "Activités" at bounding box center [136, 171] width 133 height 18
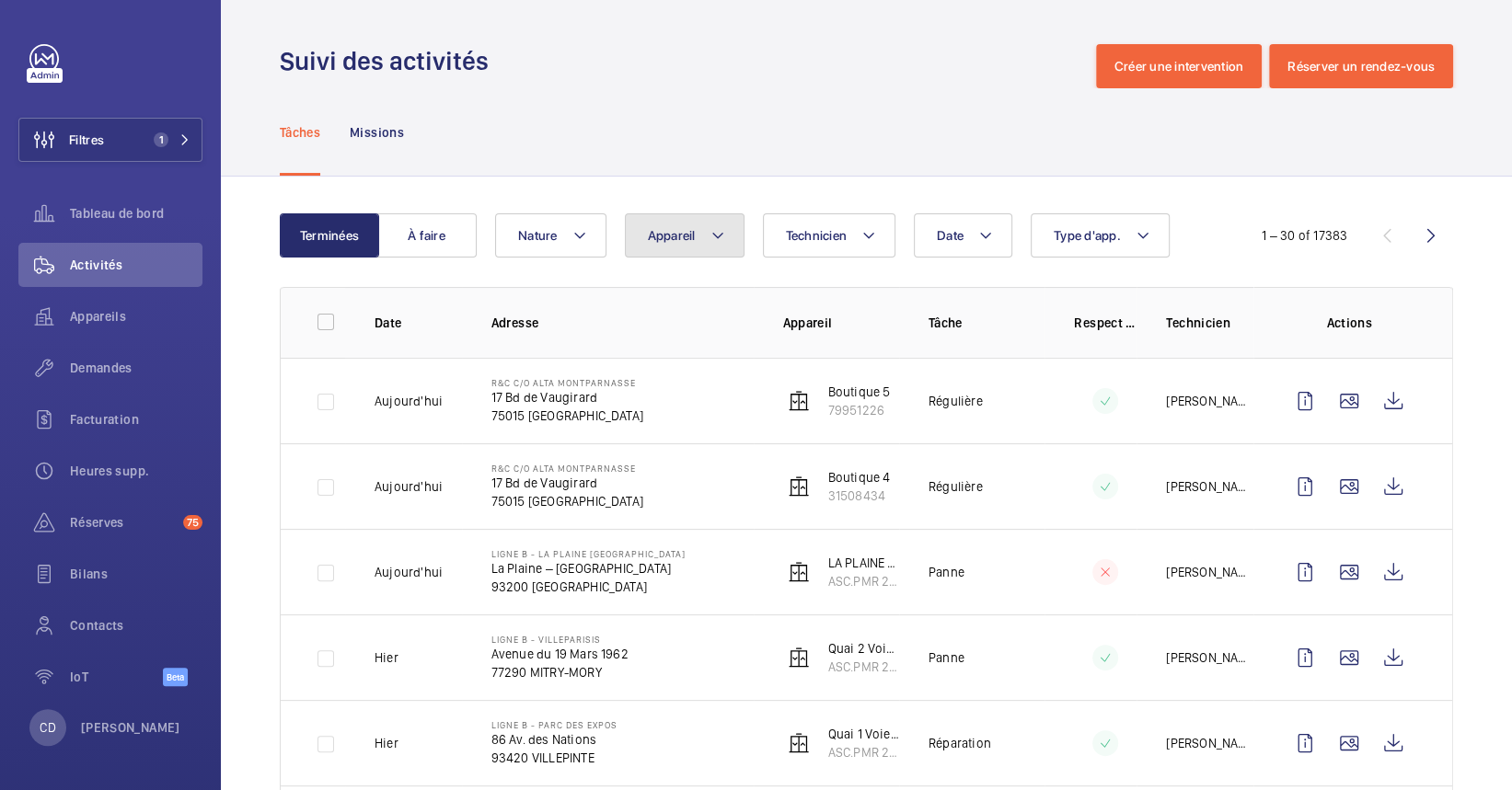
click at [671, 247] on button "Appareil" at bounding box center [685, 235] width 120 height 44
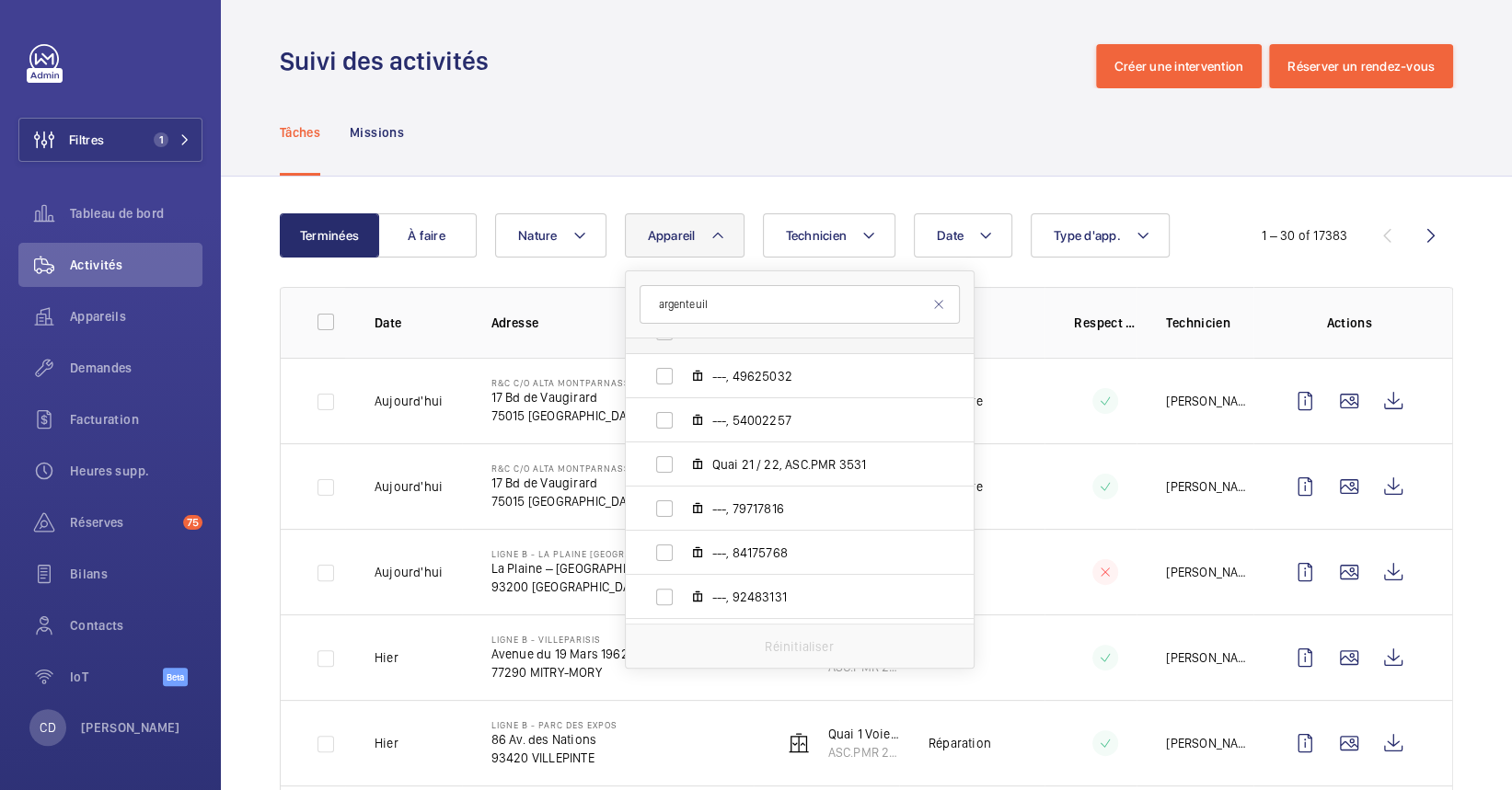
scroll to position [1663, 0]
type input "argenteuil"
click at [744, 376] on span "Quai 21 / 22, ASC.PMR 3531" at bounding box center [819, 376] width 213 height 18
click at [683, 376] on input "Quai 21 / 22, ASC.PMR 3531" at bounding box center [664, 376] width 37 height 37
checkbox input "true"
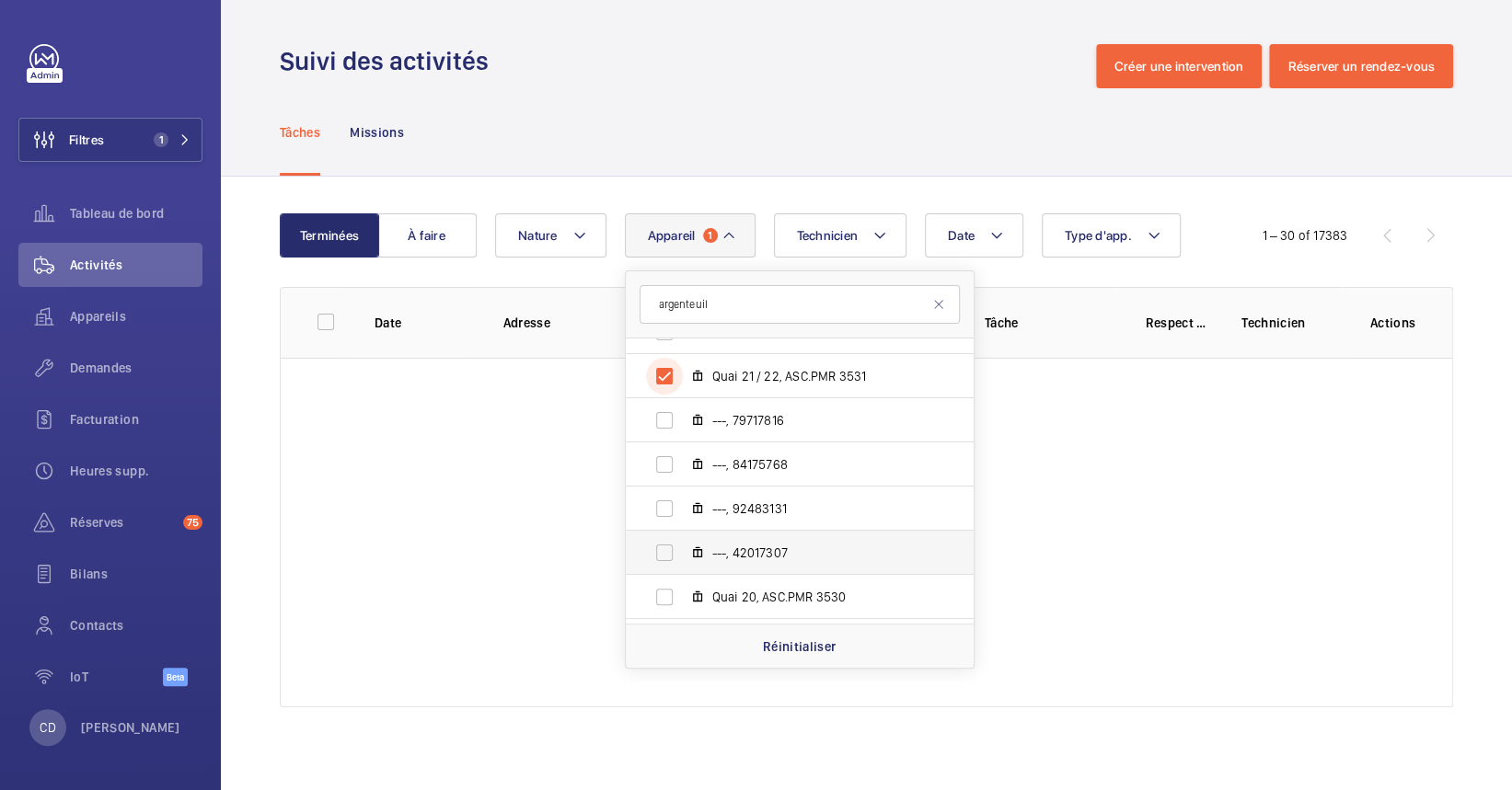
scroll to position [1785, 0]
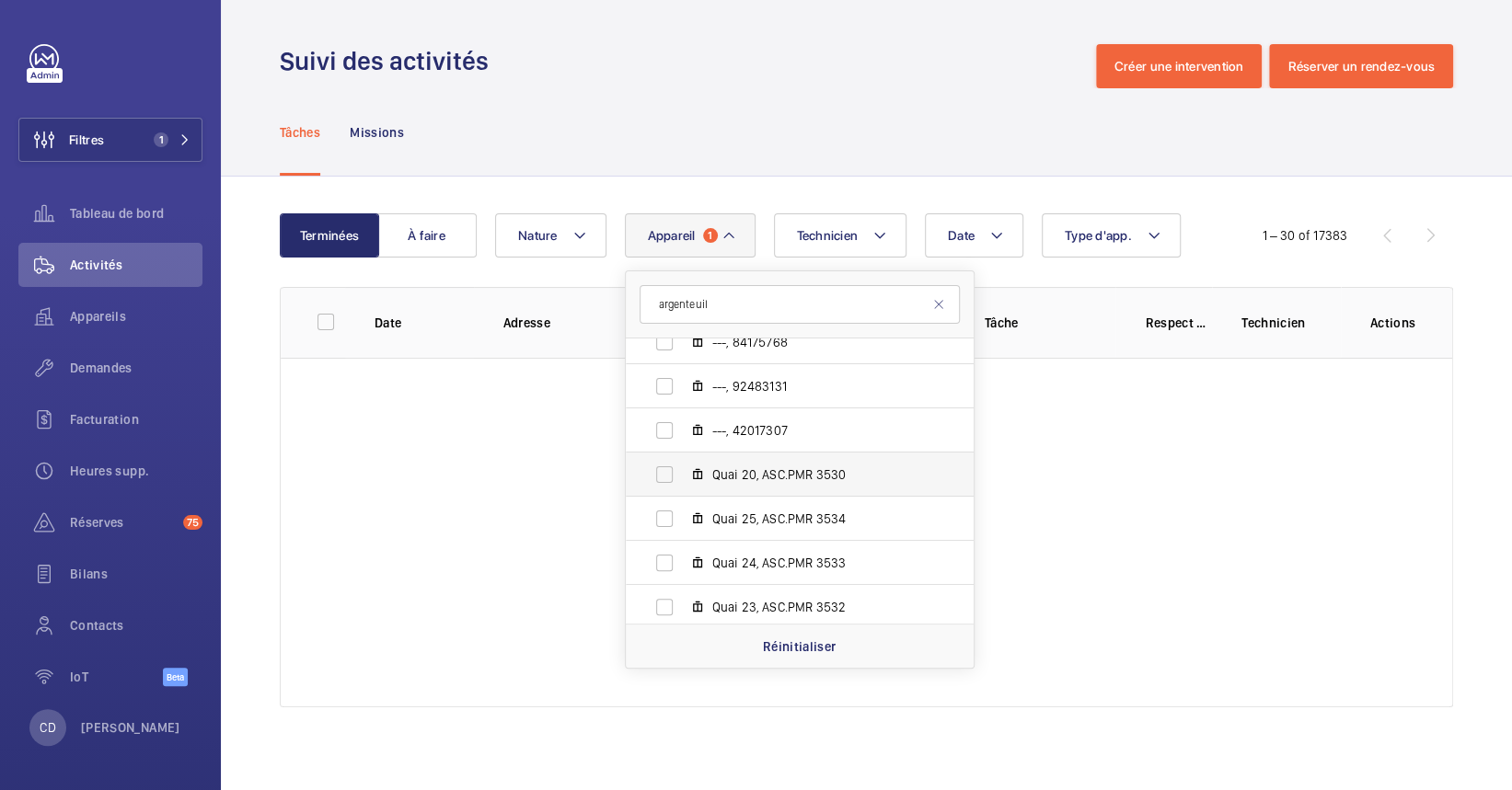
click at [755, 459] on label "Quai 20, ASC.PMR 3530" at bounding box center [785, 474] width 319 height 44
click at [683, 459] on input "Quai 20, ASC.PMR 3530" at bounding box center [664, 474] width 37 height 37
checkbox input "true"
click at [765, 525] on span "Quai 25, ASC.PMR 3534" at bounding box center [819, 519] width 213 height 18
click at [683, 525] on input "Quai 25, ASC.PMR 3534" at bounding box center [664, 518] width 37 height 37
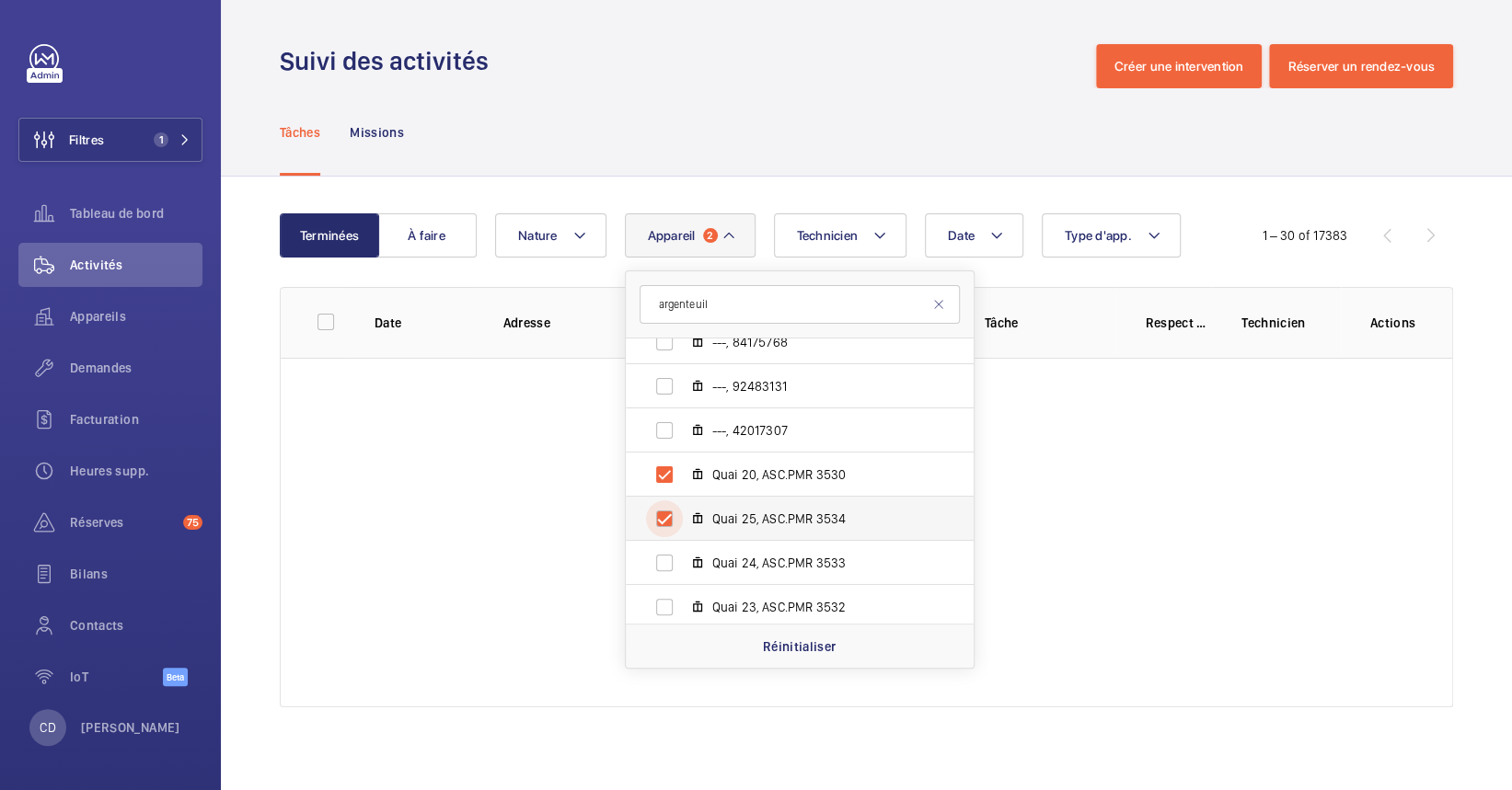
checkbox input "true"
click at [765, 562] on span "Quai 24, ASC.PMR 3533" at bounding box center [819, 563] width 213 height 18
click at [683, 562] on input "Quai 24, ASC.PMR 3533" at bounding box center [664, 563] width 37 height 37
checkbox input "true"
click at [772, 598] on span "Quai 23, ASC.PMR 3532" at bounding box center [819, 607] width 213 height 18
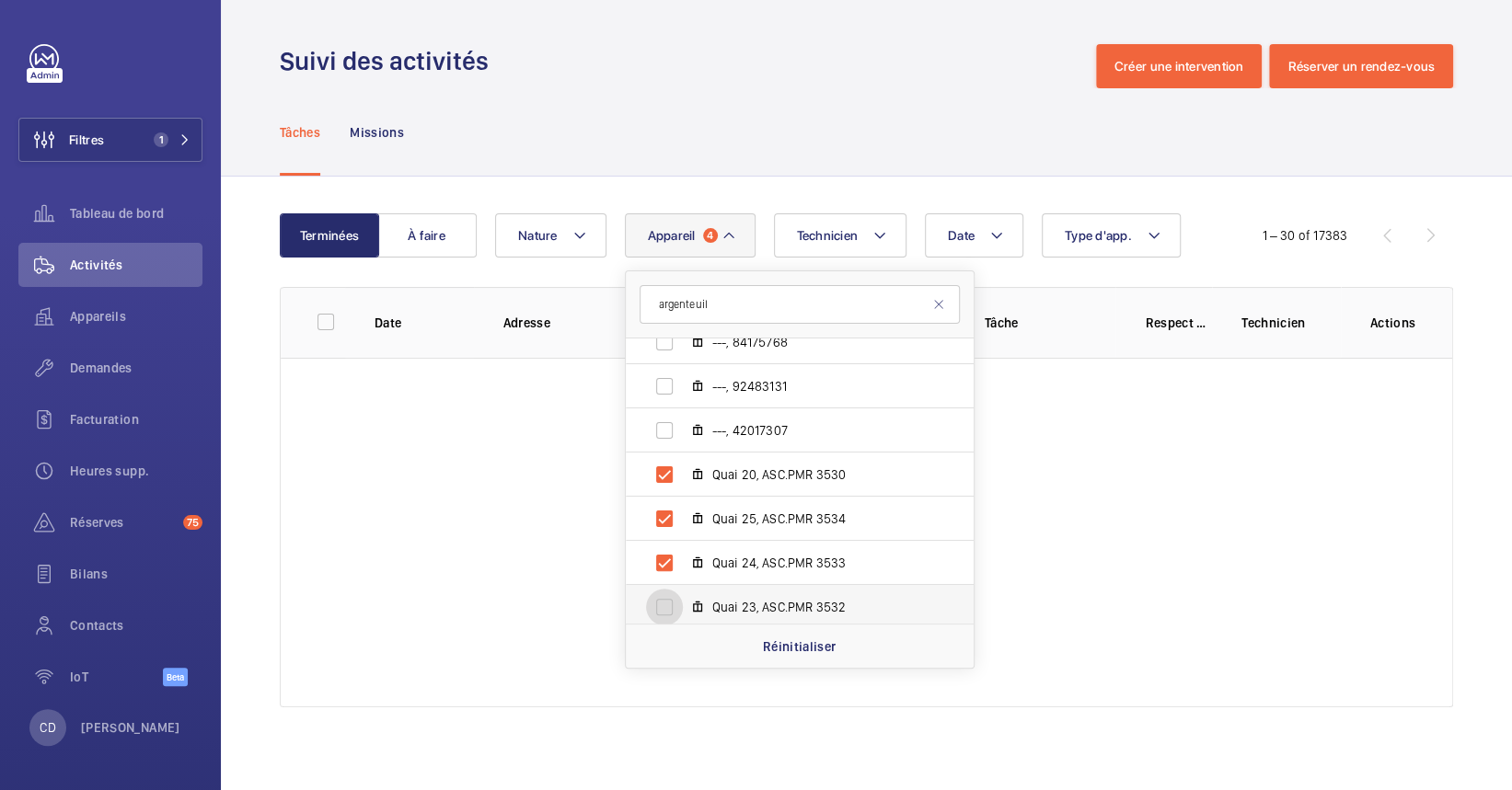
click at [683, 597] on input "Quai 23, ASC.PMR 3532" at bounding box center [664, 607] width 37 height 37
checkbox input "true"
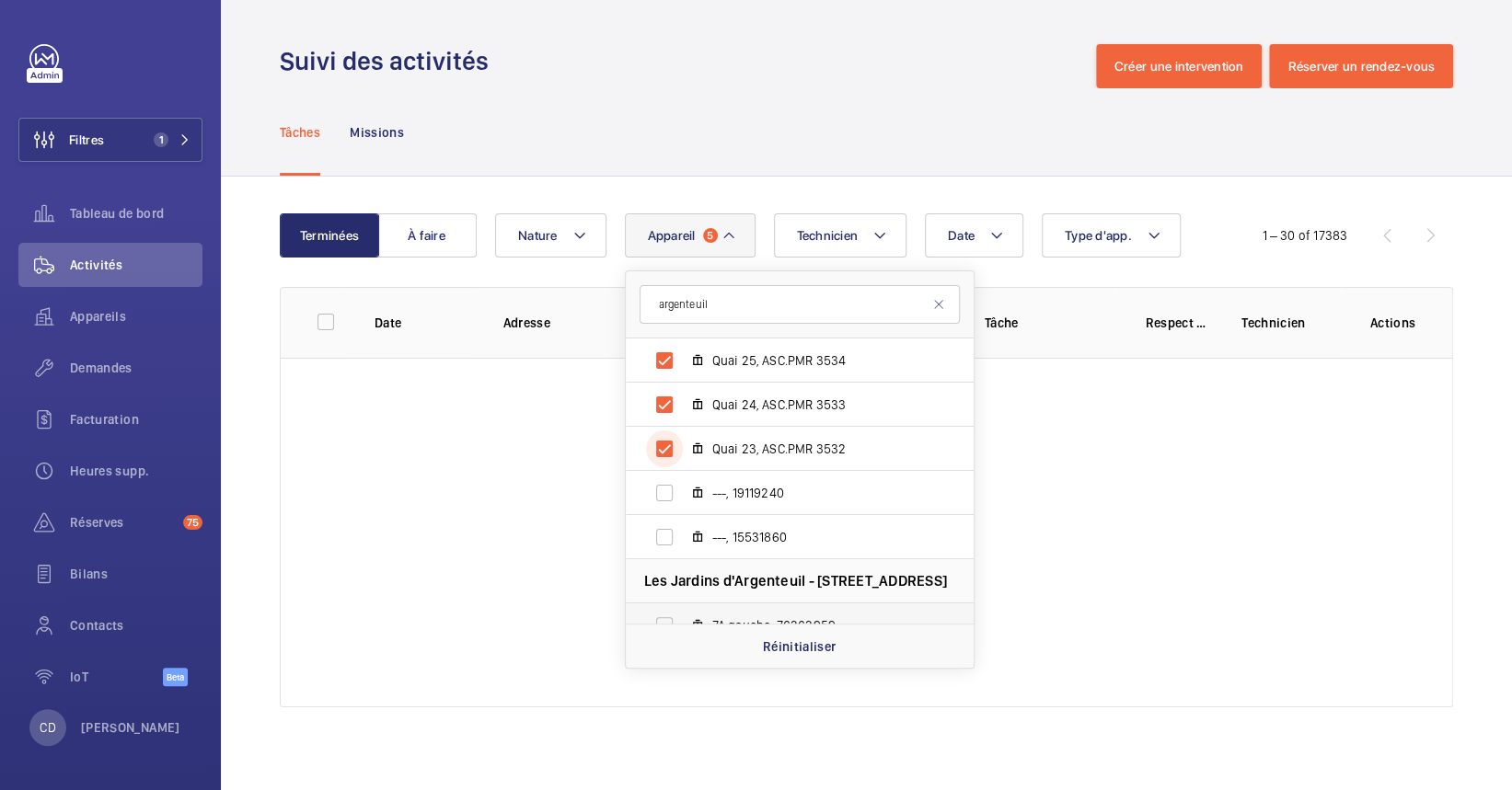
scroll to position [2031, 0]
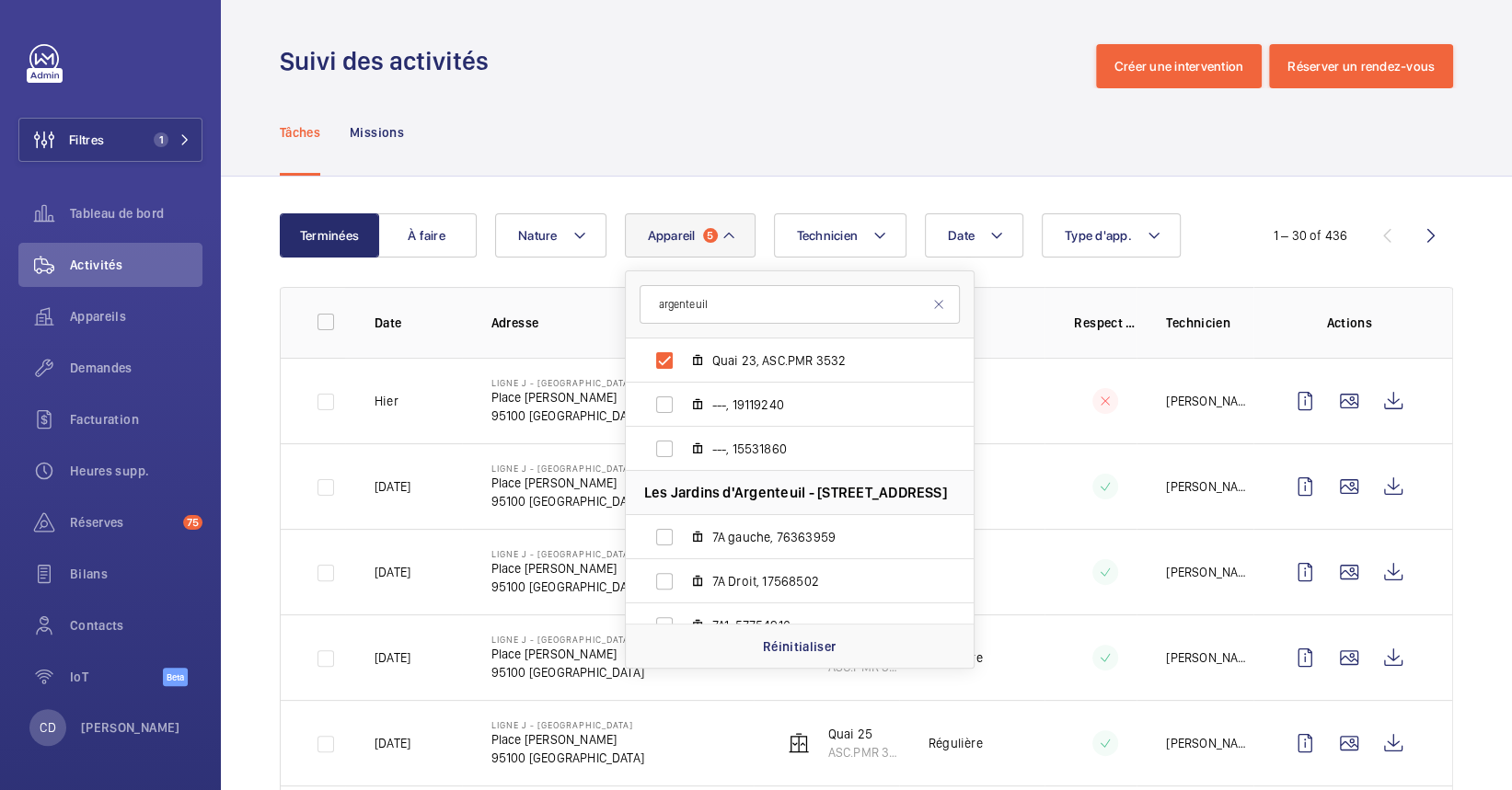
click at [1097, 487] on div at bounding box center [1105, 487] width 26 height 26
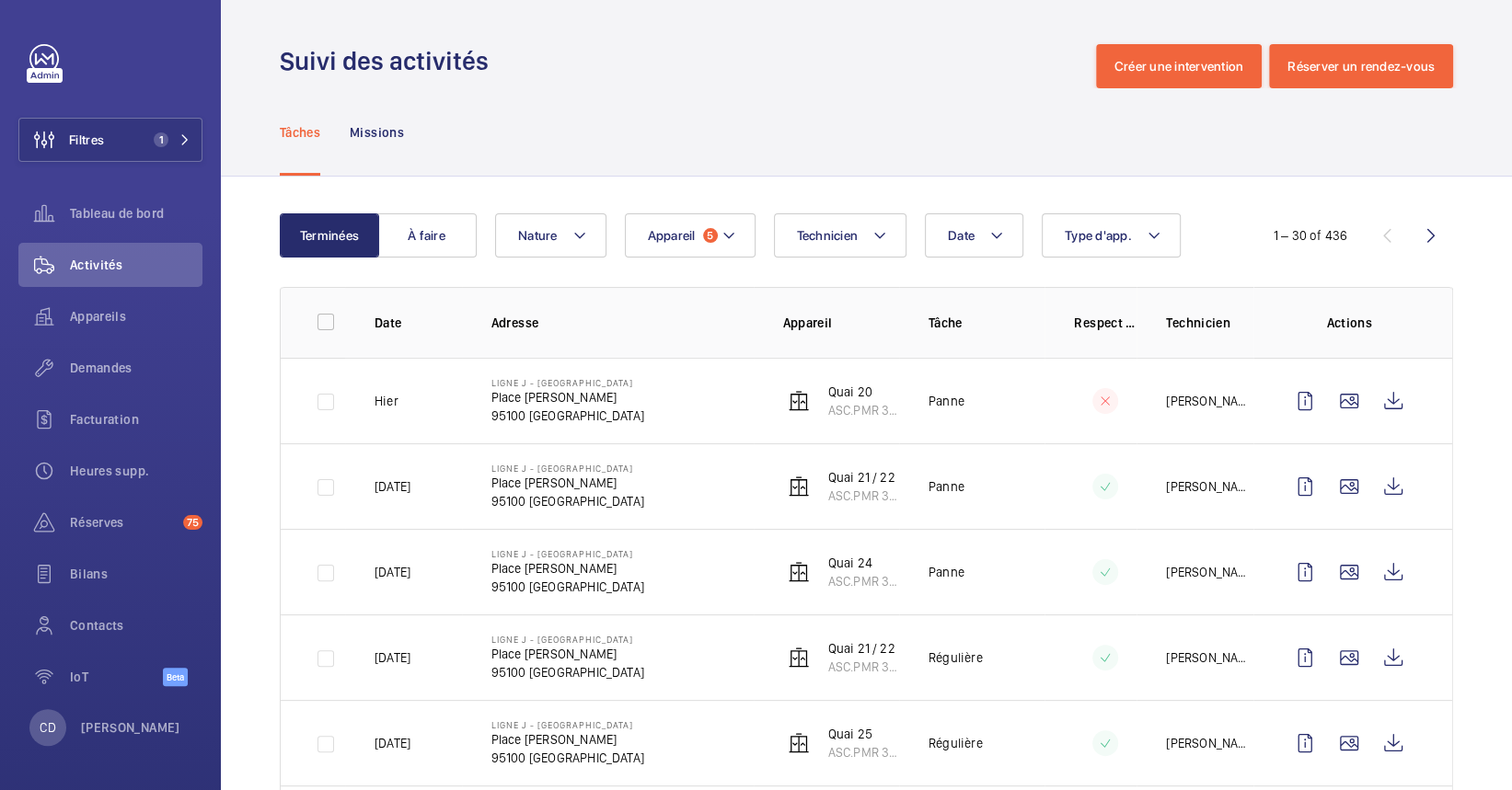
click at [847, 419] on td "Quai 20 ASC.PMR 3530" at bounding box center [826, 400] width 146 height 86
click at [846, 401] on p "ASC.PMR 3530" at bounding box center [863, 410] width 71 height 18
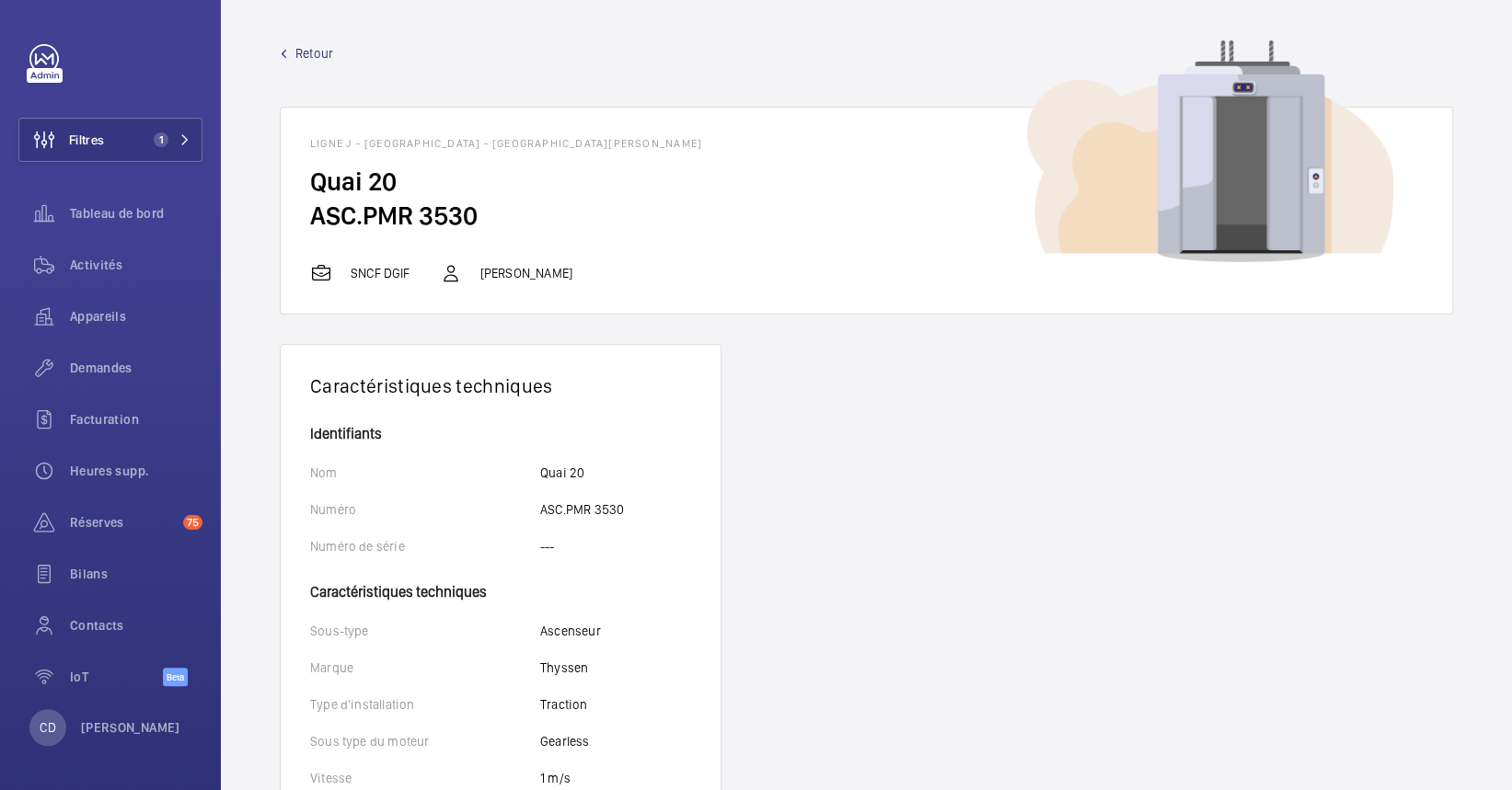
drag, startPoint x: 453, startPoint y: 207, endPoint x: 442, endPoint y: 213, distance: 12.5
click at [450, 211] on h2 "ASC.PMR 3530" at bounding box center [866, 215] width 1113 height 34
click at [442, 213] on h2 "ASC.PMR 3530" at bounding box center [866, 215] width 1113 height 34
drag, startPoint x: 463, startPoint y: 243, endPoint x: 306, endPoint y: 215, distance: 159.5
click at [306, 215] on wm-front-card-body "Quai 20 ASC.PMR 3530" at bounding box center [867, 213] width 1172 height 98
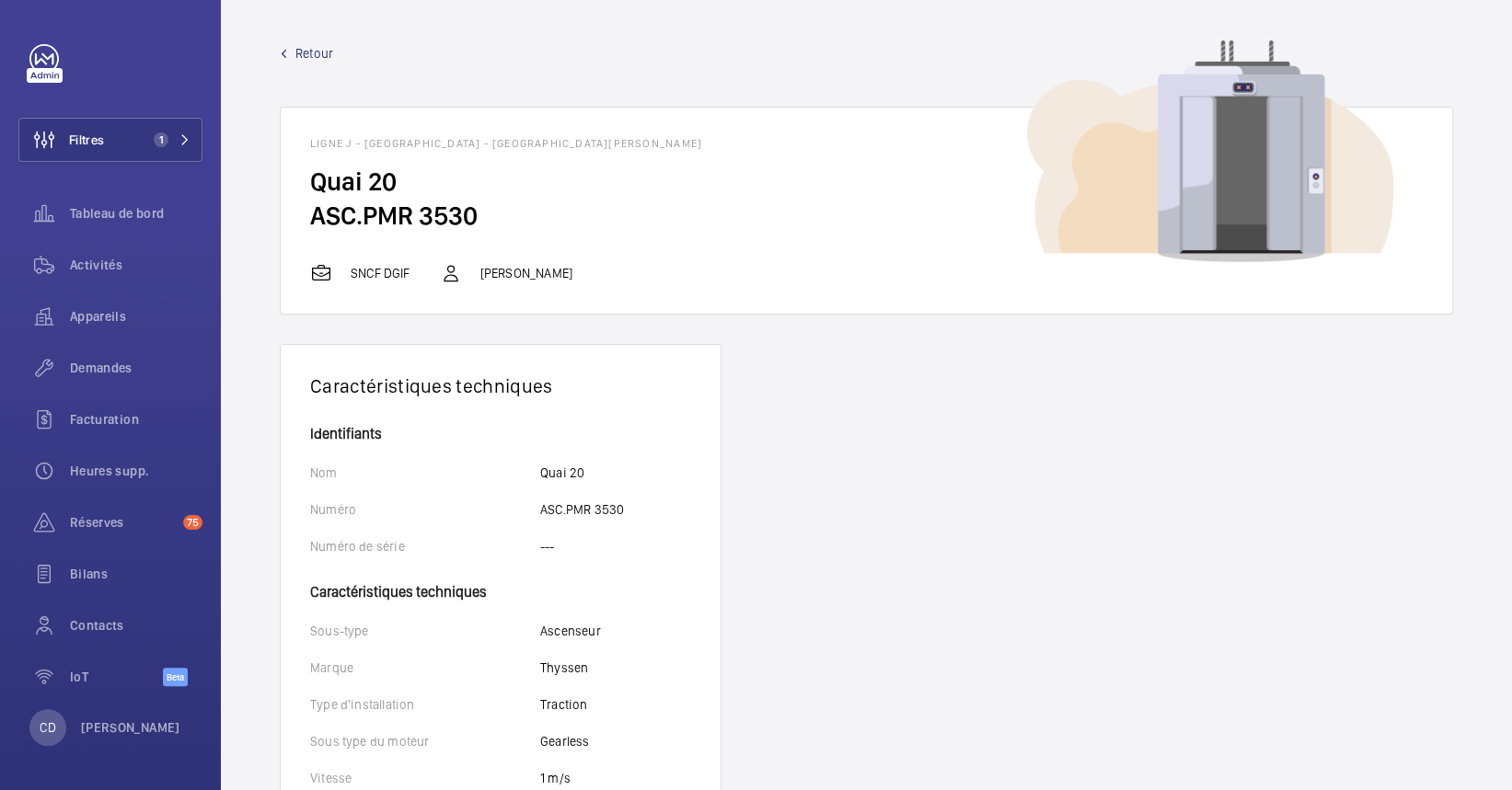
drag, startPoint x: 306, startPoint y: 215, endPoint x: 327, endPoint y: 210, distance: 21.6
copy h2 "ASC.PMR 3530"
click at [118, 323] on span "Appareils" at bounding box center [136, 316] width 133 height 18
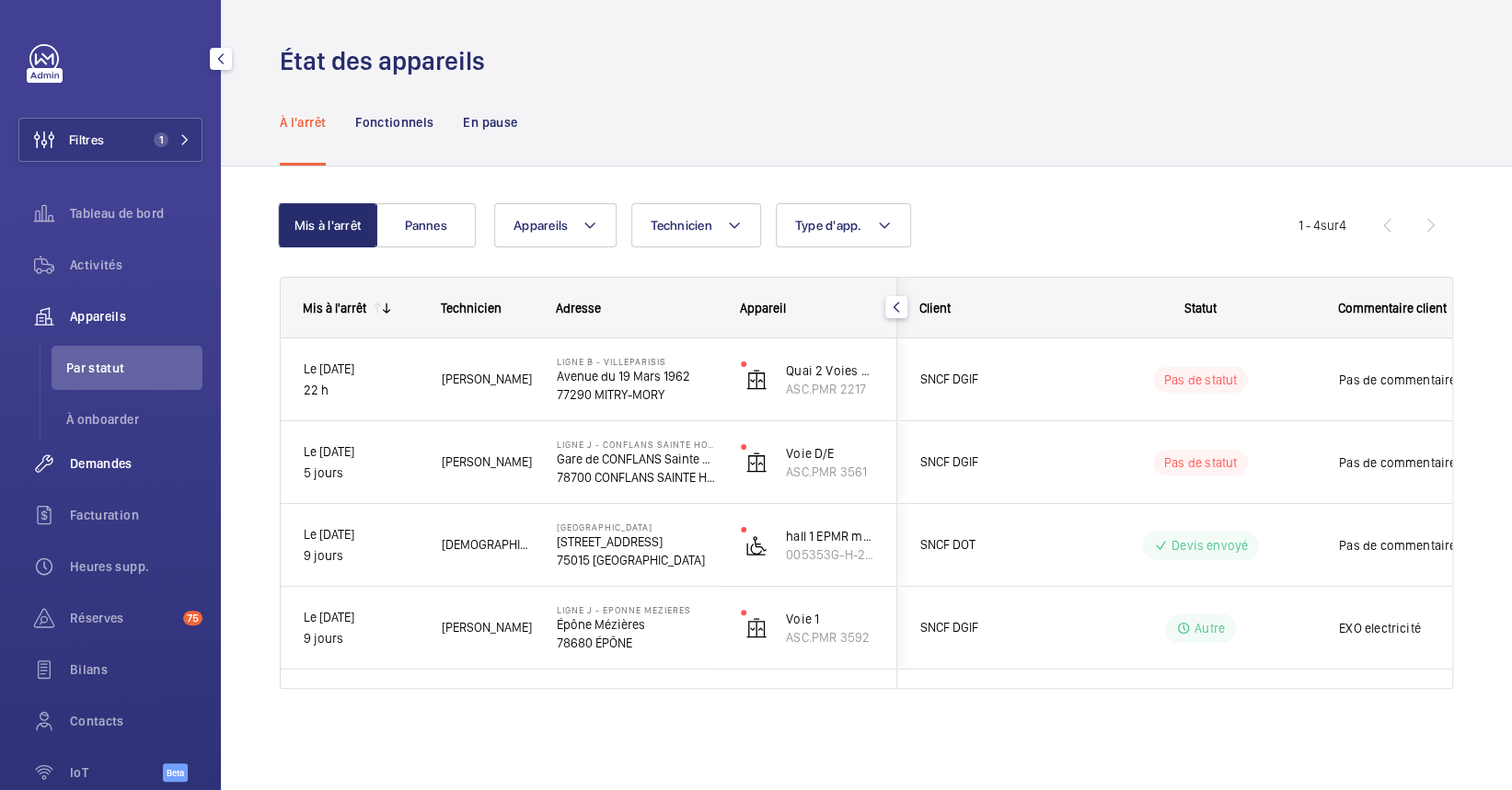
click at [104, 462] on span "Demandes" at bounding box center [136, 463] width 133 height 18
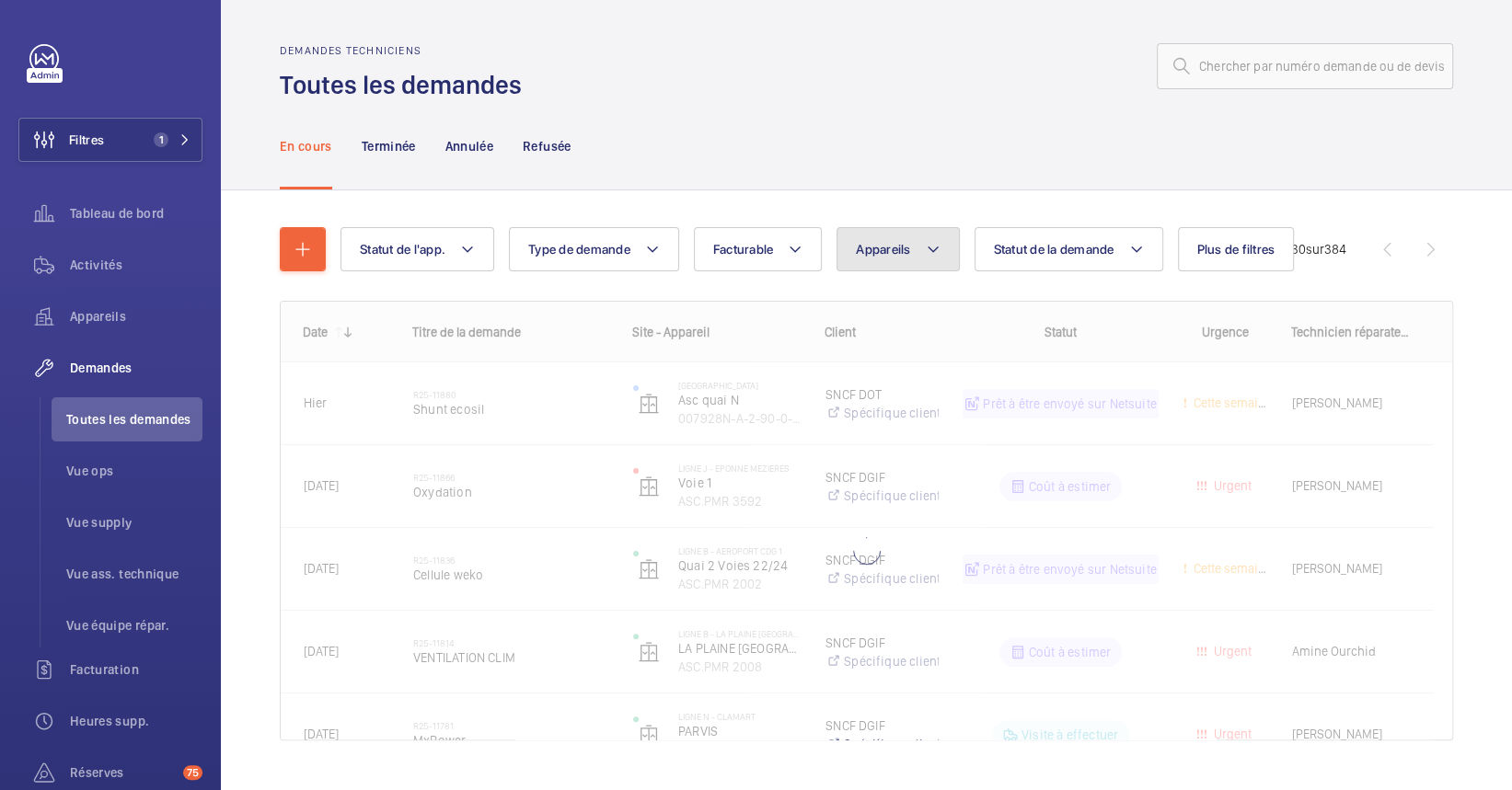
click at [907, 243] on span "Appareils" at bounding box center [883, 249] width 54 height 15
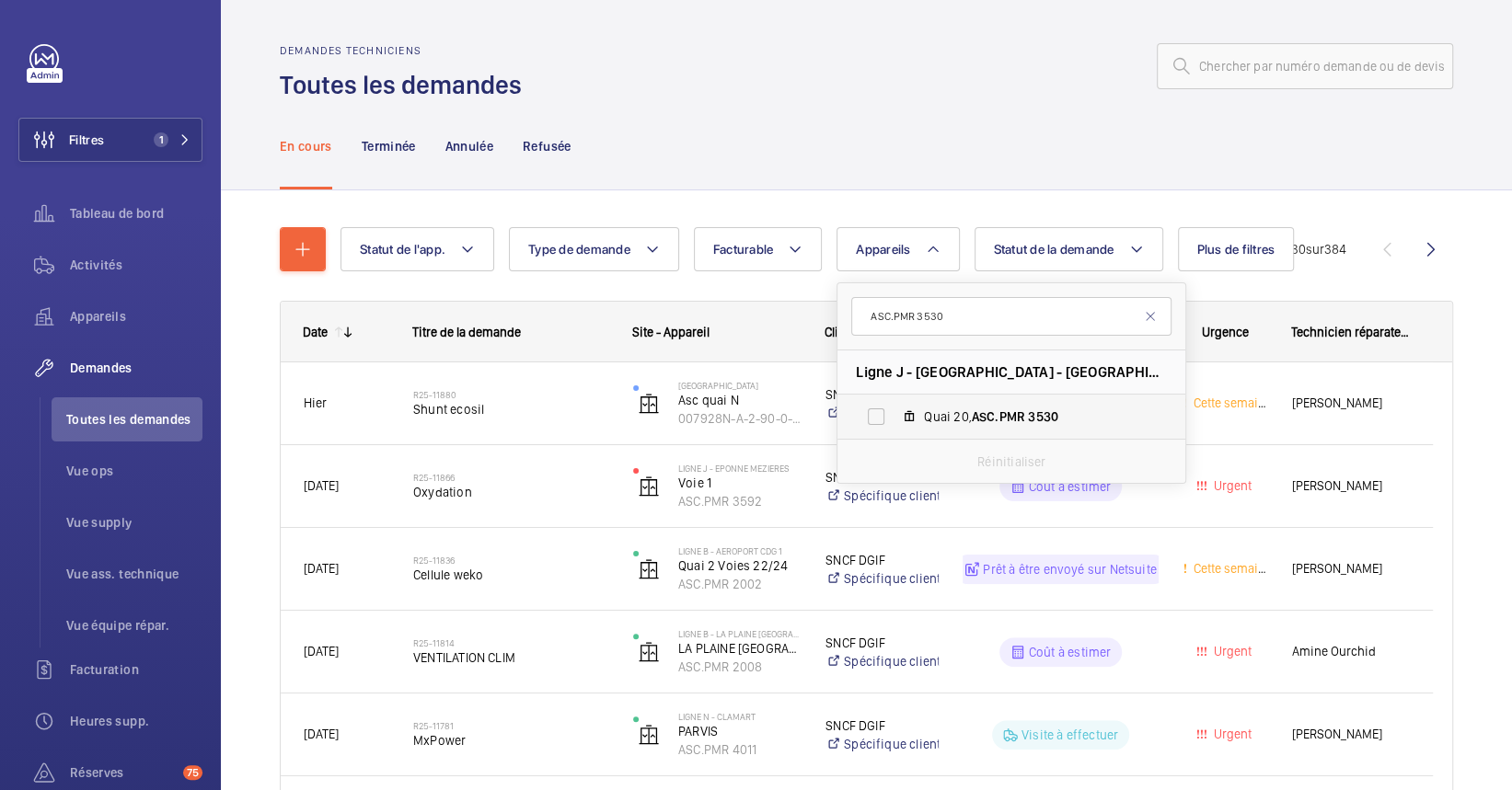
type input "ASC.PMR 3530"
click at [946, 412] on span "Quai 20, ASC.PMR 3530" at bounding box center [1031, 416] width 213 height 18
drag, startPoint x: 946, startPoint y: 412, endPoint x: 878, endPoint y: 420, distance: 68.5
click at [878, 420] on label "Quai 20, ASC.PMR 3530" at bounding box center [997, 416] width 319 height 44
click at [878, 420] on input "Quai 20, ASC.PMR 3530" at bounding box center [876, 416] width 37 height 37
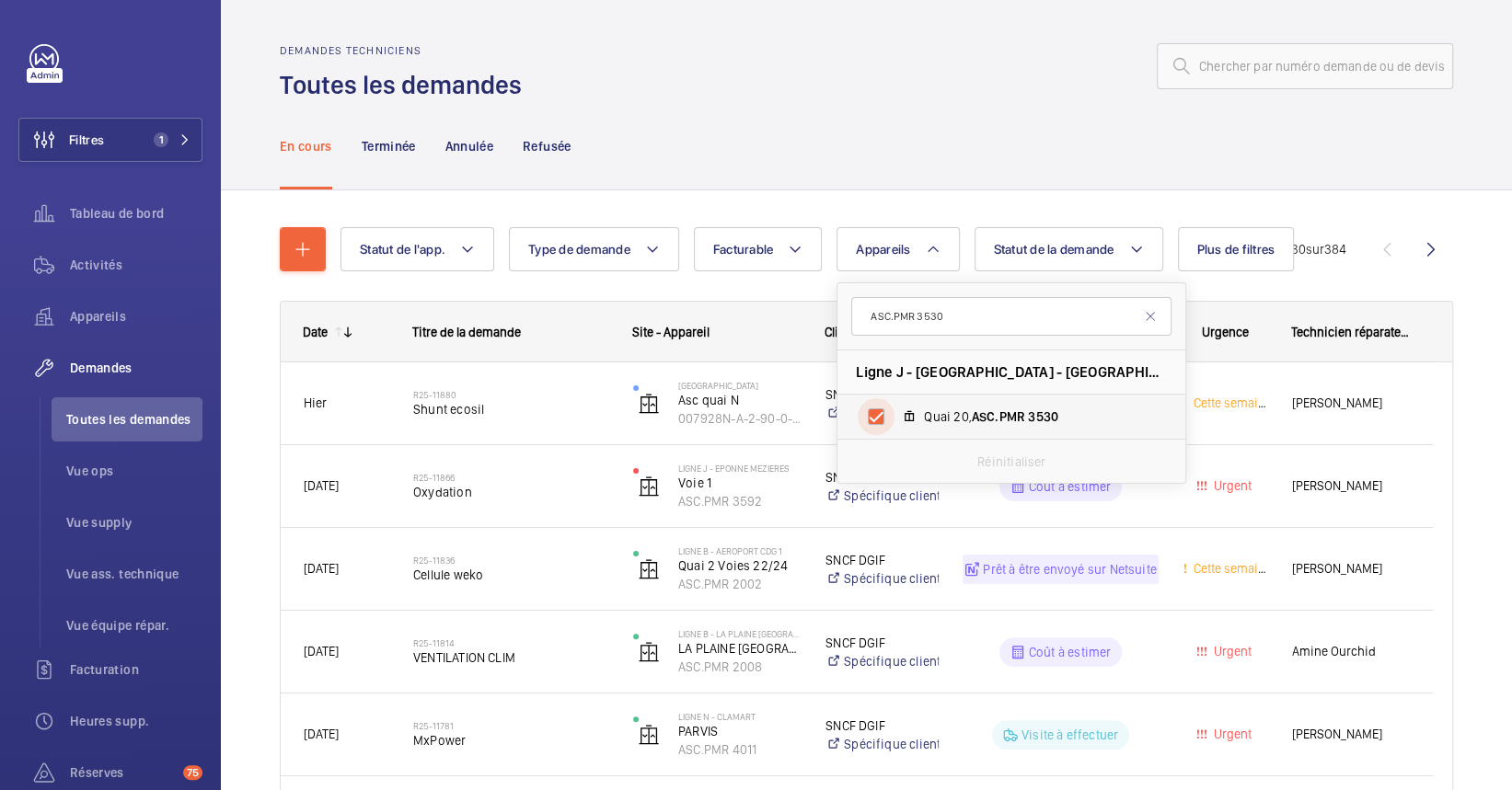
checkbox input "true"
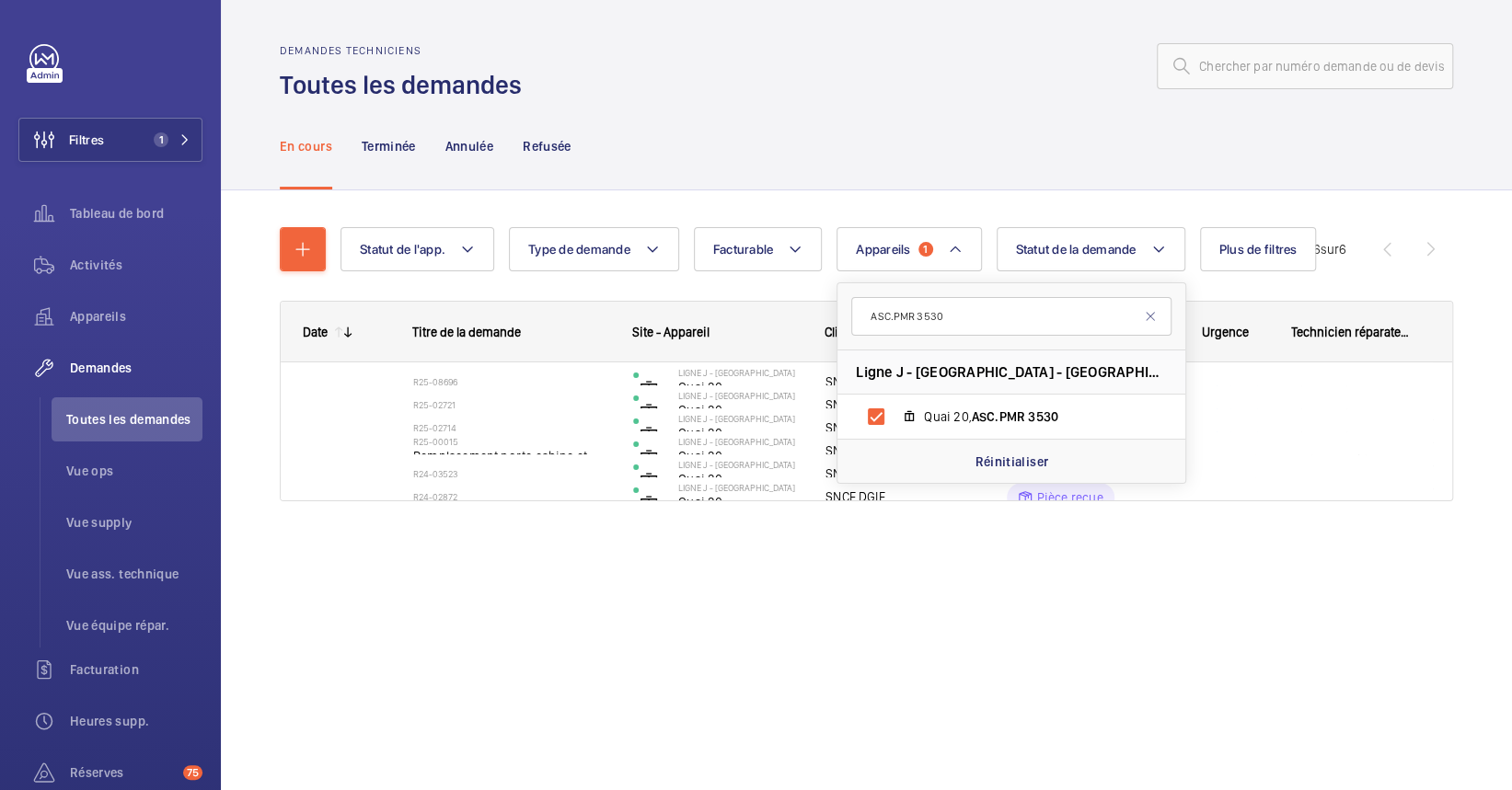
click at [825, 140] on div "En cours Terminée Annulée Refusée" at bounding box center [867, 146] width 1174 height 88
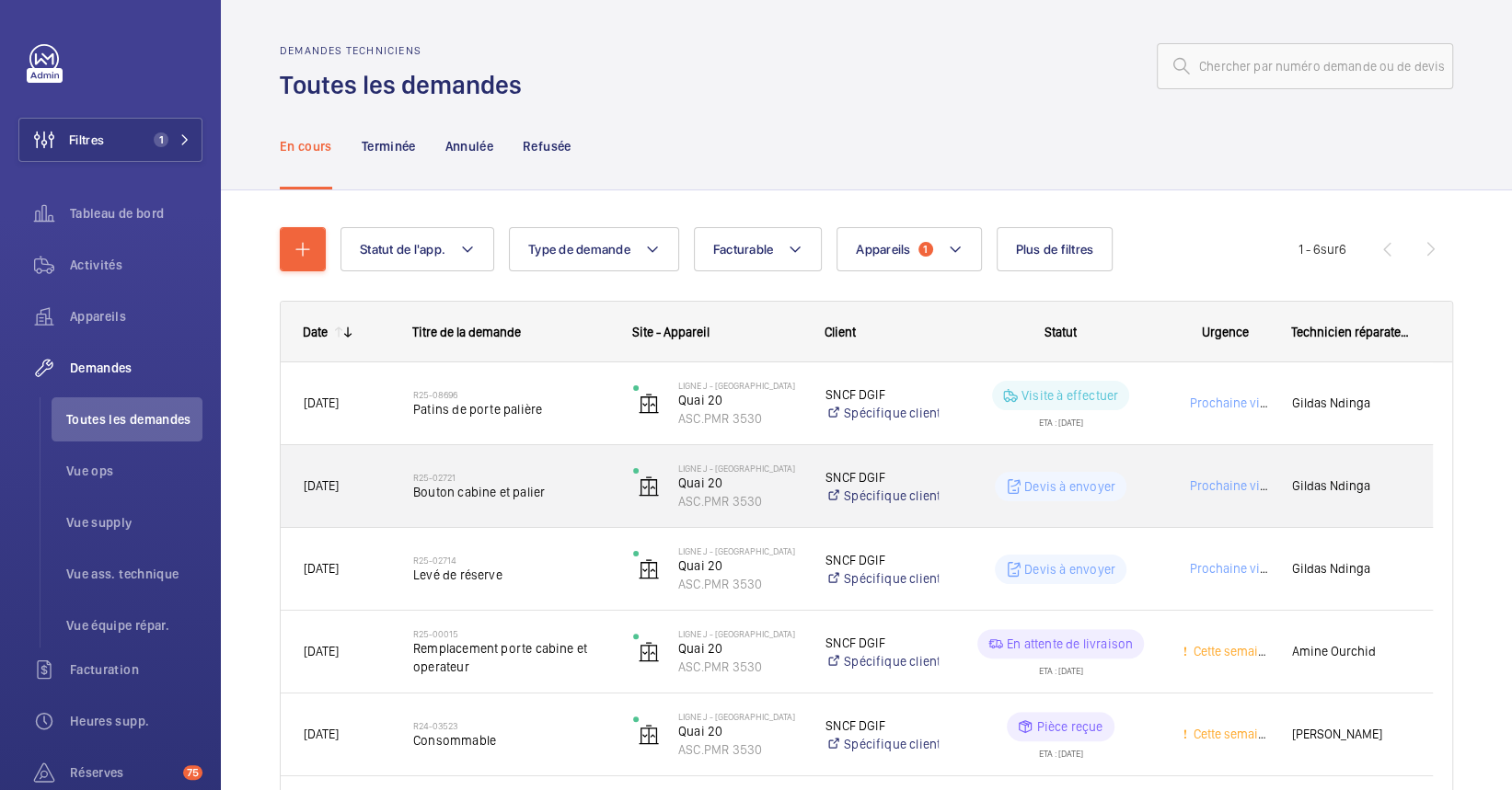
click at [481, 495] on span "Bouton cabine et palier" at bounding box center [511, 492] width 196 height 18
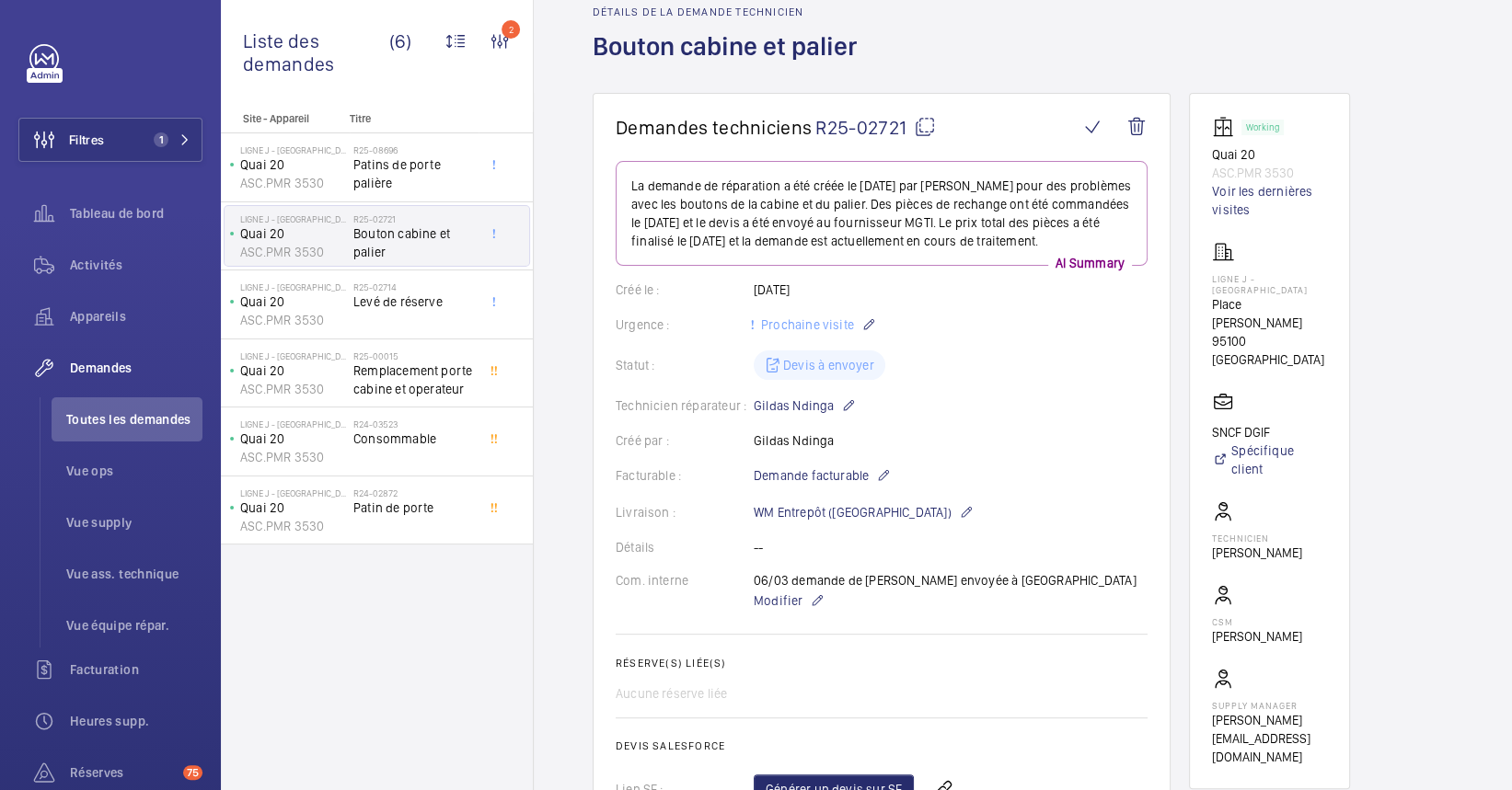
scroll to position [123, 0]
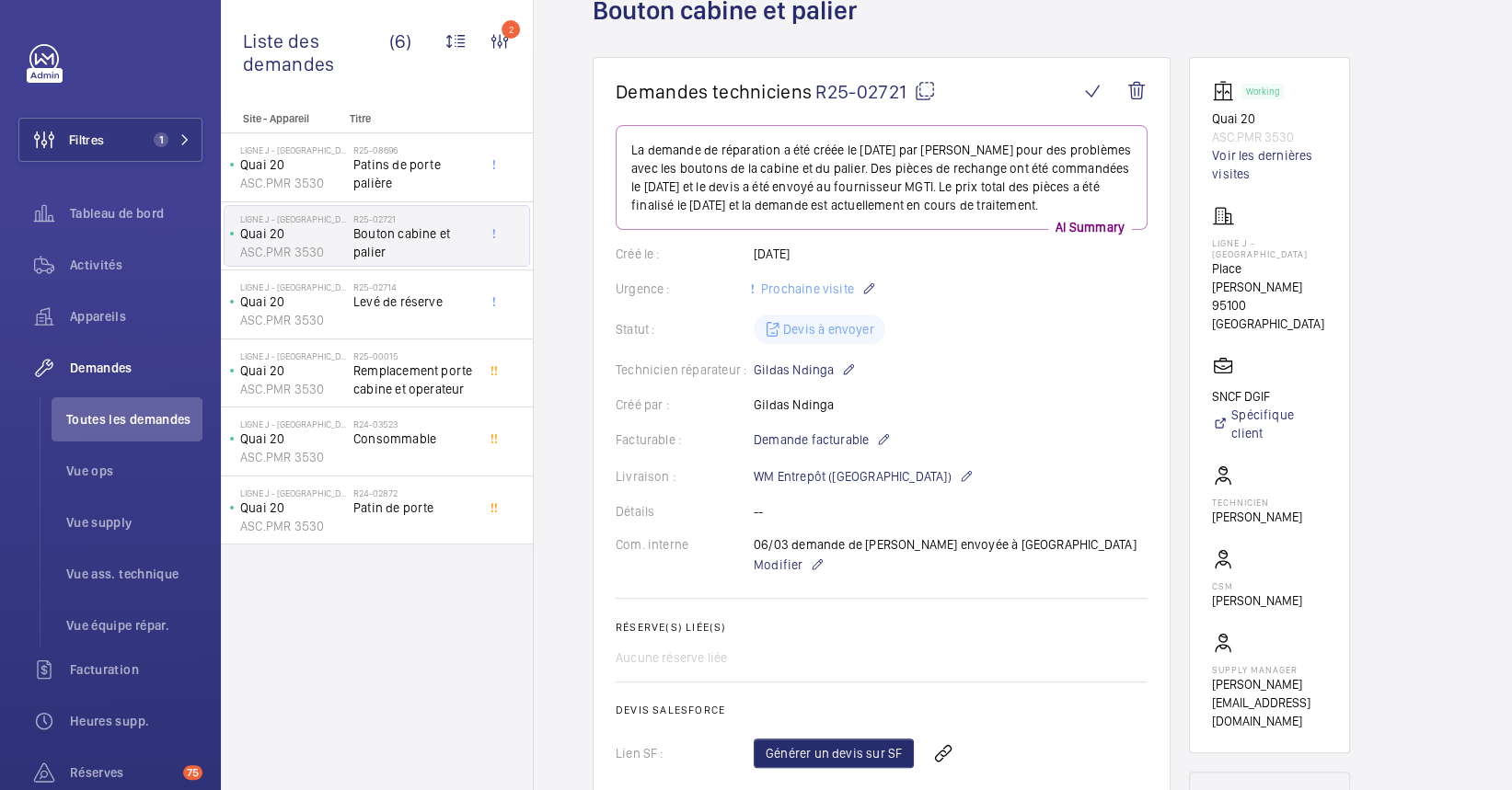
click at [926, 470] on wm-front-card-body "La demande de réparation a été créée le 20/02/2025 par Gildas Ndinga pour des p…" at bounding box center [882, 538] width 532 height 825
click at [854, 381] on mat-icon at bounding box center [848, 370] width 15 height 22
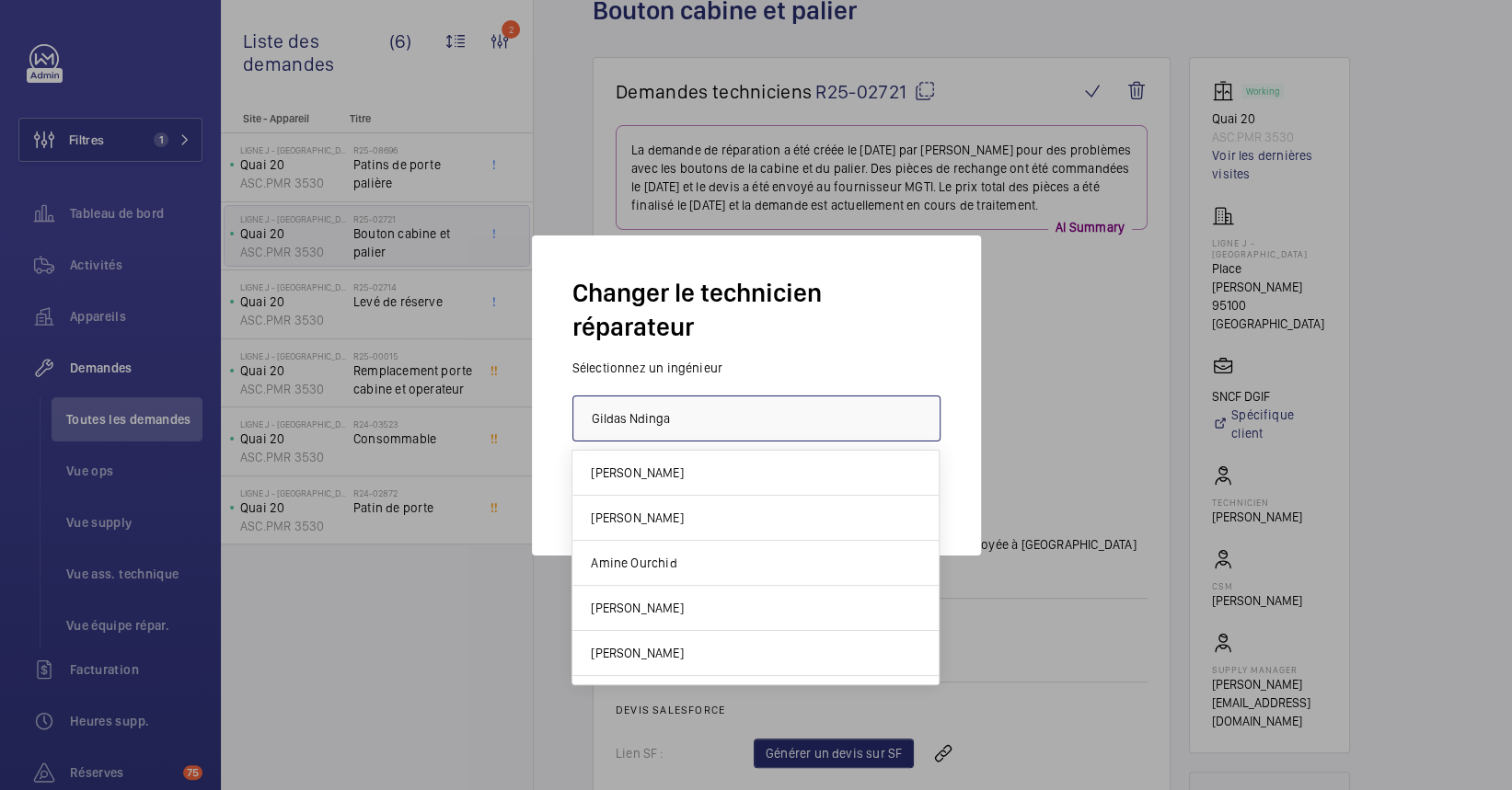
click at [769, 413] on input "Gildas Ndinga" at bounding box center [756, 418] width 368 height 46
drag, startPoint x: 769, startPoint y: 413, endPoint x: 515, endPoint y: 420, distance: 254.1
click at [523, 419] on div "Changer le technicien réparateur Sélectionnez un ingénieur Gildas Ndinga Valide…" at bounding box center [756, 395] width 1512 height 790
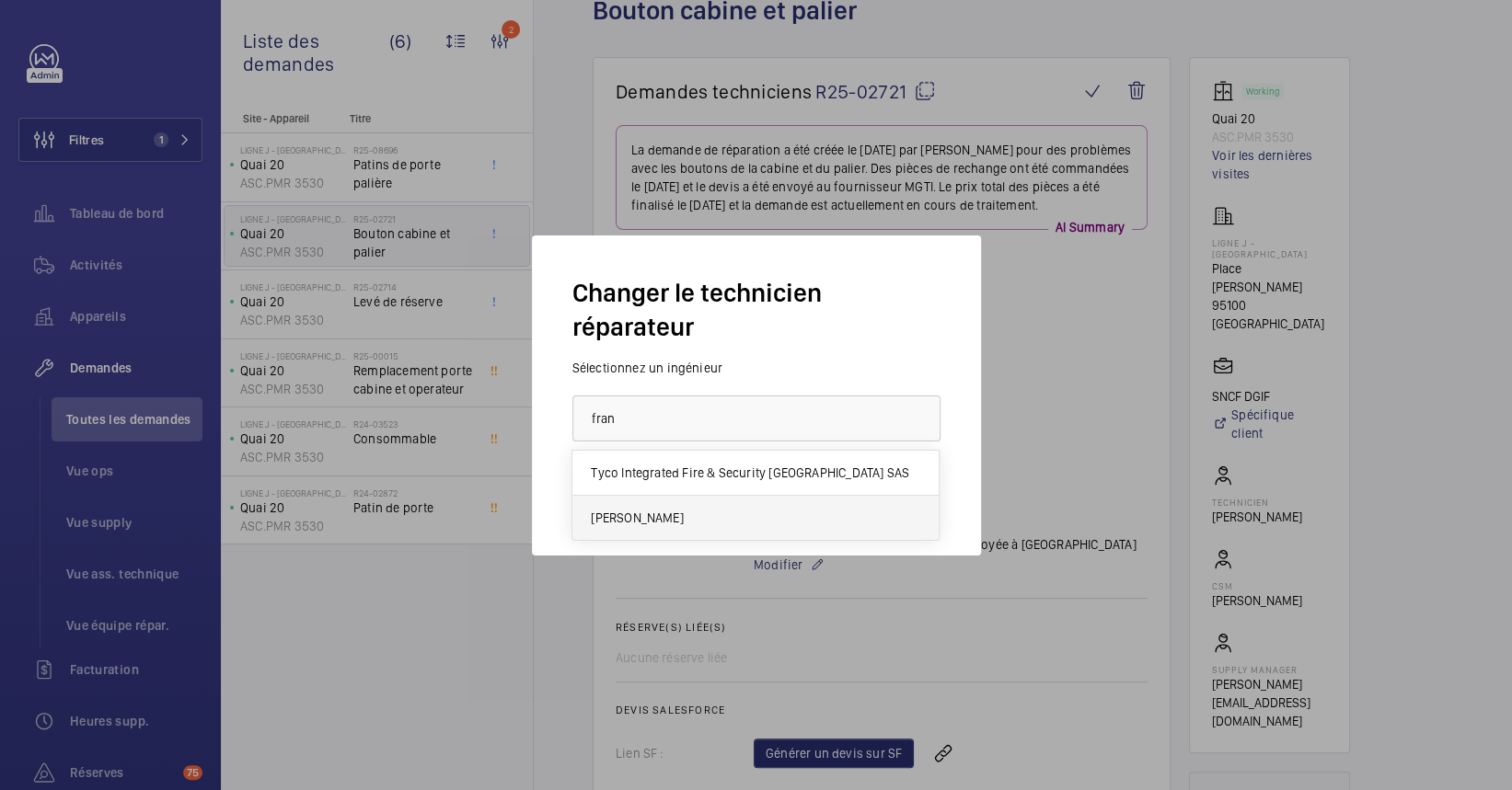
click at [636, 519] on span "Franck Fauvarque" at bounding box center [637, 518] width 92 height 18
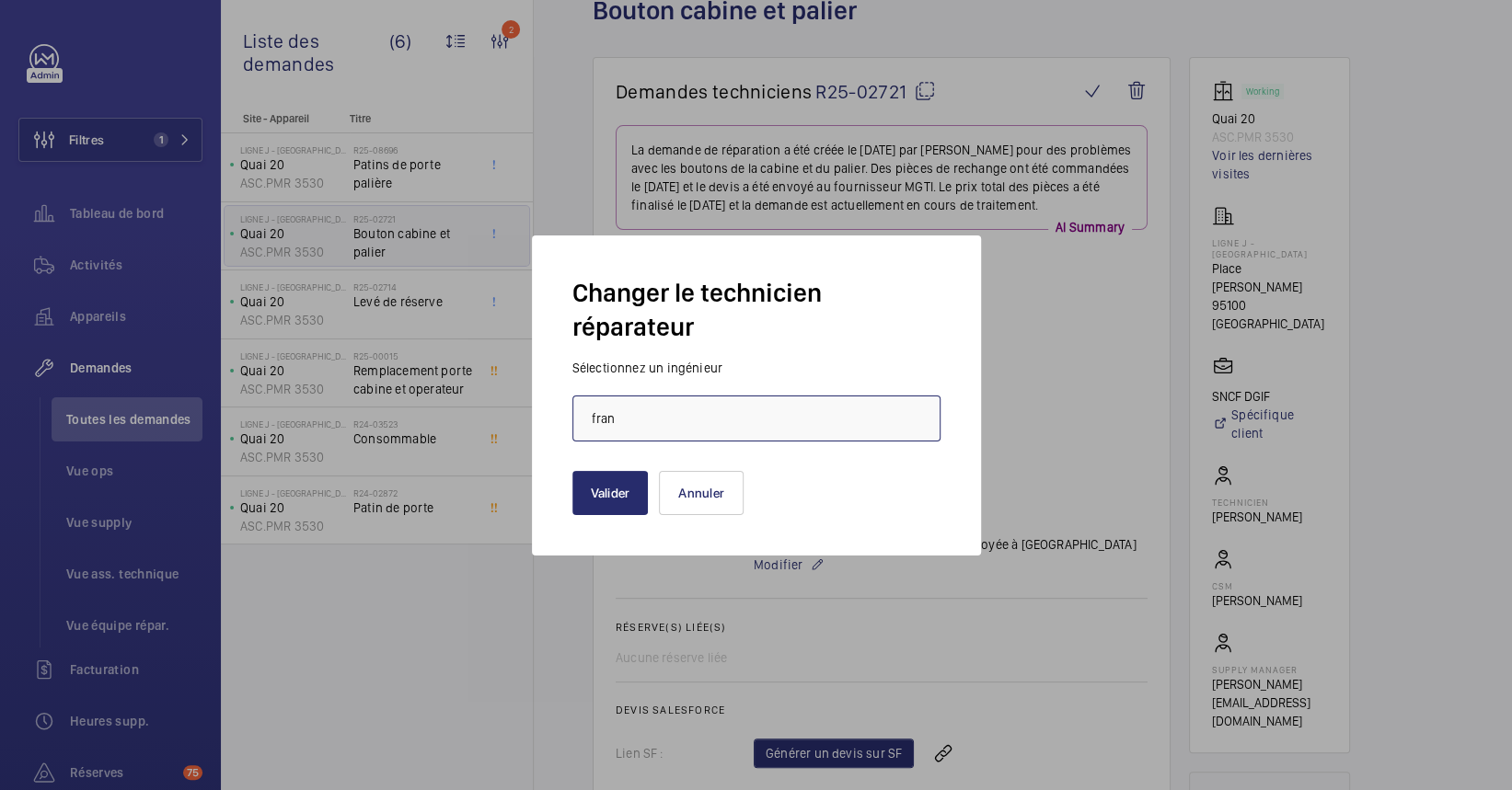
type input "Franck Fauvarque"
click at [617, 479] on button "Valider" at bounding box center [610, 493] width 77 height 44
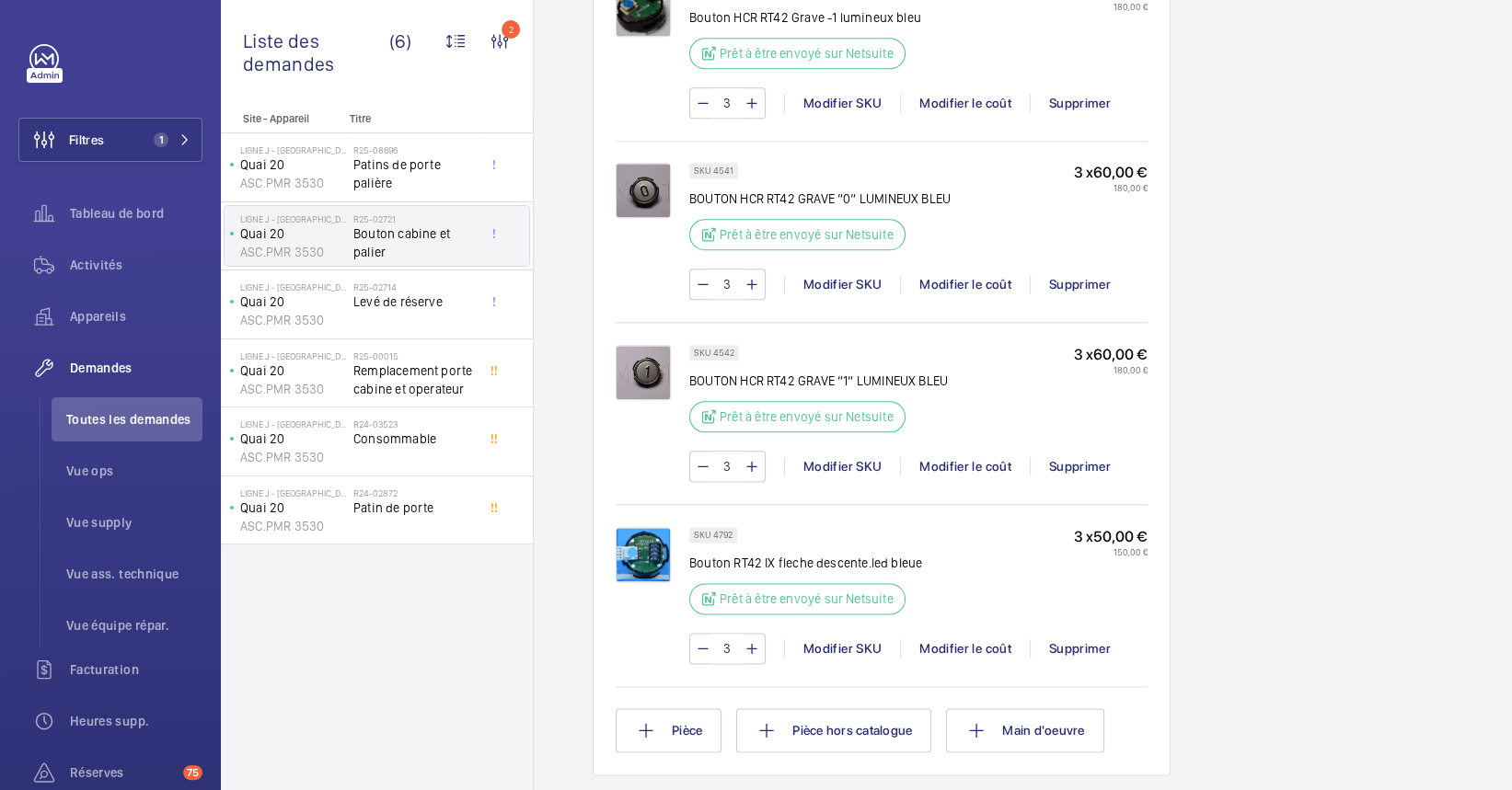
scroll to position [859, 0]
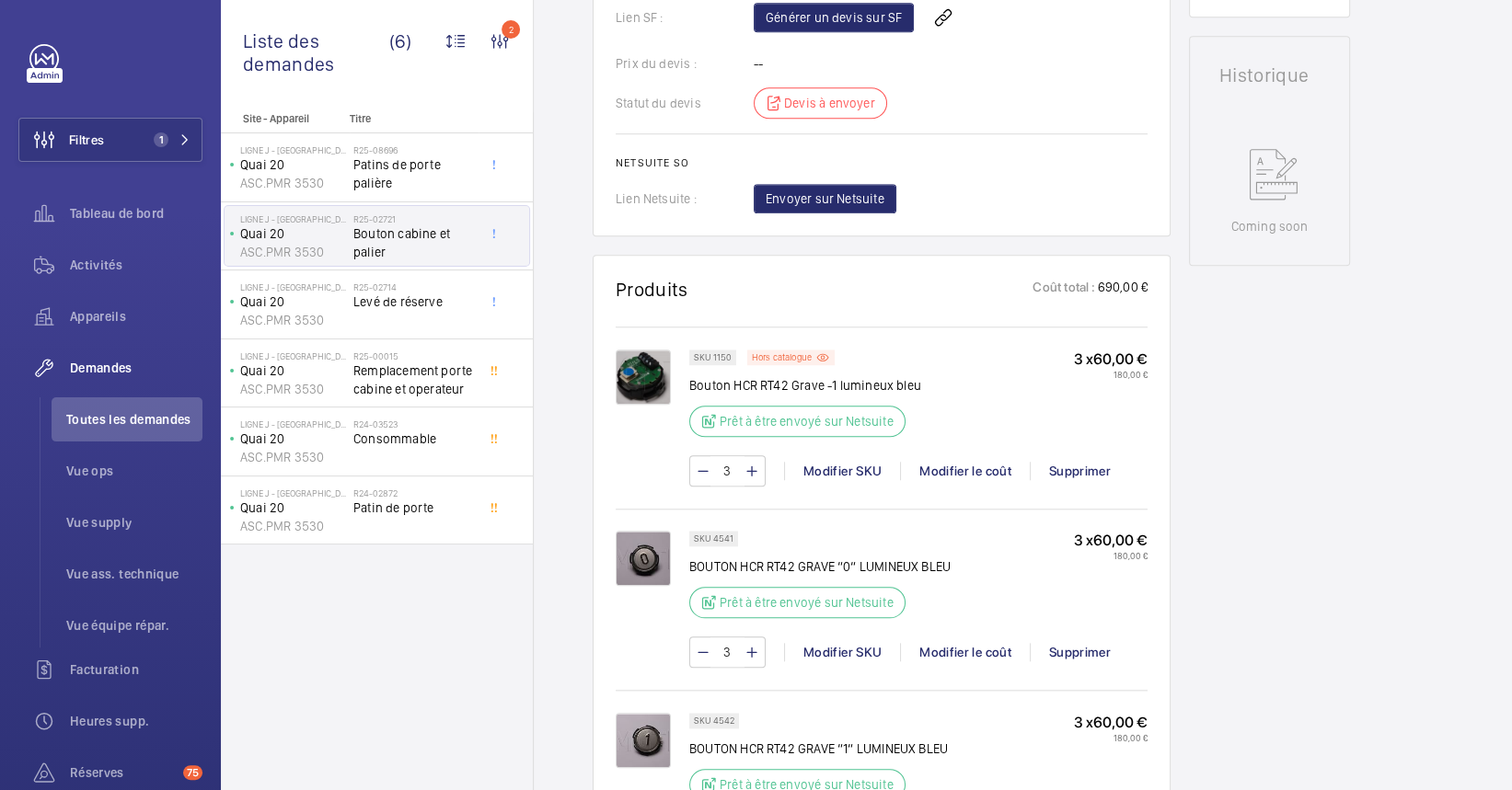
click at [641, 390] on img at bounding box center [643, 377] width 55 height 55
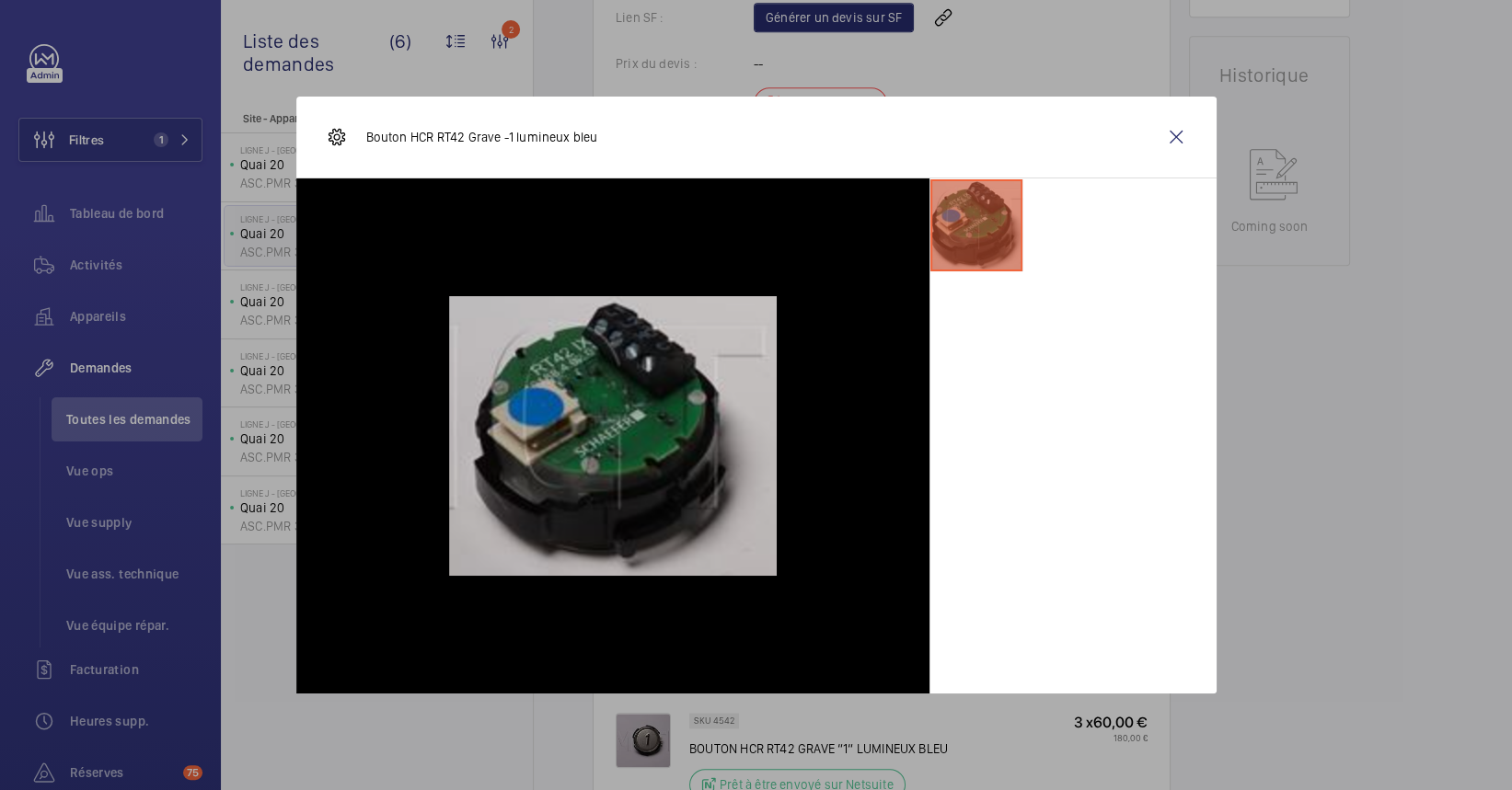
click at [1156, 127] on wm-front-icon-button at bounding box center [1176, 136] width 44 height 44
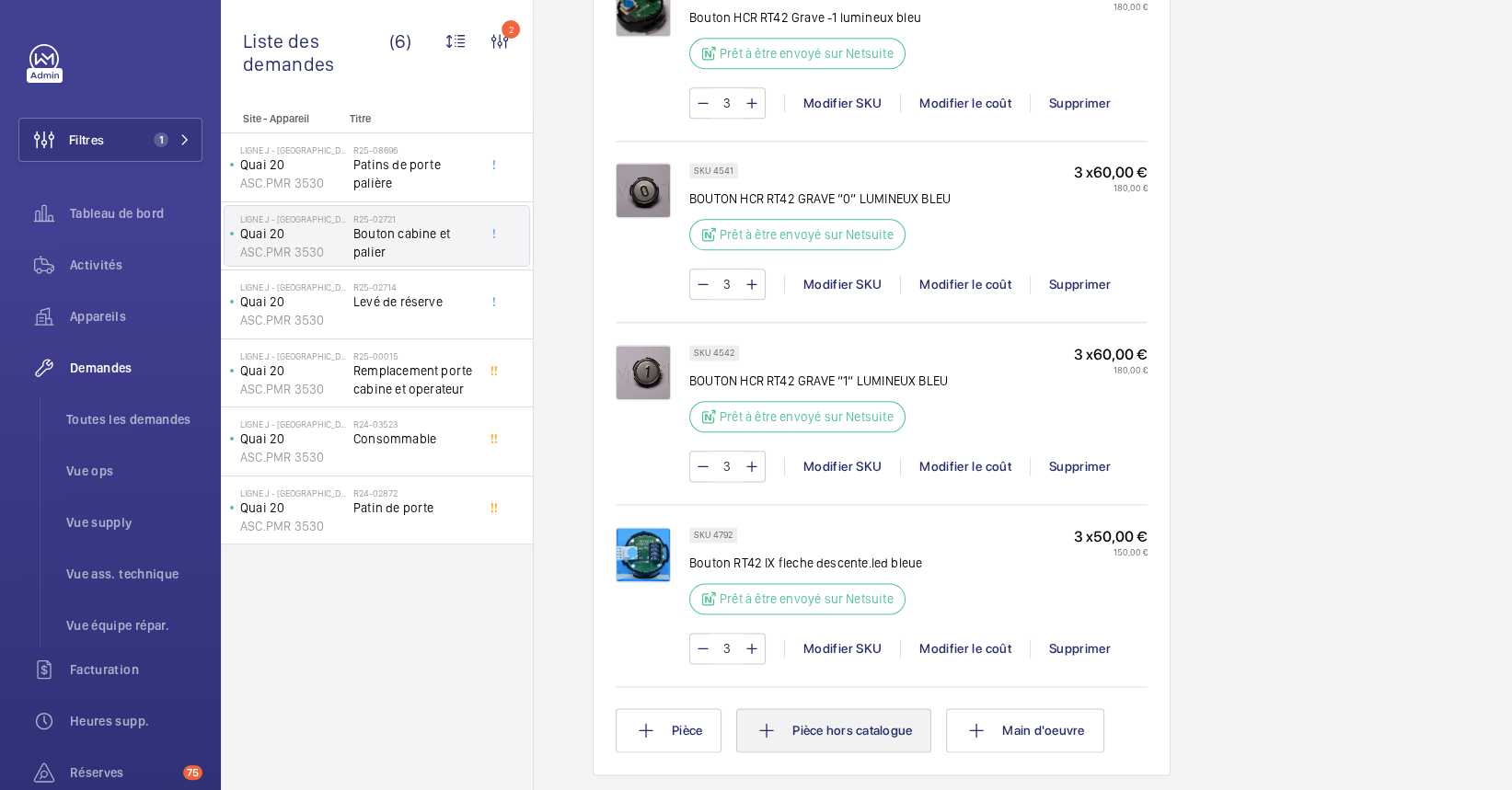
scroll to position [1595, 0]
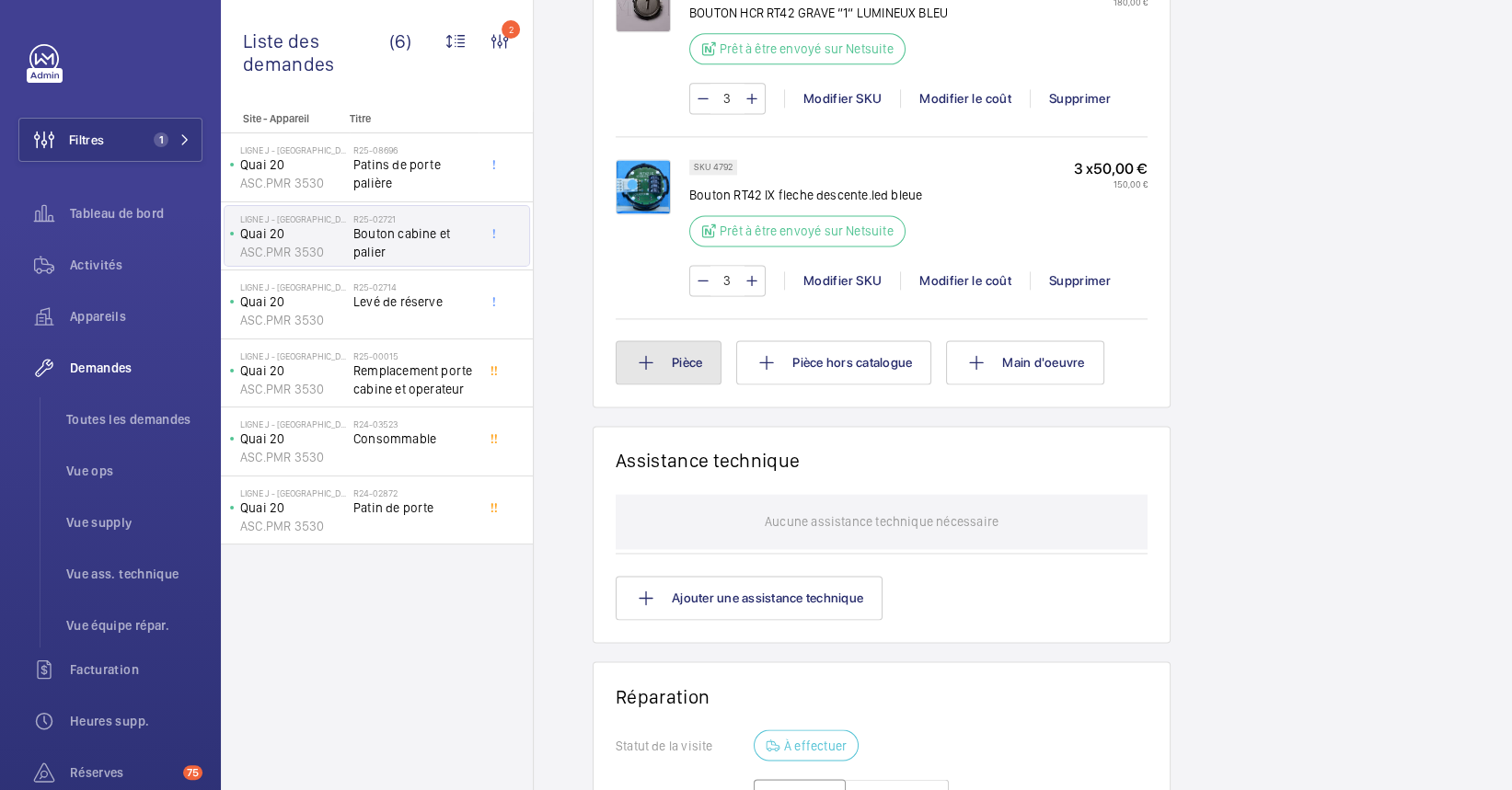
click at [681, 385] on button "Pièce" at bounding box center [669, 363] width 106 height 44
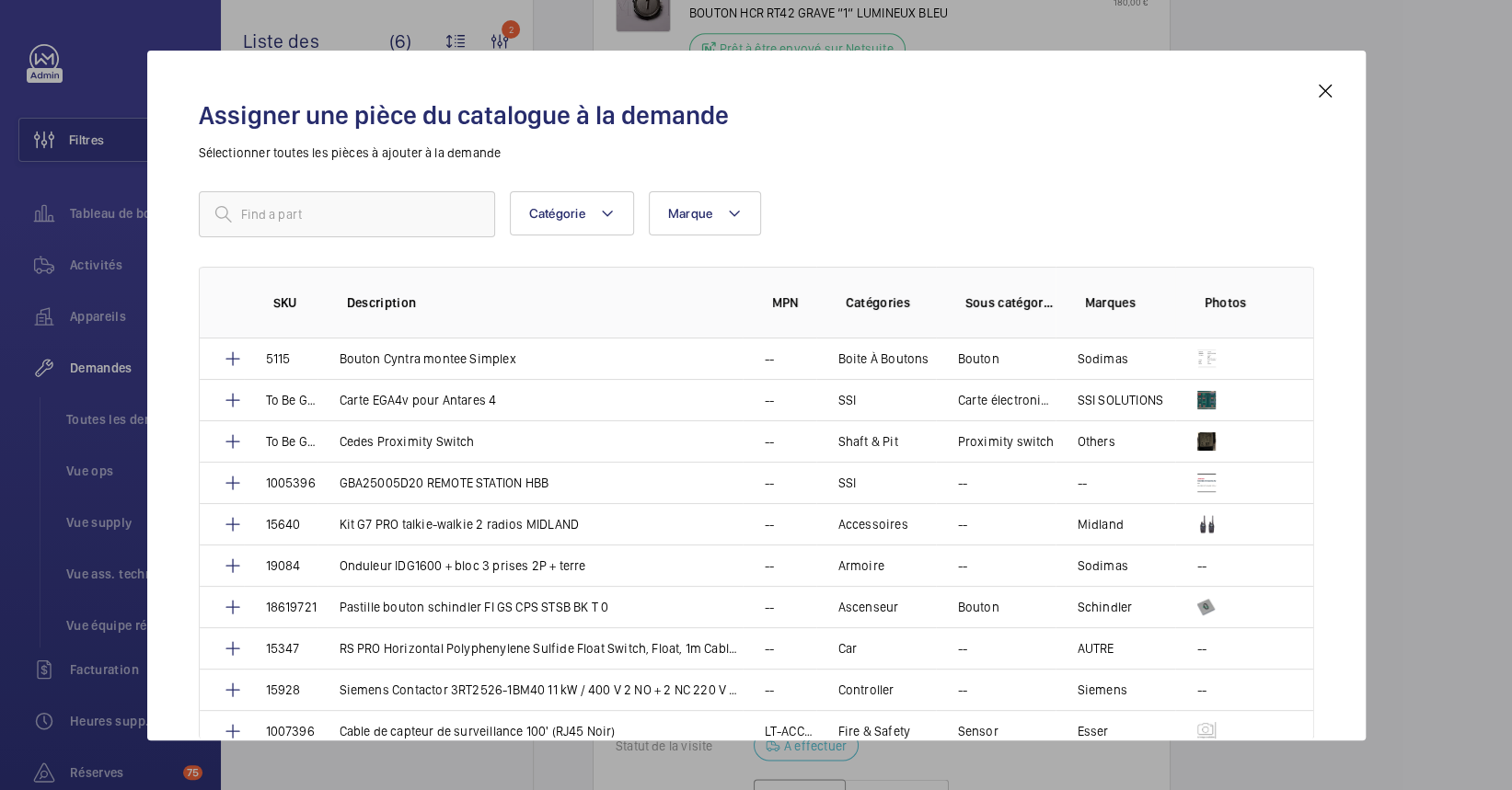
click at [1333, 84] on mat-icon at bounding box center [1326, 91] width 22 height 22
